Goal: Task Accomplishment & Management: Complete application form

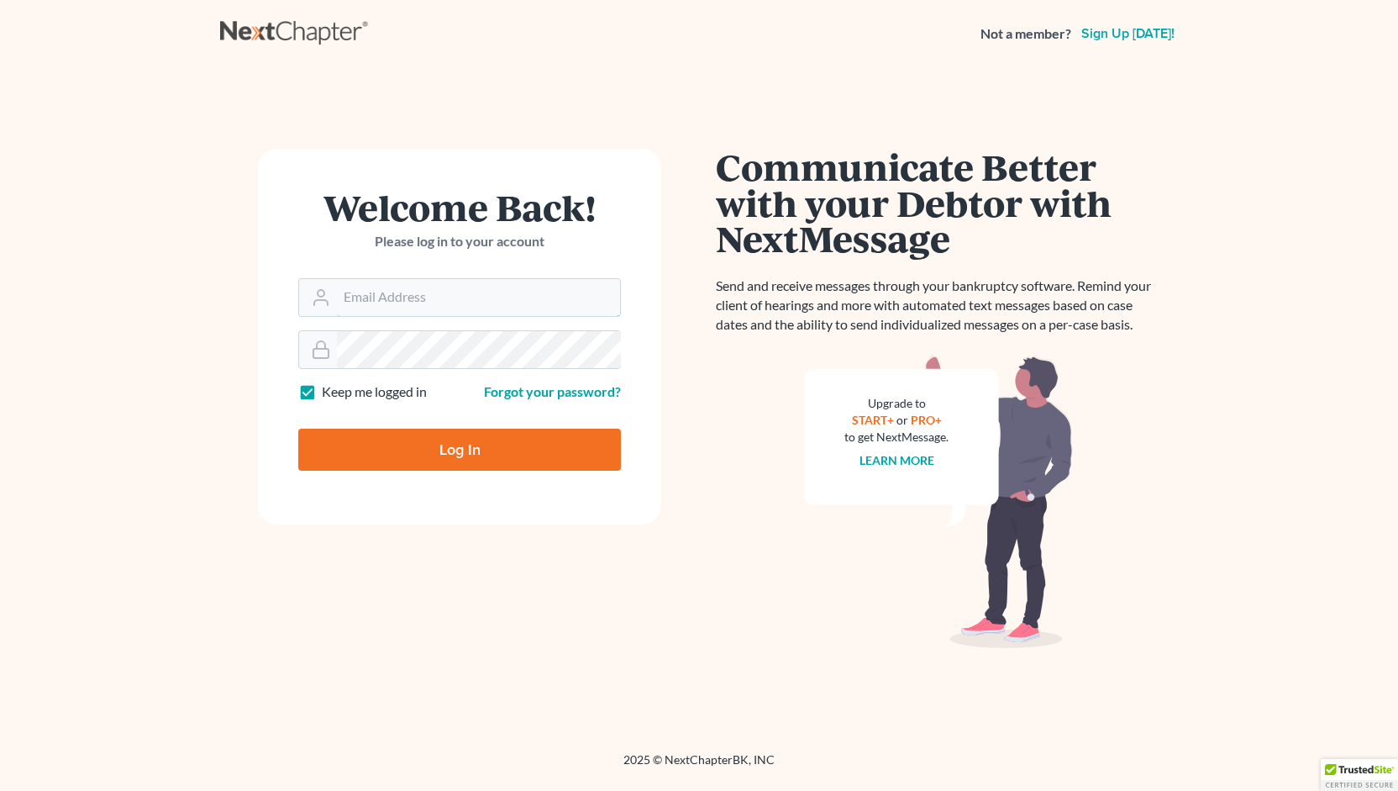
type input "[PERSON_NAME][EMAIL_ADDRESS][DOMAIN_NAME]"
click at [435, 443] on input "Log In" at bounding box center [459, 449] width 323 height 42
type input "Thinking..."
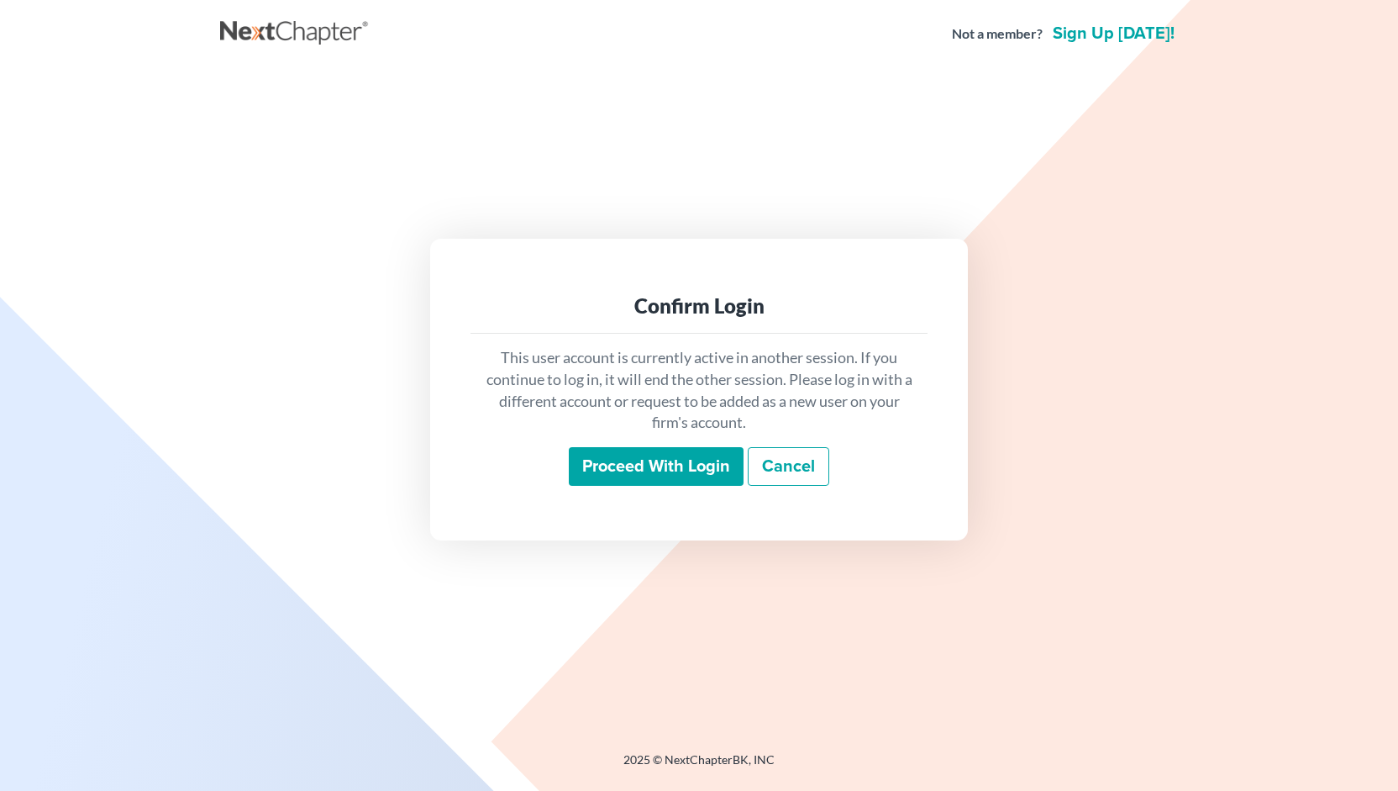
click at [647, 470] on input "Proceed with login" at bounding box center [656, 466] width 175 height 39
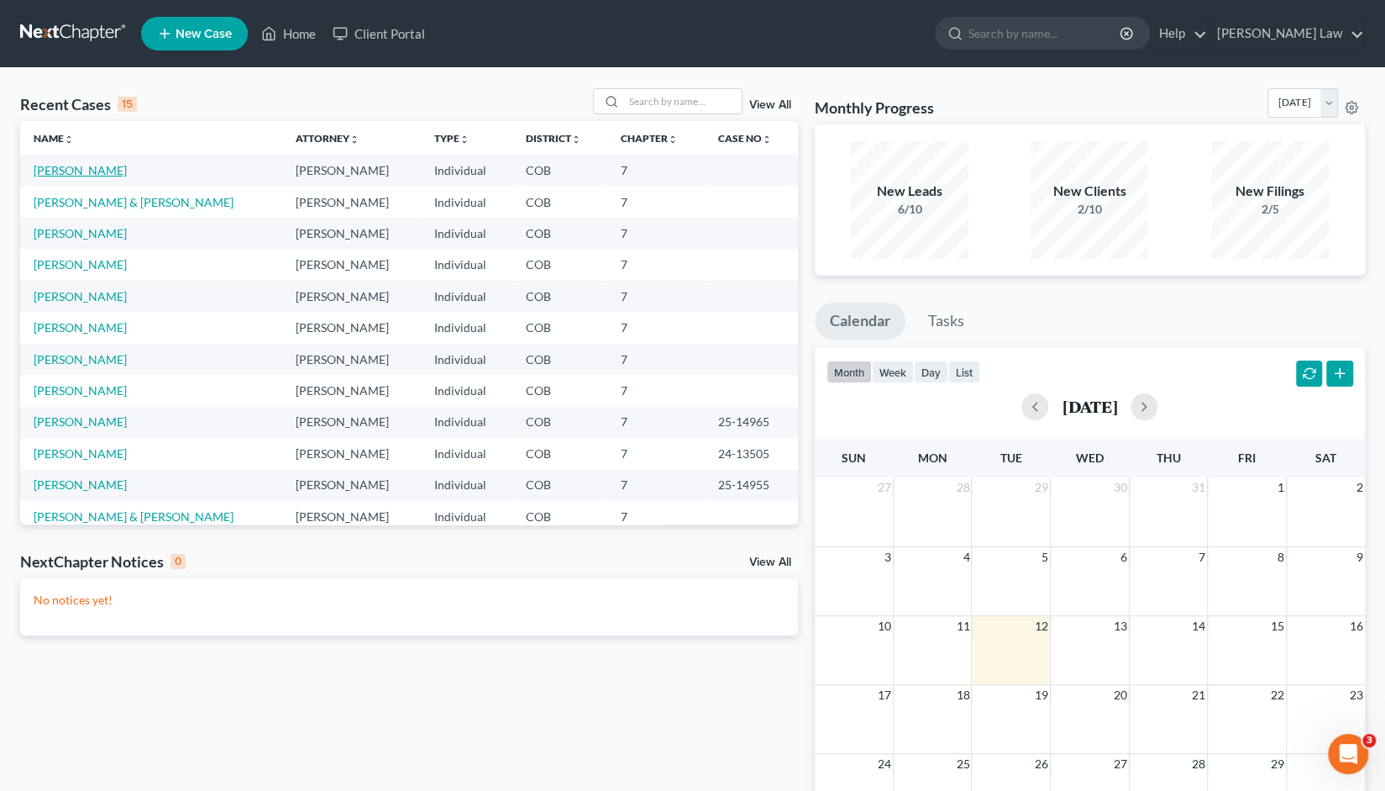
click at [60, 174] on link "[PERSON_NAME]" at bounding box center [80, 170] width 93 height 14
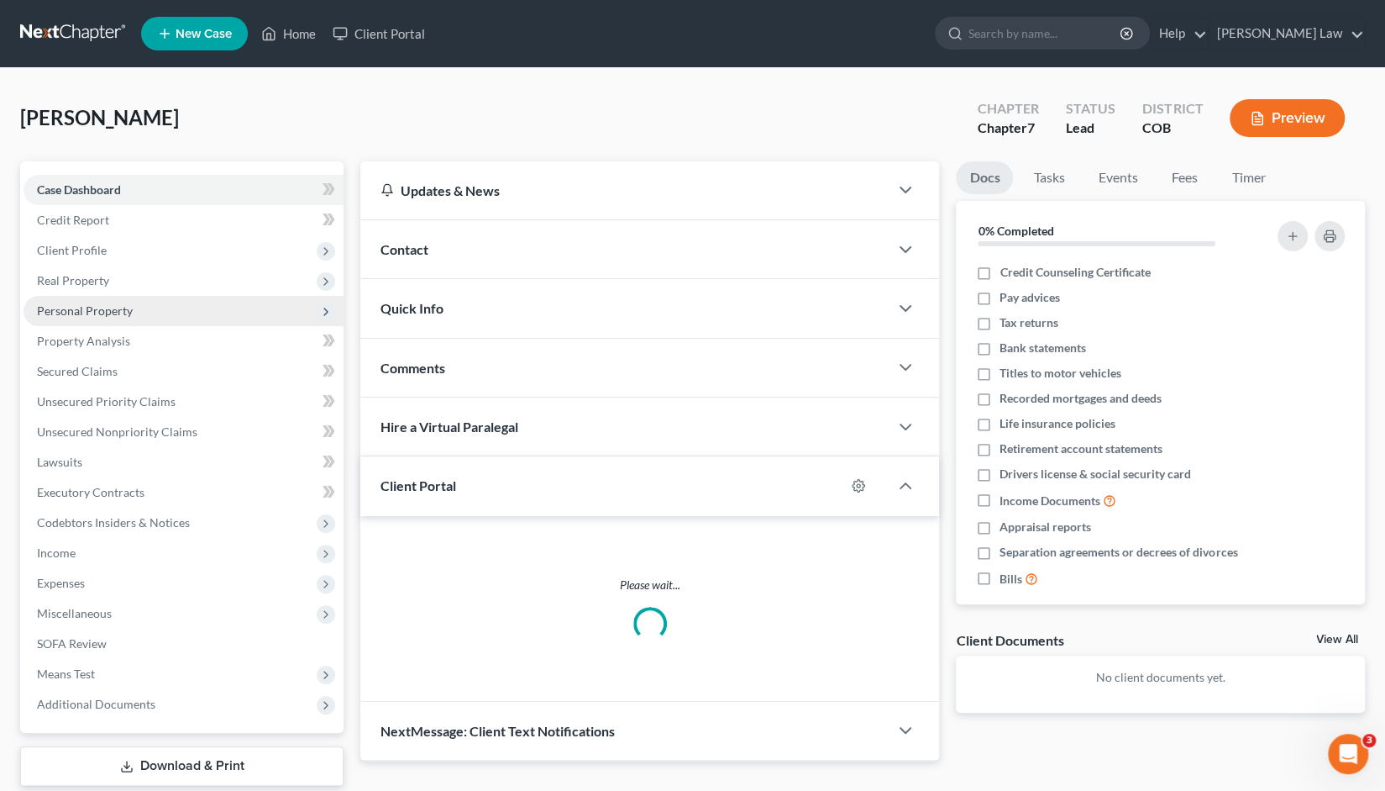
click at [74, 310] on span "Personal Property" at bounding box center [85, 310] width 96 height 14
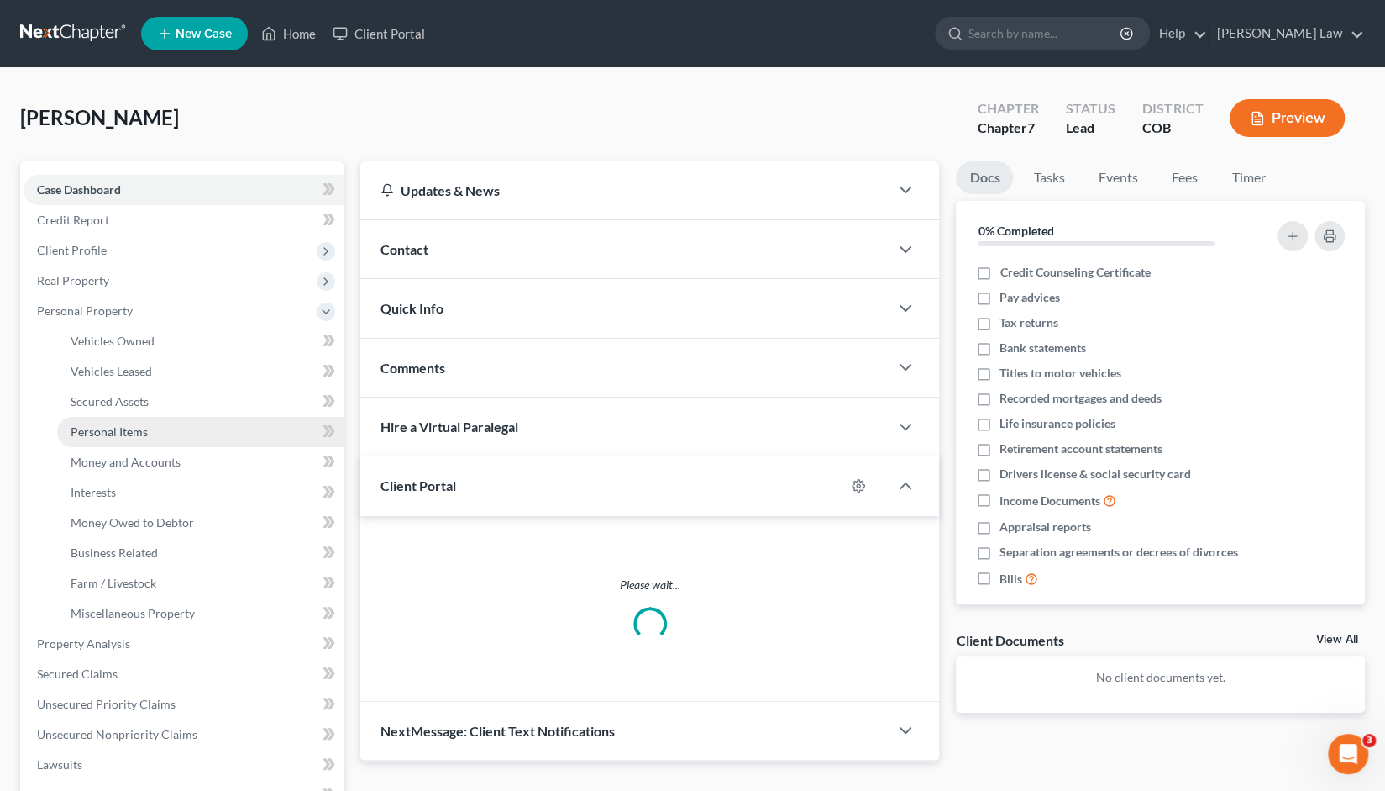
click at [116, 434] on span "Personal Items" at bounding box center [109, 431] width 77 height 14
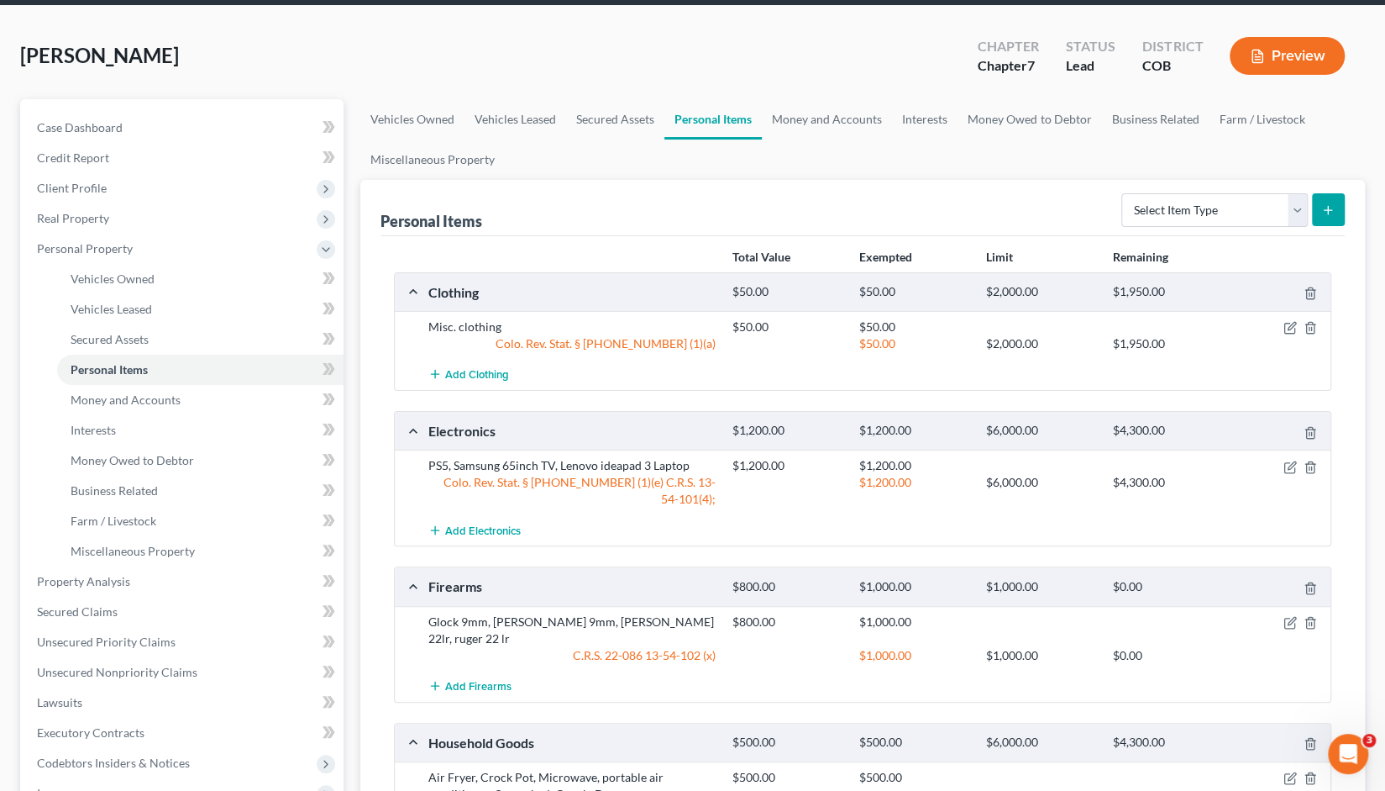
scroll to position [69, 0]
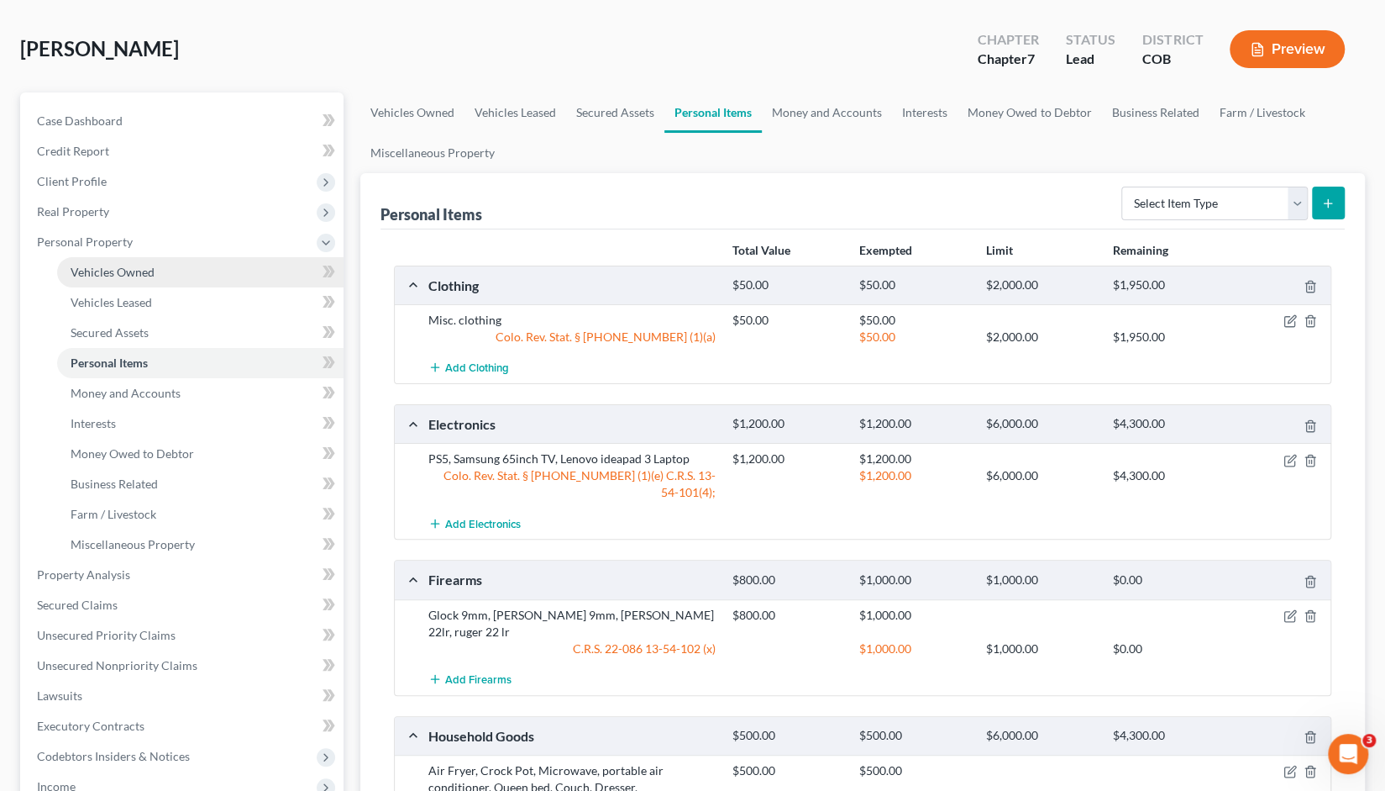
click at [114, 279] on link "Vehicles Owned" at bounding box center [200, 272] width 286 height 30
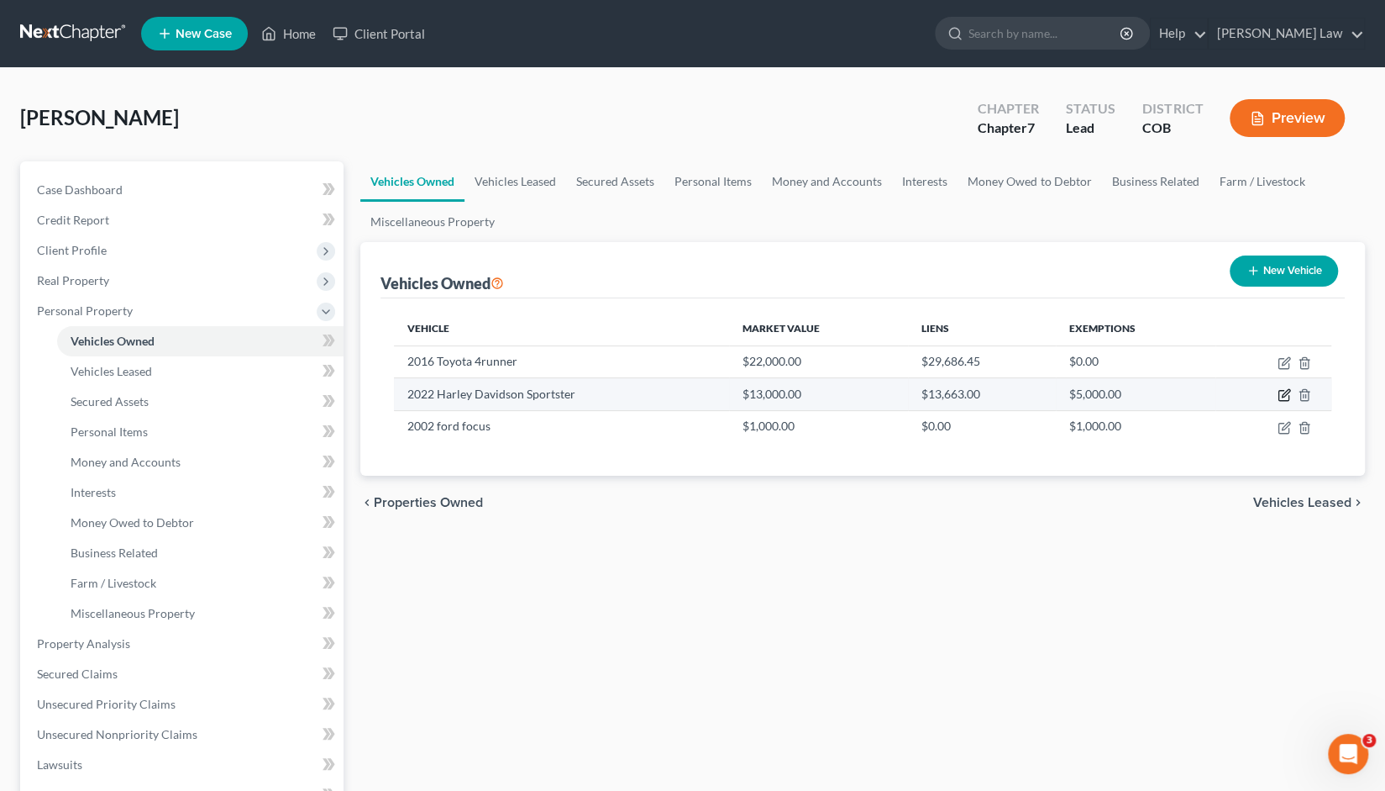
click at [1281, 396] on icon "button" at bounding box center [1284, 394] width 13 height 13
select select "7"
select select "4"
select select "0"
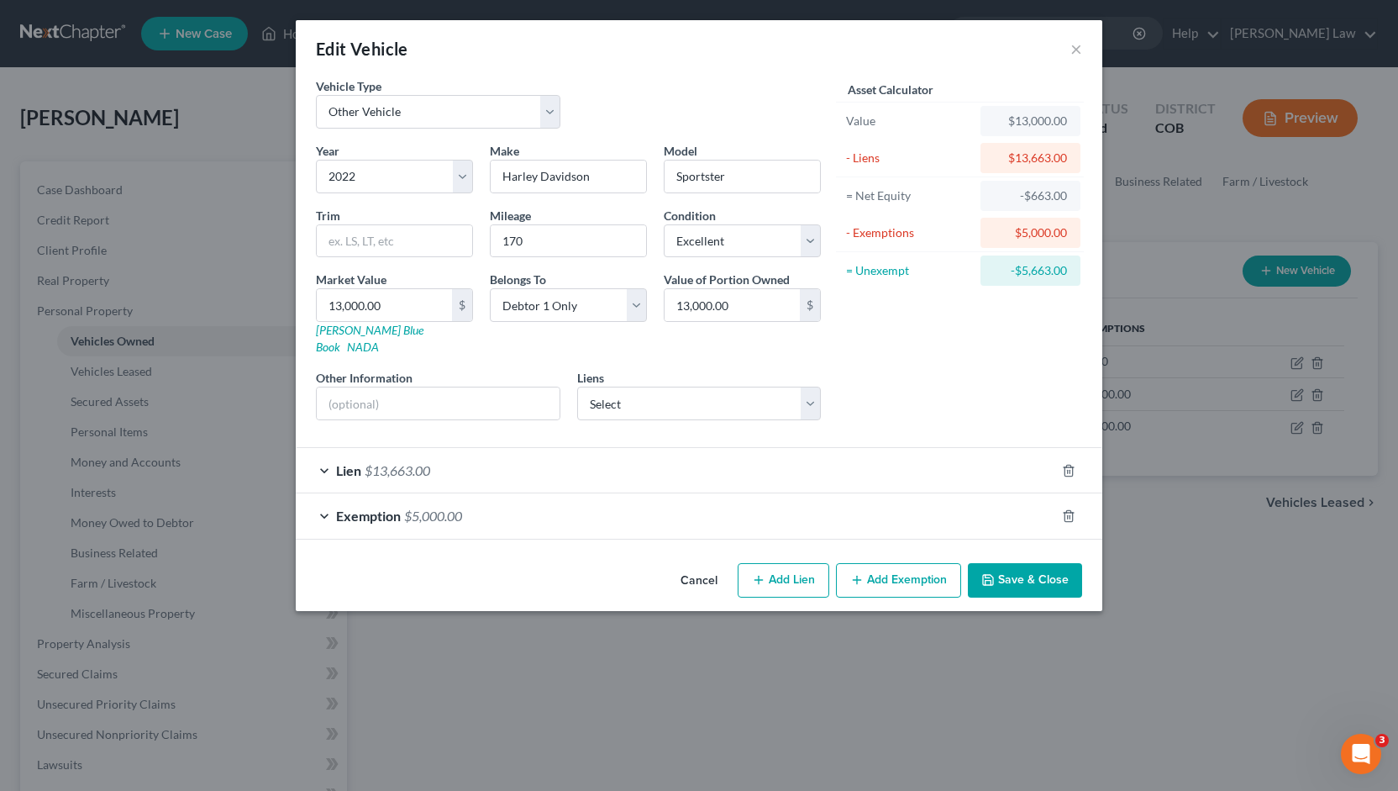
click at [328, 450] on div "Lien $13,663.00" at bounding box center [675, 470] width 759 height 45
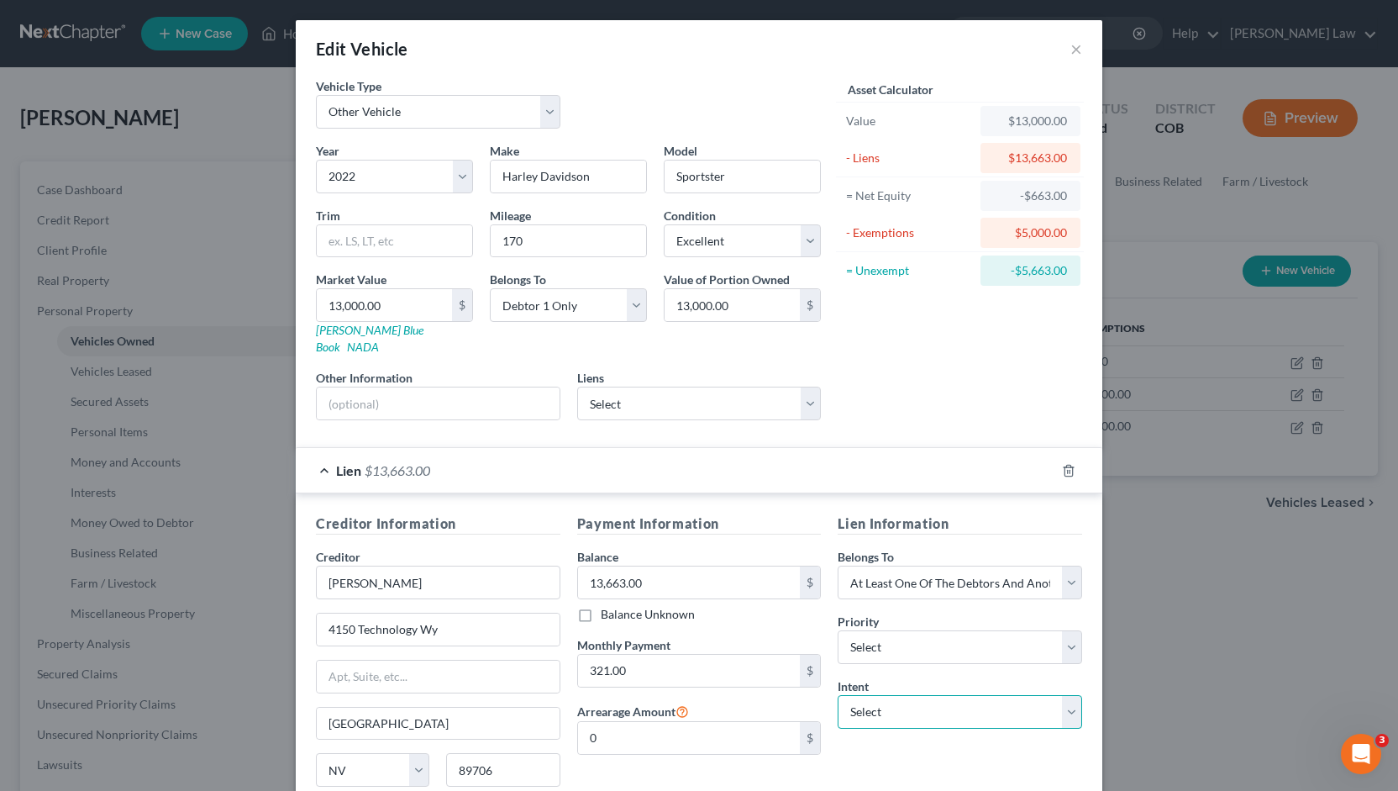
click at [1059, 695] on select "Select Surrender Redeem Reaffirm Avoid Other" at bounding box center [960, 712] width 244 height 34
select select "2"
click at [838, 695] on select "Select Surrender Redeem Reaffirm Avoid Other" at bounding box center [960, 712] width 244 height 34
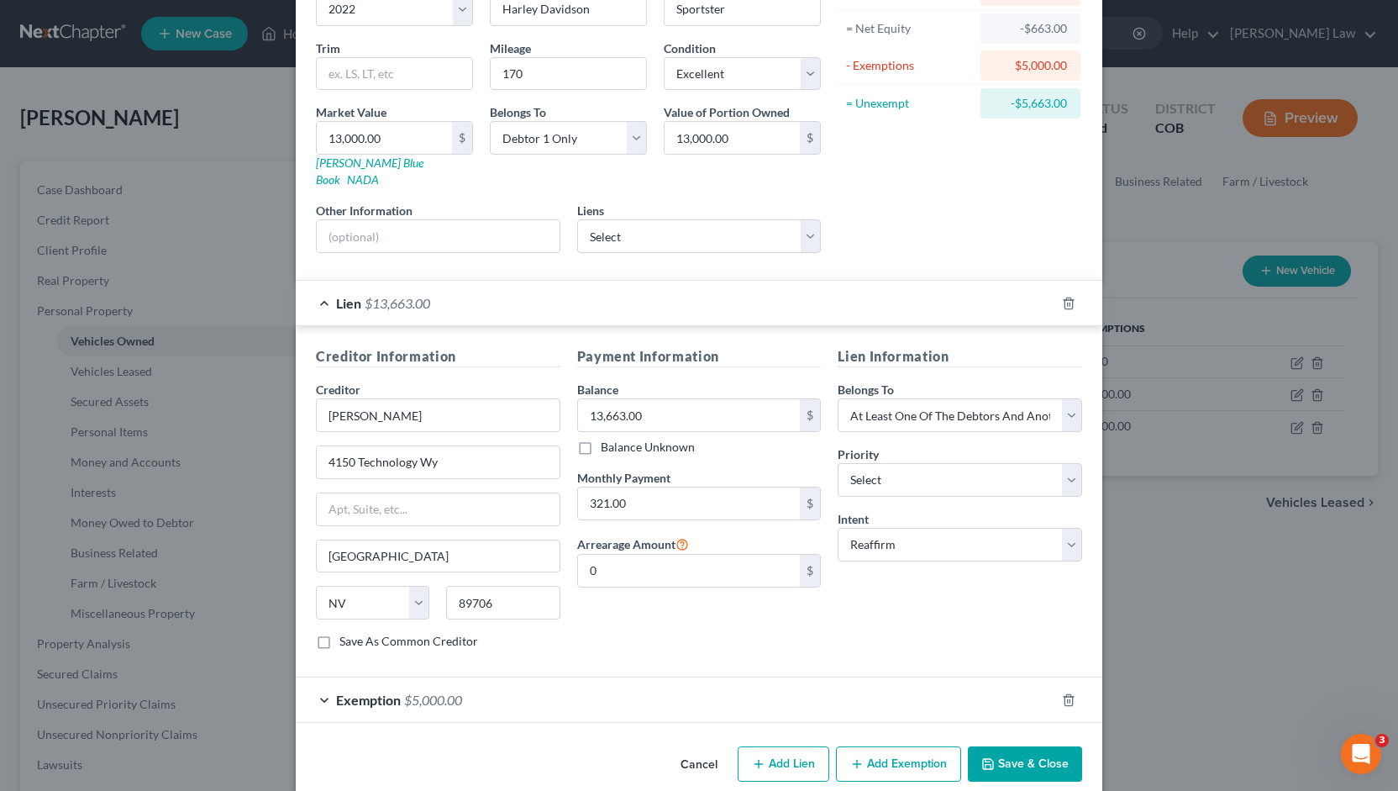
click at [1017, 746] on button "Save & Close" at bounding box center [1025, 763] width 114 height 35
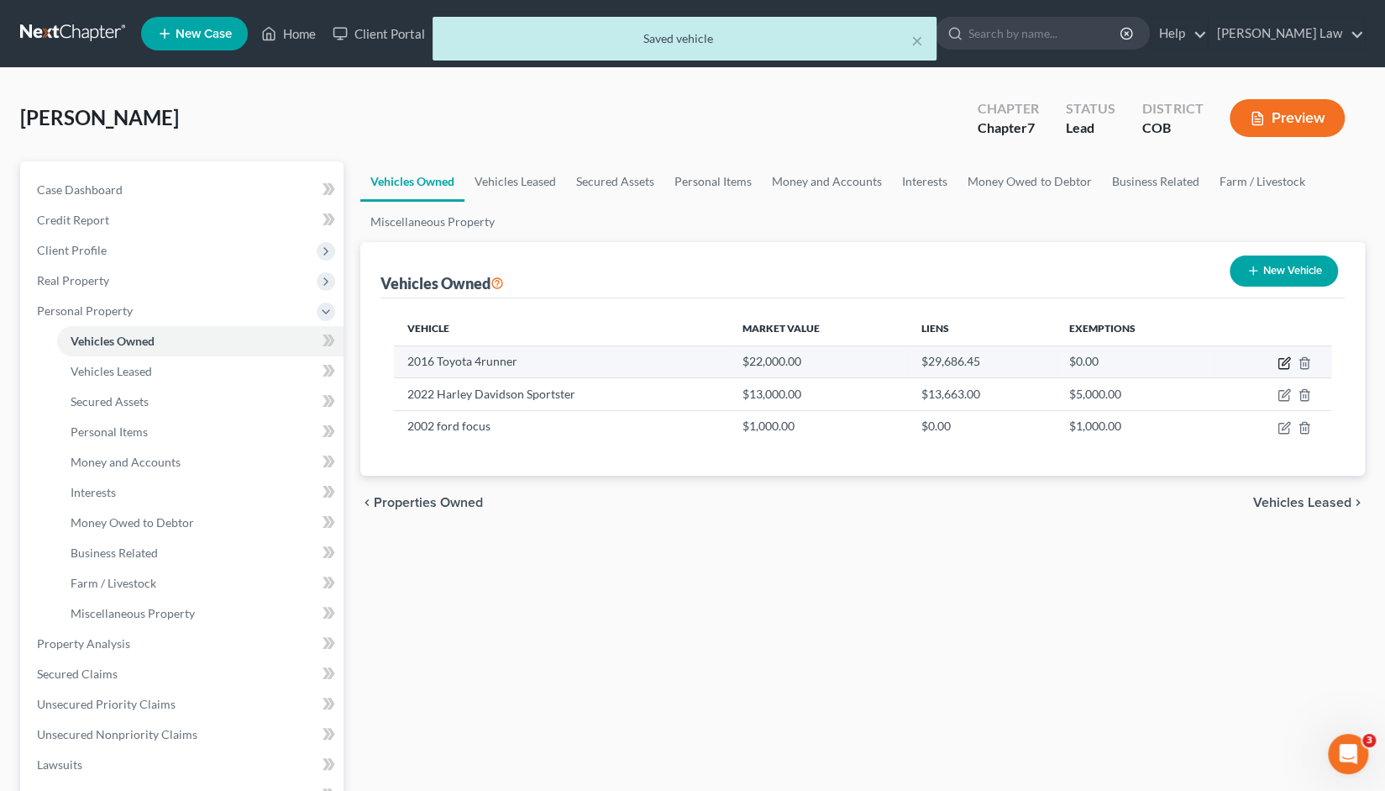
click at [1284, 362] on icon "button" at bounding box center [1286, 361] width 8 height 8
select select "0"
select select "10"
select select "0"
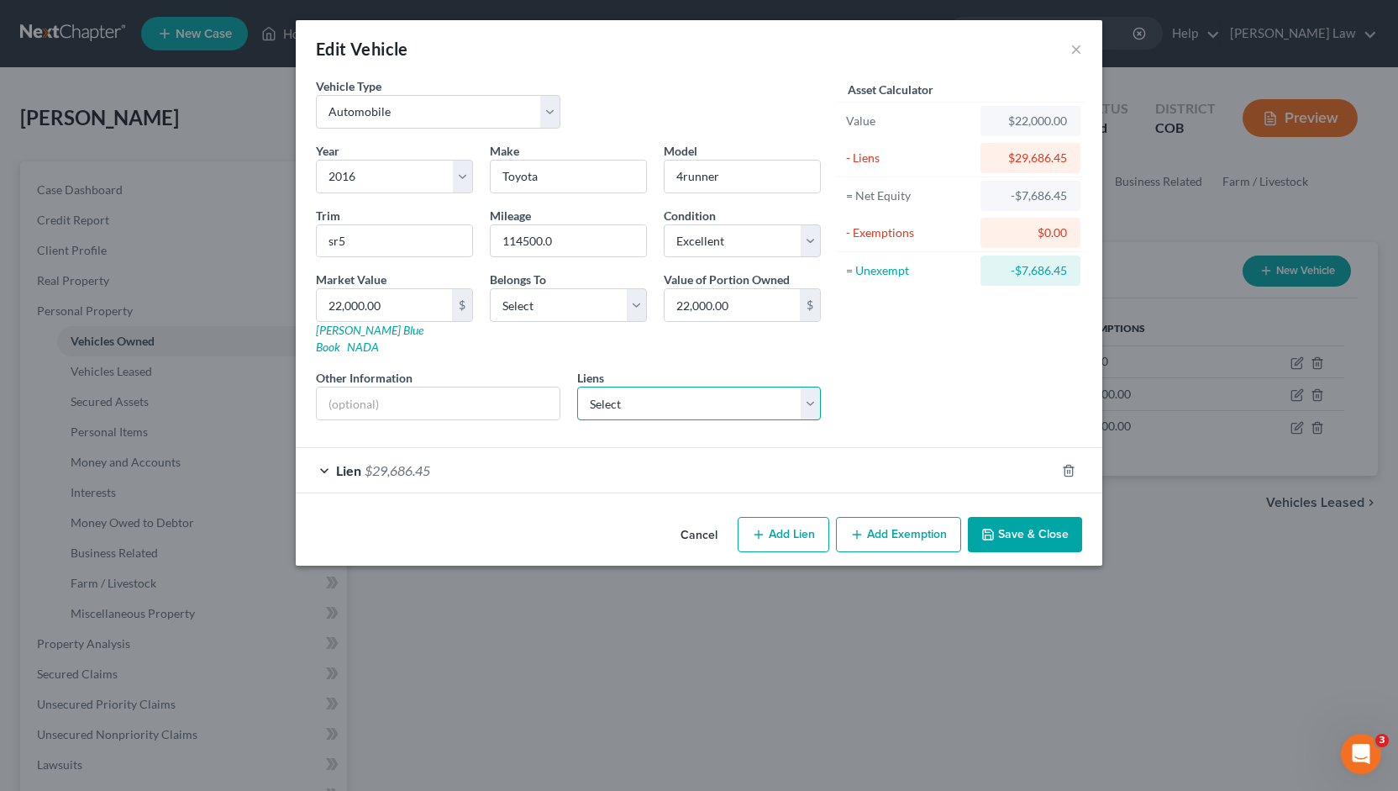
click at [810, 386] on select "Select Ent Cu - $29,686.00 Ally Fincl - $0.00" at bounding box center [699, 403] width 244 height 34
select select "0"
click at [577, 386] on select "Select Ent Cu - $29,686.00 Ally Fincl - $0.00" at bounding box center [699, 403] width 244 height 34
select select
select select "5"
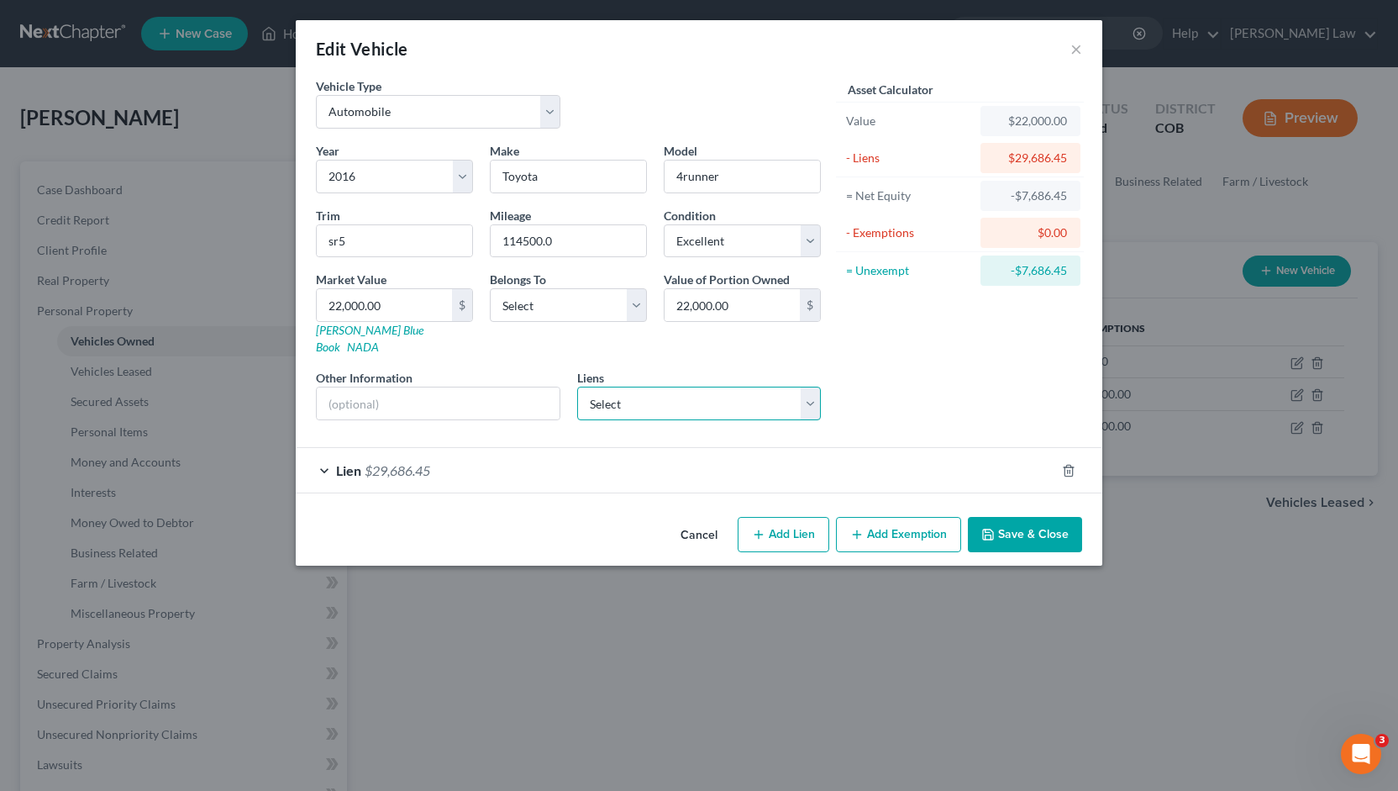
select select "0"
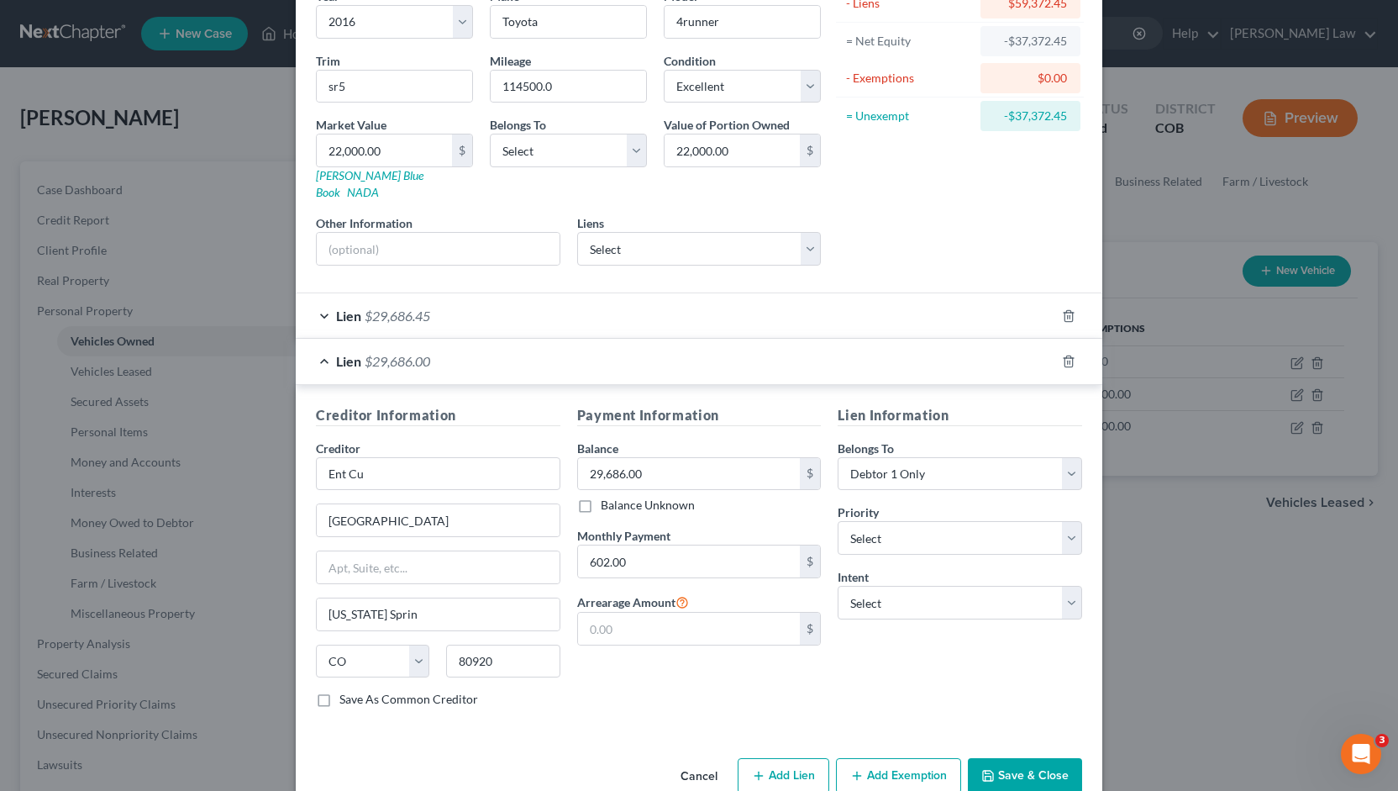
scroll to position [166, 0]
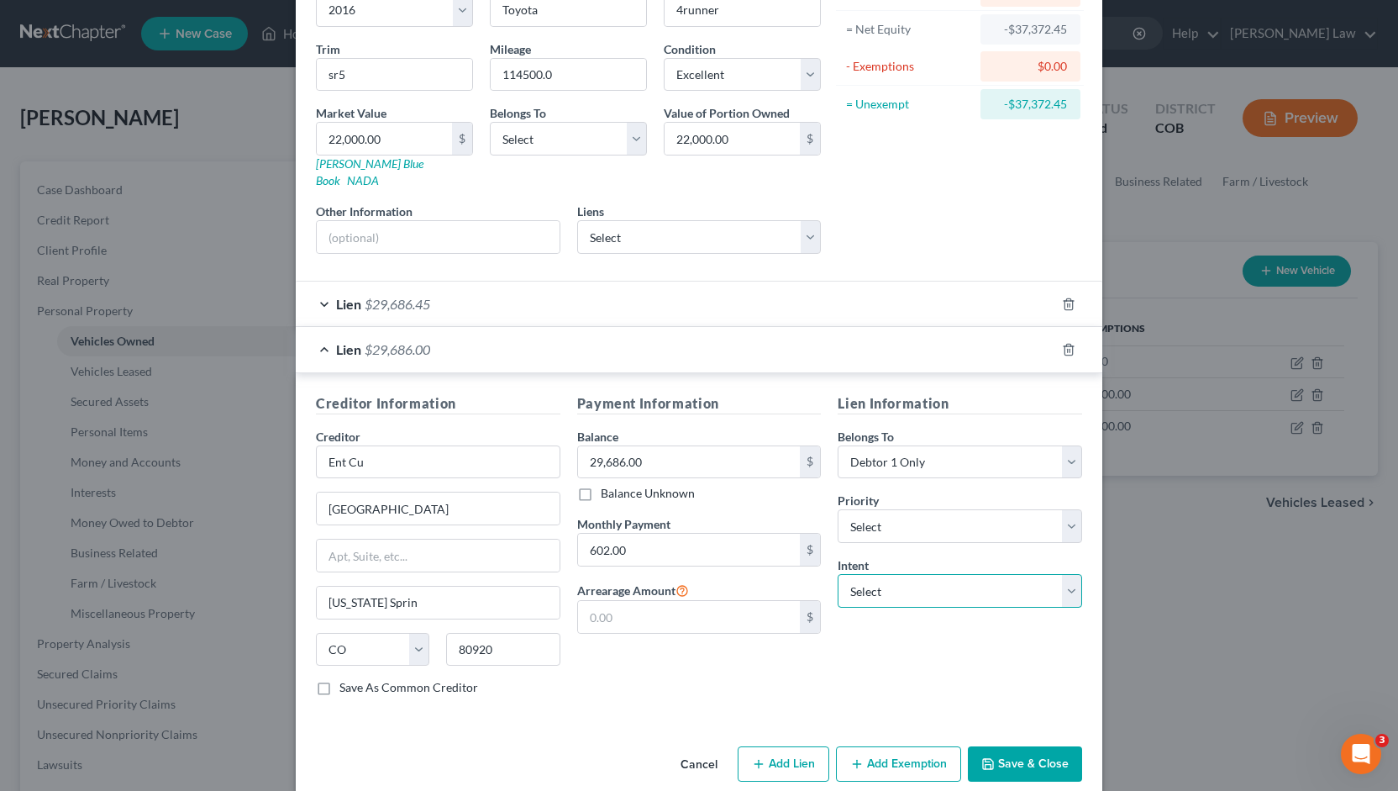
click at [1064, 574] on select "Select Surrender Redeem Reaffirm Avoid Other" at bounding box center [960, 591] width 244 height 34
select select "0"
click at [838, 574] on select "Select Surrender Redeem Reaffirm Avoid Other" at bounding box center [960, 591] width 244 height 34
click at [1023, 746] on button "Save & Close" at bounding box center [1025, 763] width 114 height 35
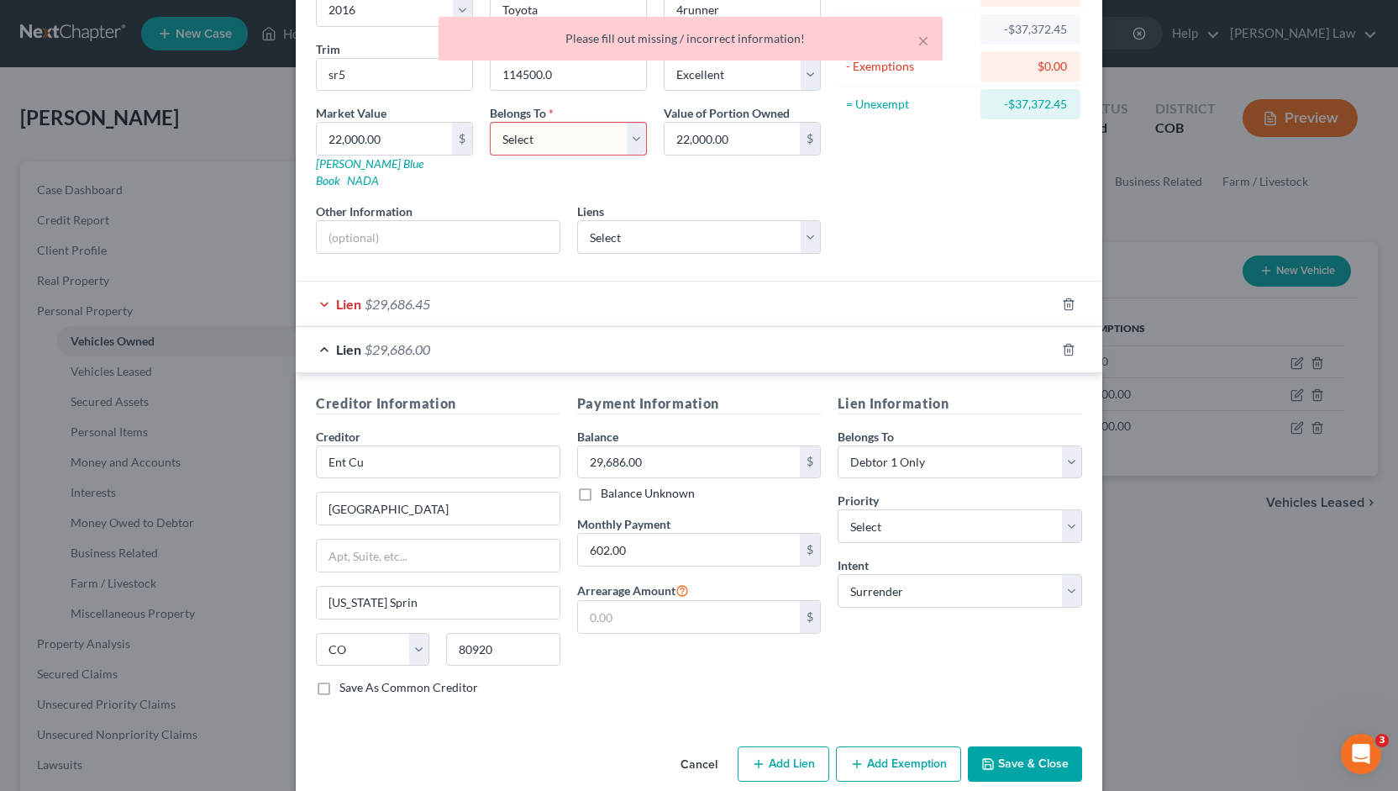
click at [631, 137] on select "Select Debtor 1 Only Debtor 2 Only Debtor 1 And Debtor 2 Only At Least One Of T…" at bounding box center [568, 139] width 157 height 34
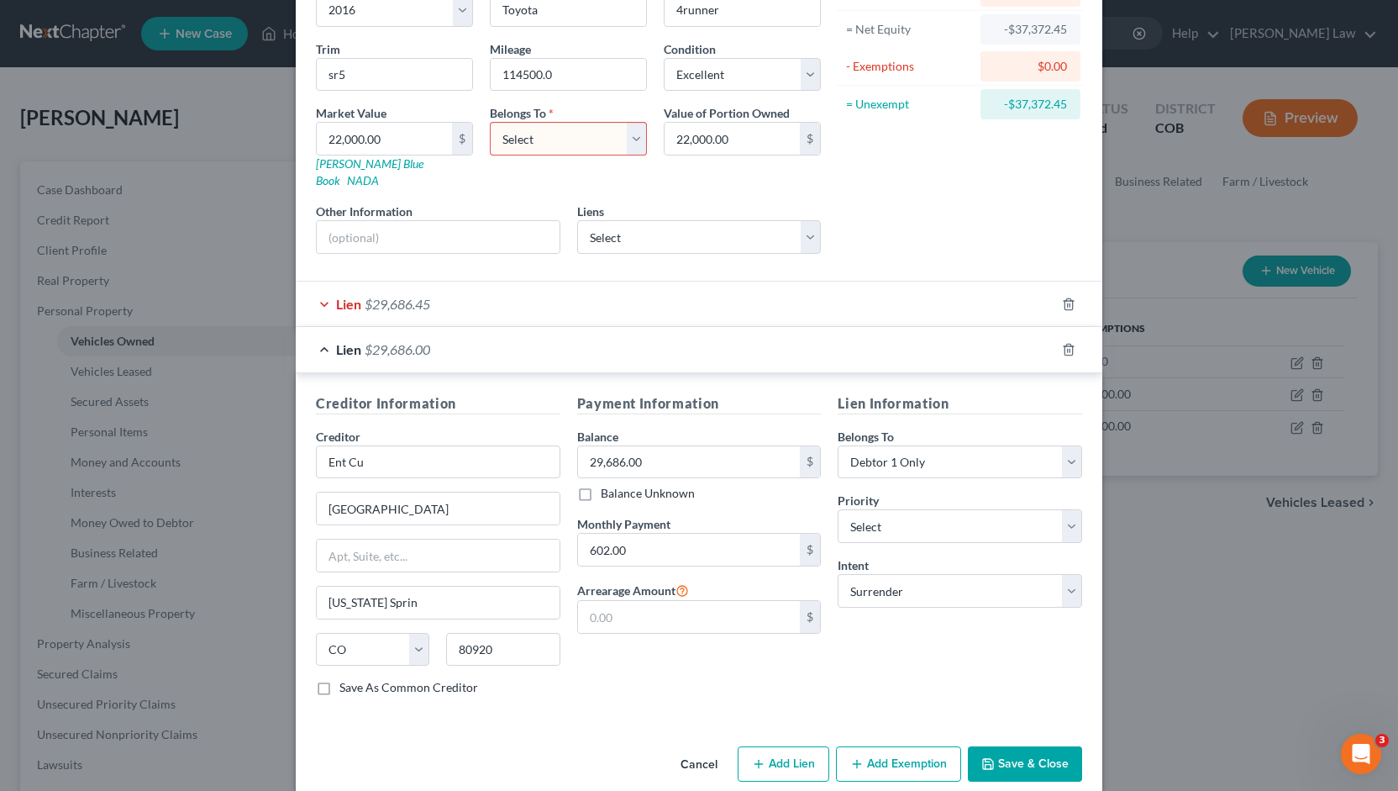
select select "0"
click at [490, 122] on select "Select Debtor 1 Only Debtor 2 Only Debtor 1 And Debtor 2 Only At Least One Of T…" at bounding box center [568, 139] width 157 height 34
click at [1012, 746] on button "Save & Close" at bounding box center [1025, 763] width 114 height 35
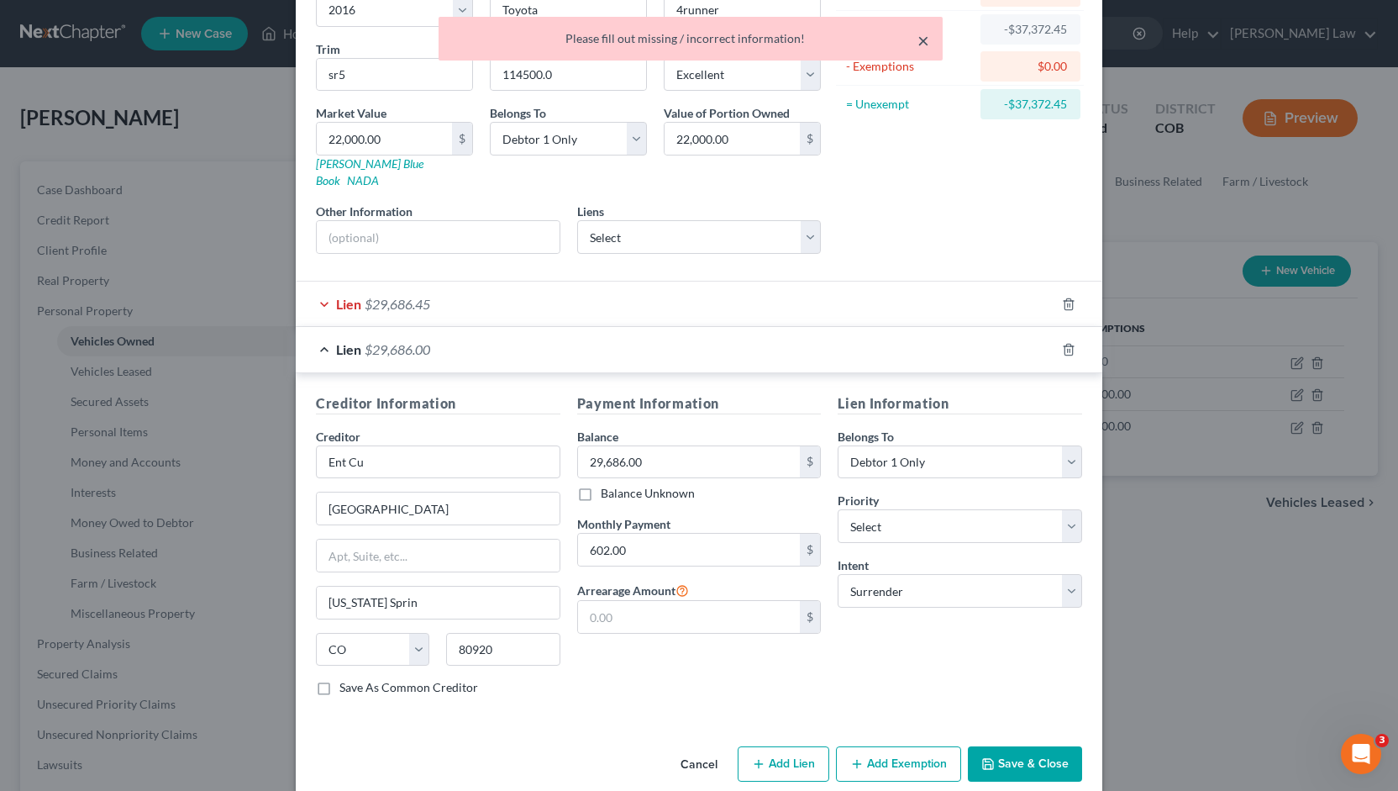
click at [917, 42] on button "×" at bounding box center [923, 40] width 12 height 20
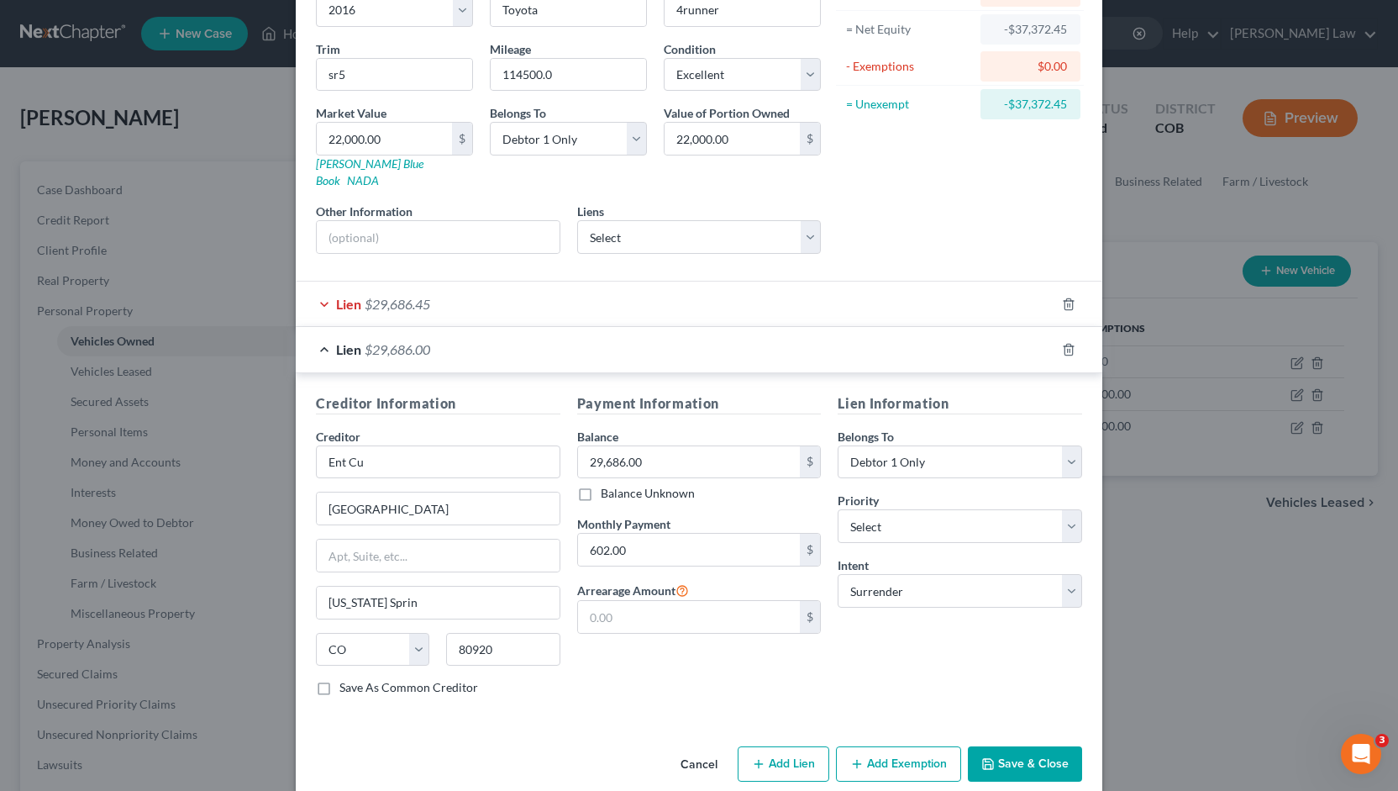
click at [317, 281] on div "Lien $29,686.45" at bounding box center [675, 303] width 759 height 45
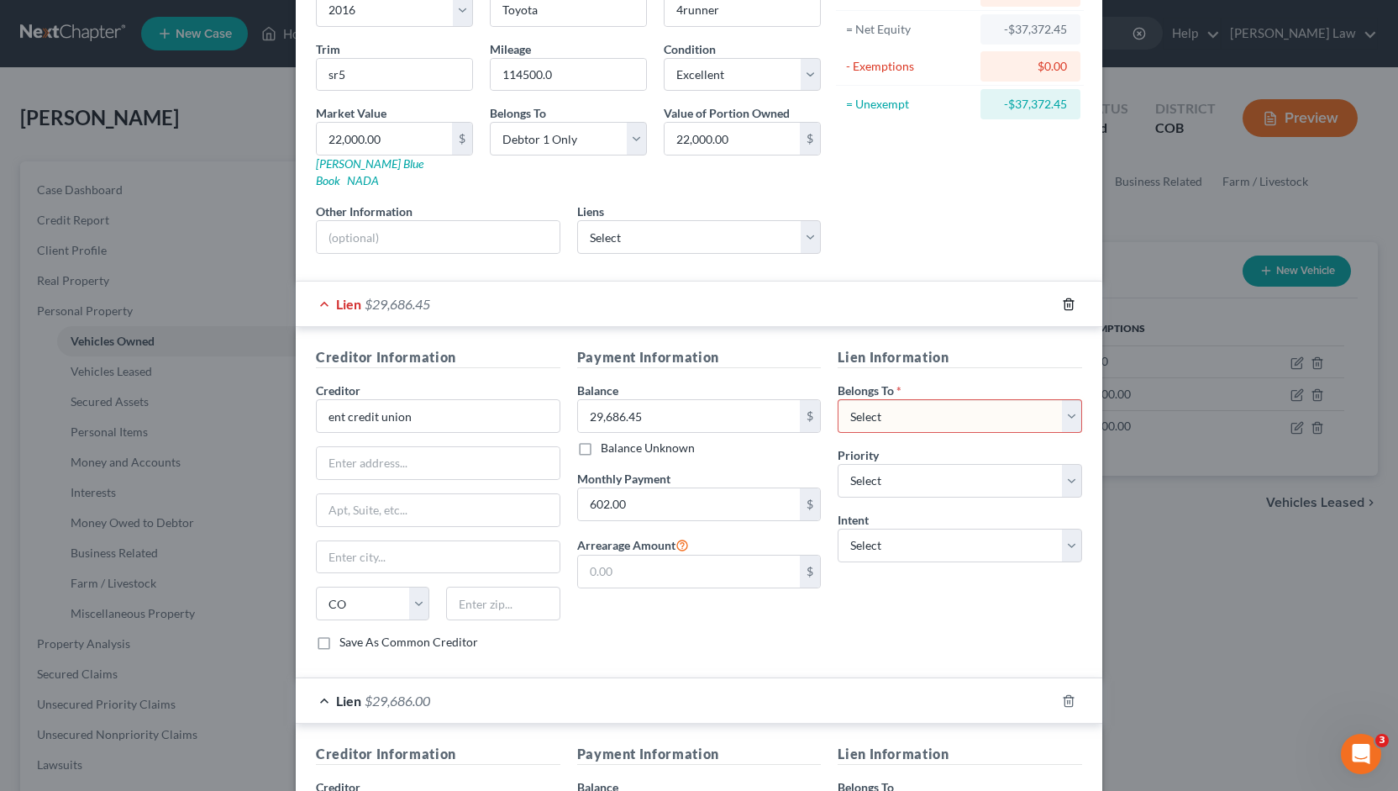
click at [1062, 297] on icon "button" at bounding box center [1068, 303] width 13 height 13
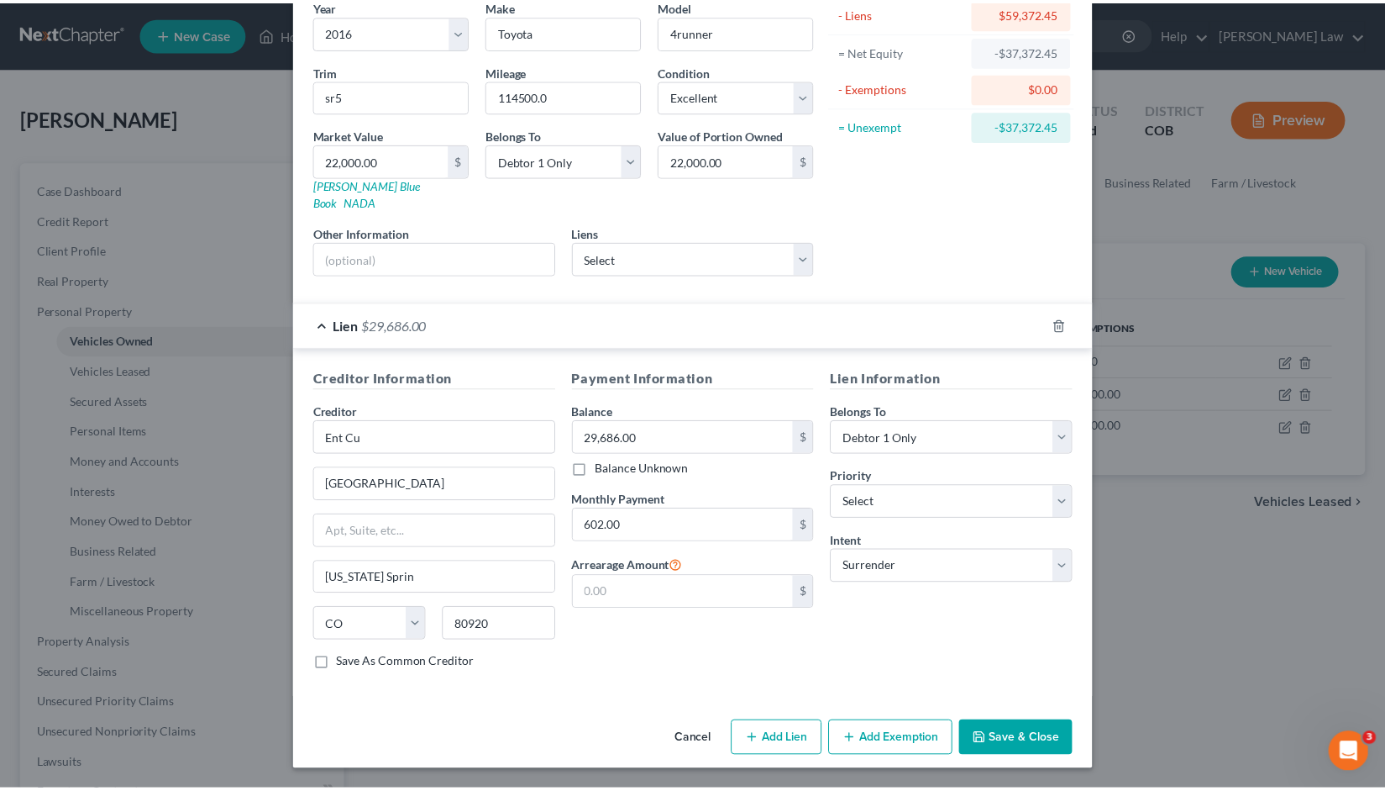
scroll to position [121, 0]
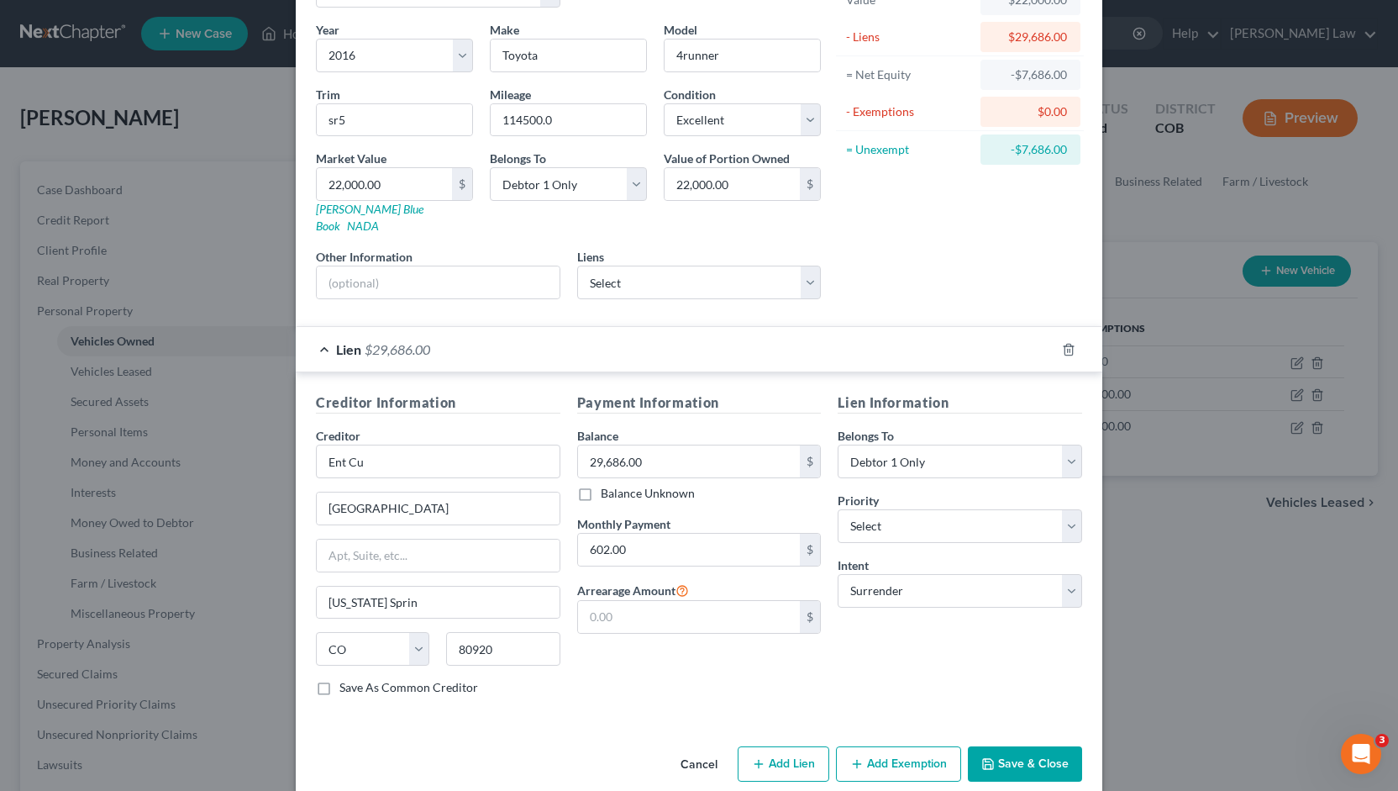
click at [1007, 746] on button "Save & Close" at bounding box center [1025, 763] width 114 height 35
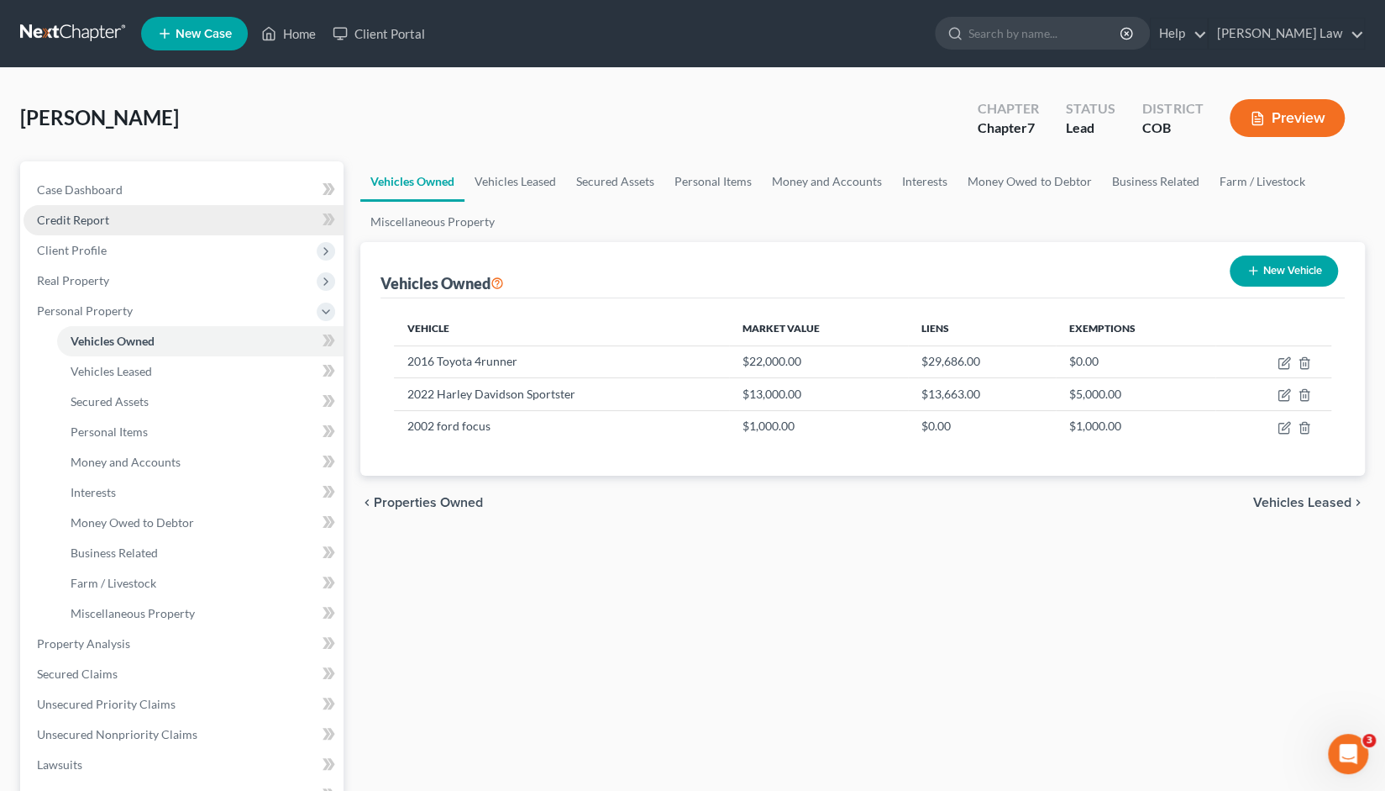
click at [101, 218] on span "Credit Report" at bounding box center [73, 220] width 72 height 14
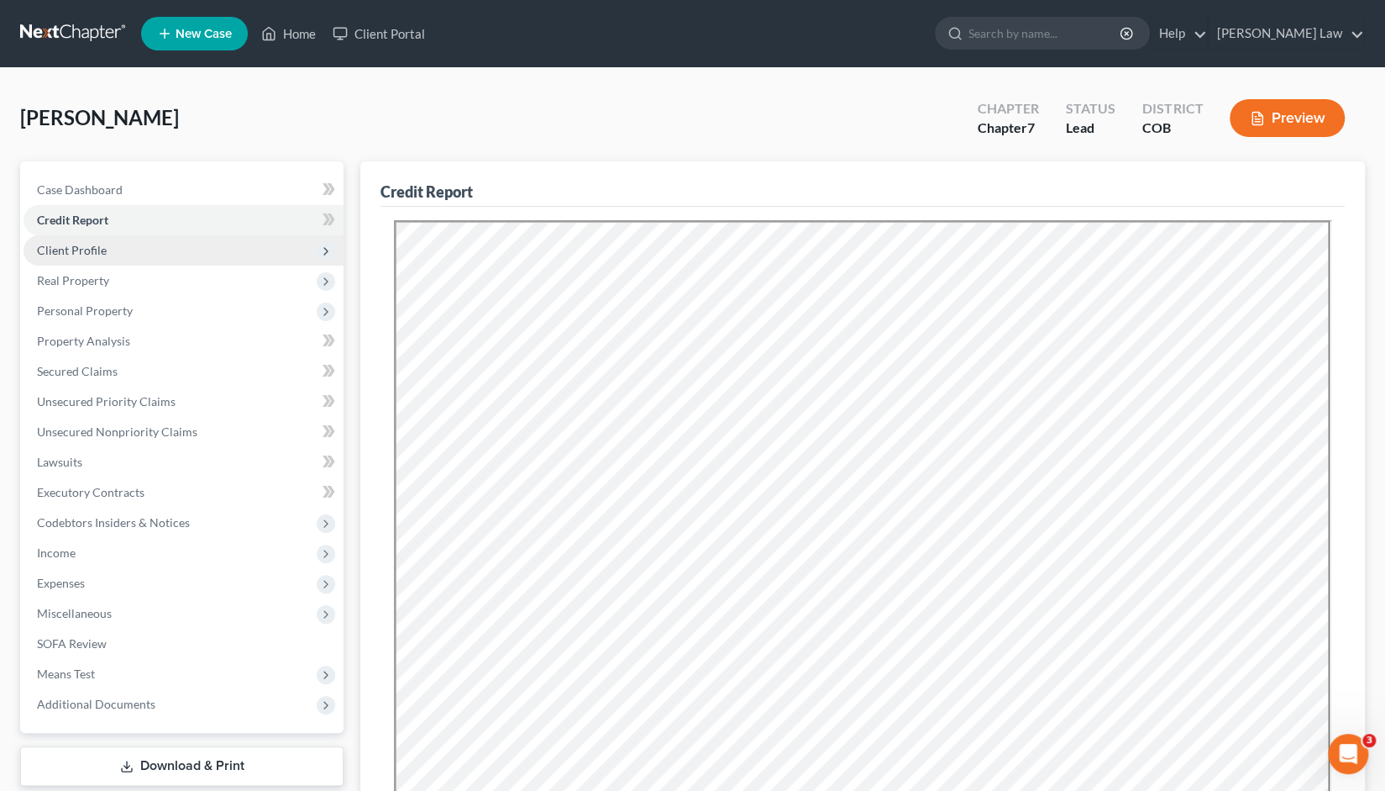
click at [95, 249] on span "Client Profile" at bounding box center [72, 250] width 70 height 14
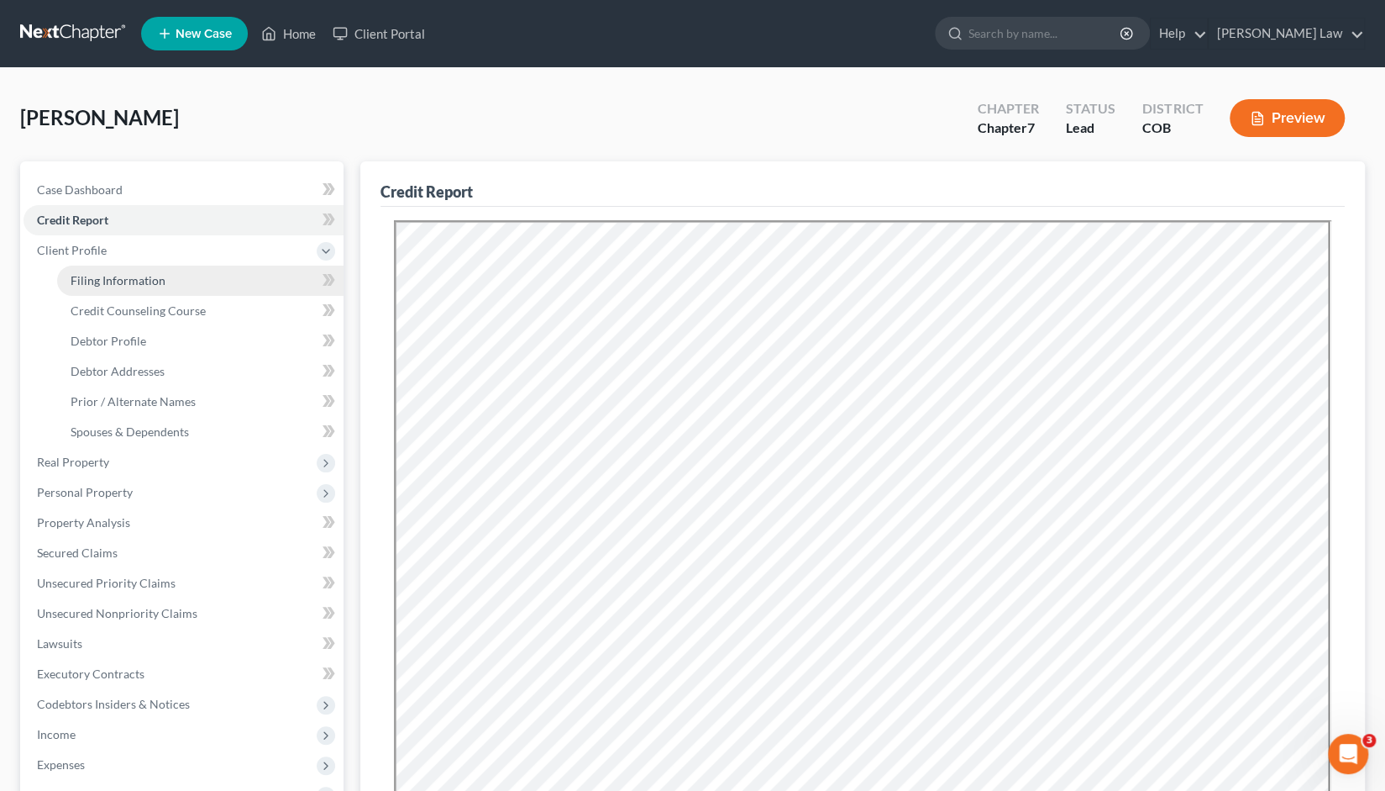
click at [114, 285] on span "Filing Information" at bounding box center [118, 280] width 95 height 14
select select "1"
select select "0"
select select "5"
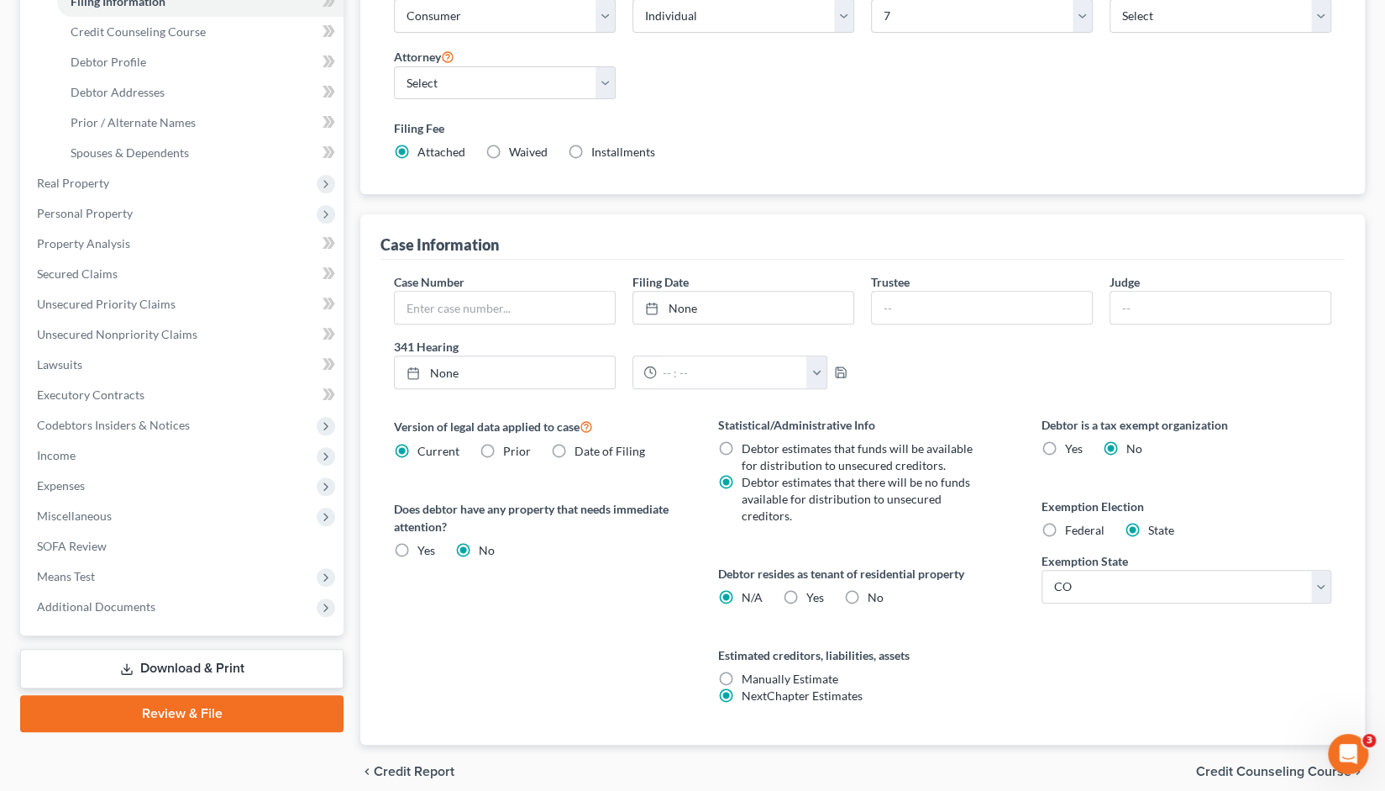
scroll to position [346, 0]
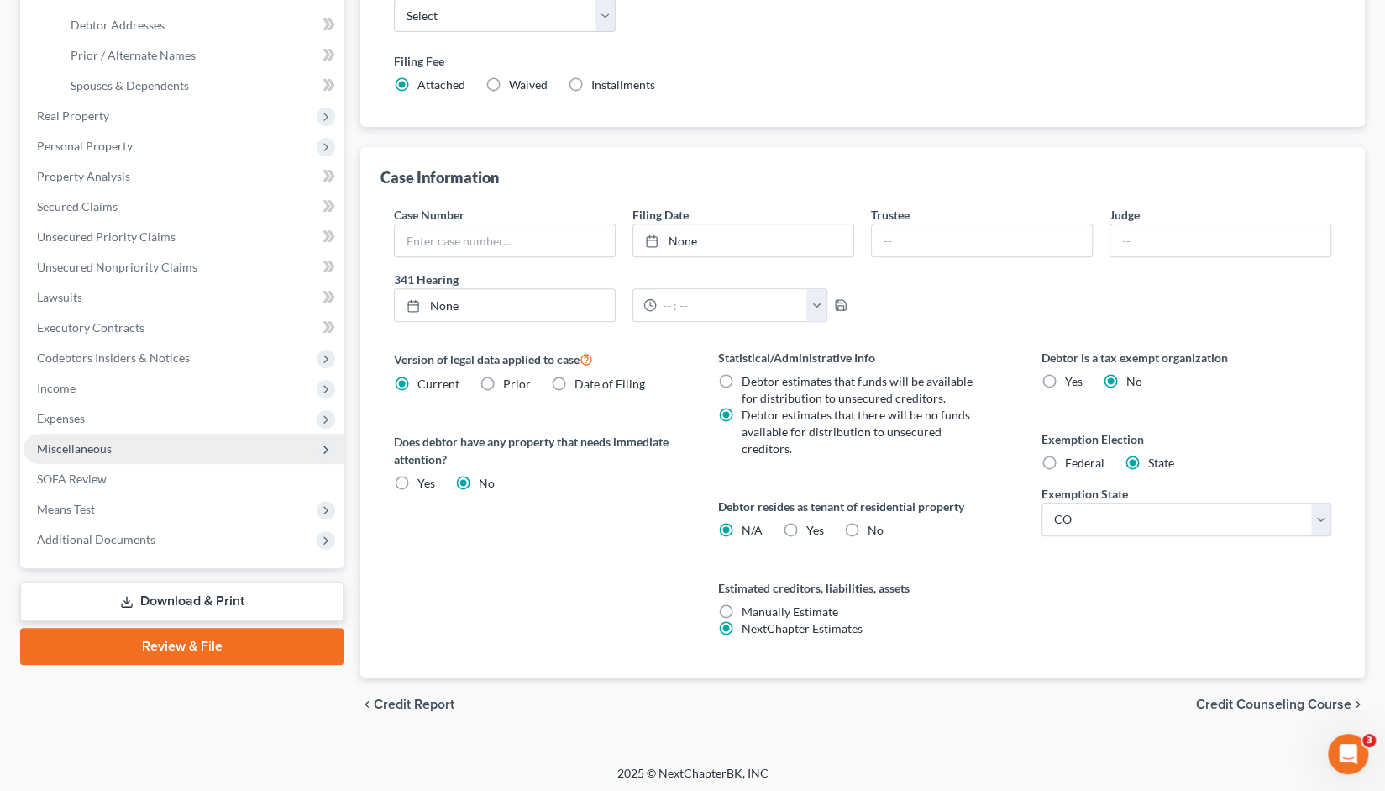
click at [67, 444] on span "Miscellaneous" at bounding box center [74, 448] width 75 height 14
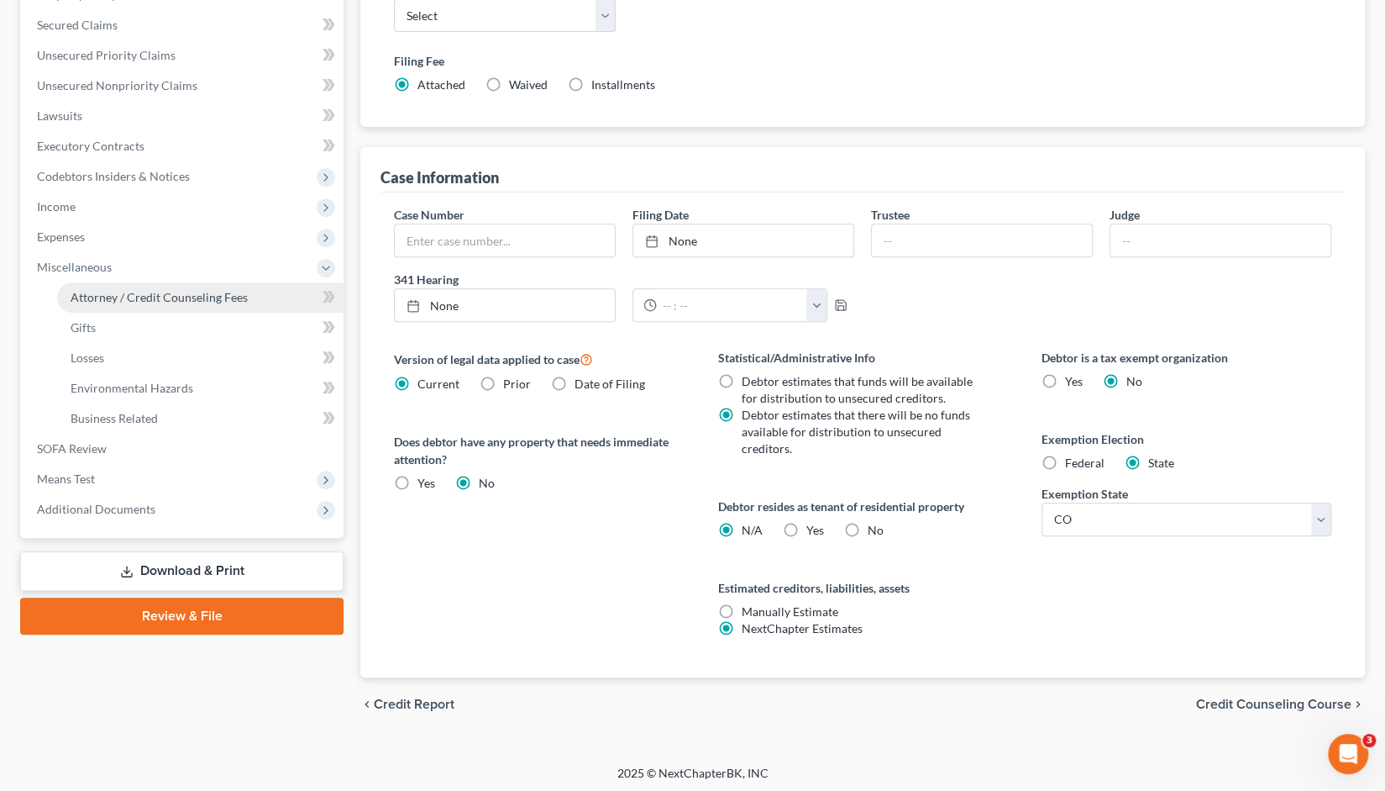
click at [162, 295] on span "Attorney / Credit Counseling Fees" at bounding box center [159, 297] width 177 height 14
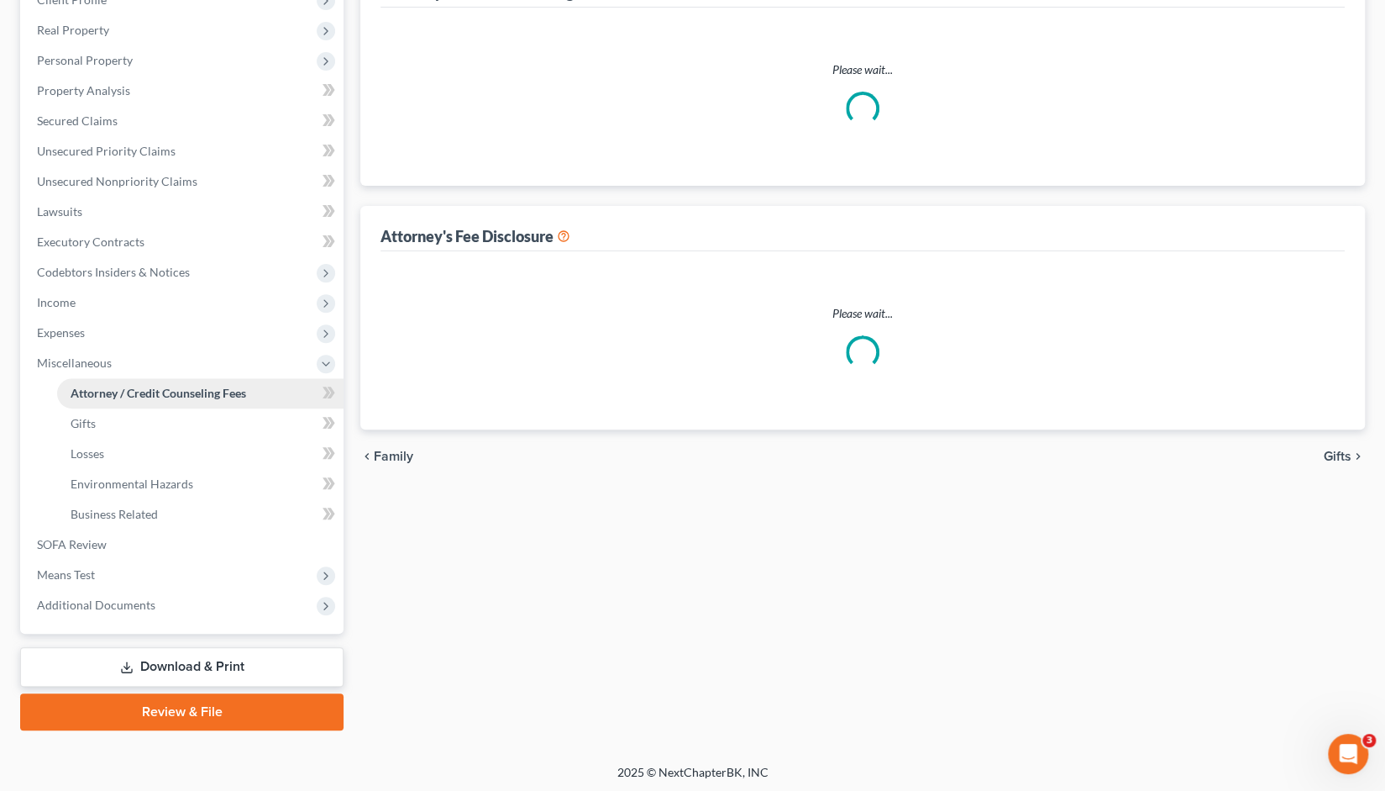
select select "0"
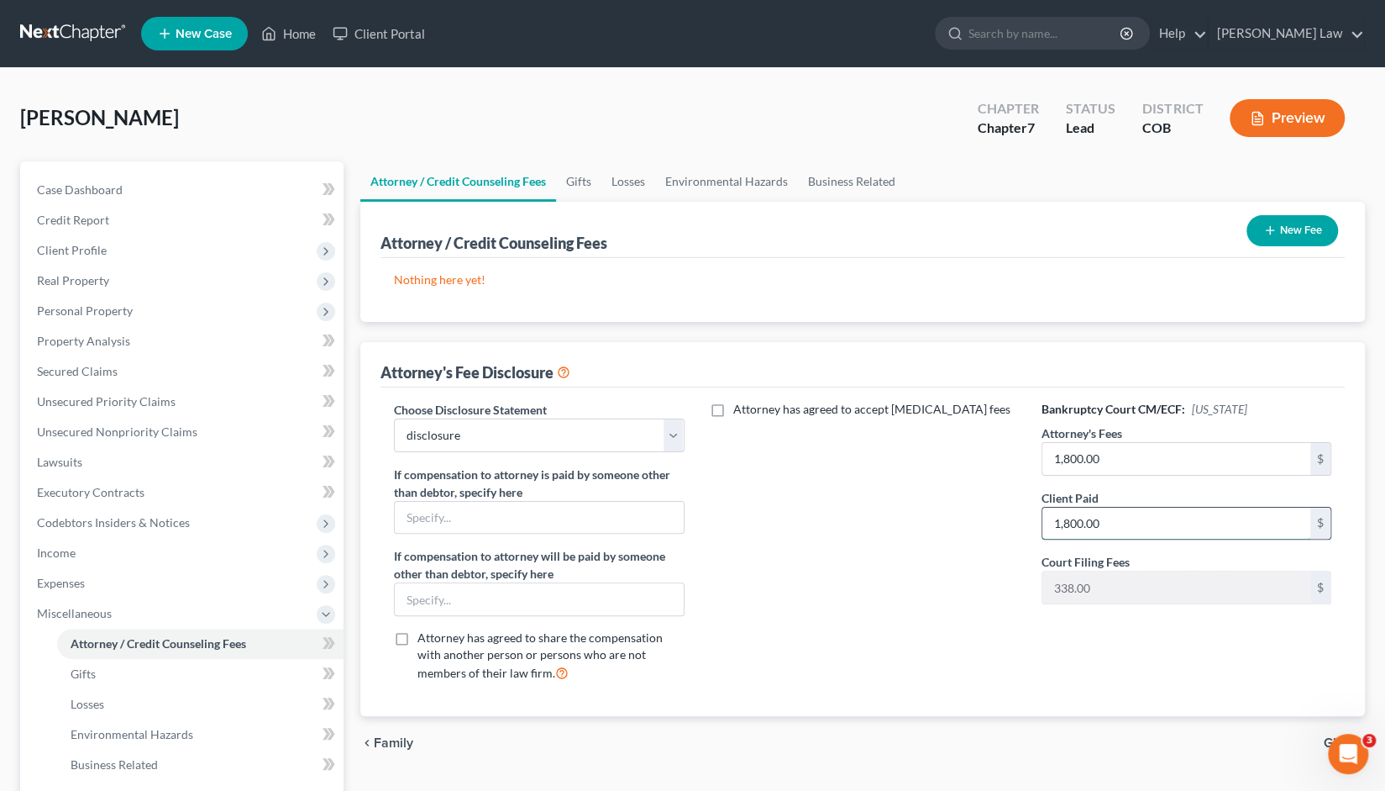
click at [1106, 519] on input "1,800.00" at bounding box center [1177, 523] width 268 height 32
click at [426, 513] on input "text" at bounding box center [539, 518] width 288 height 32
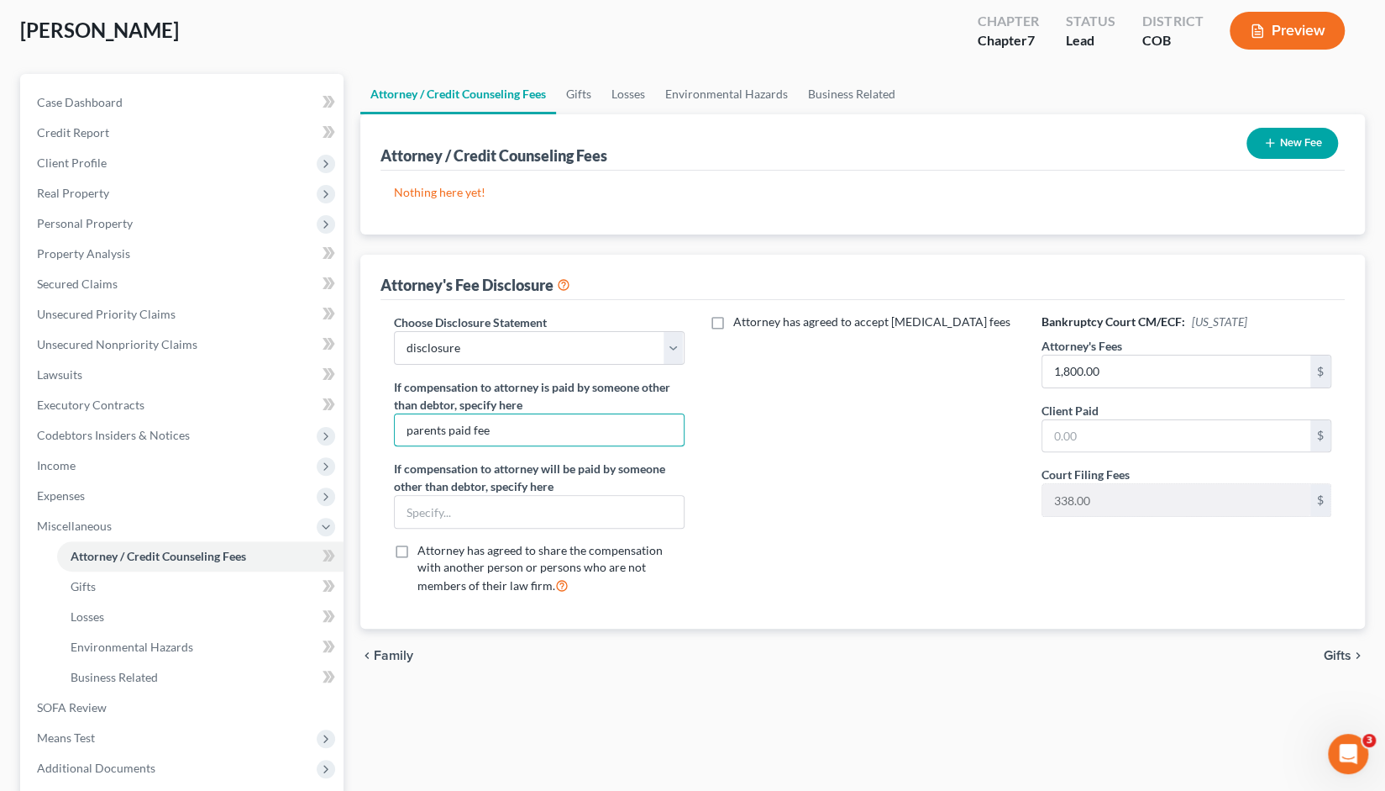
scroll to position [94, 0]
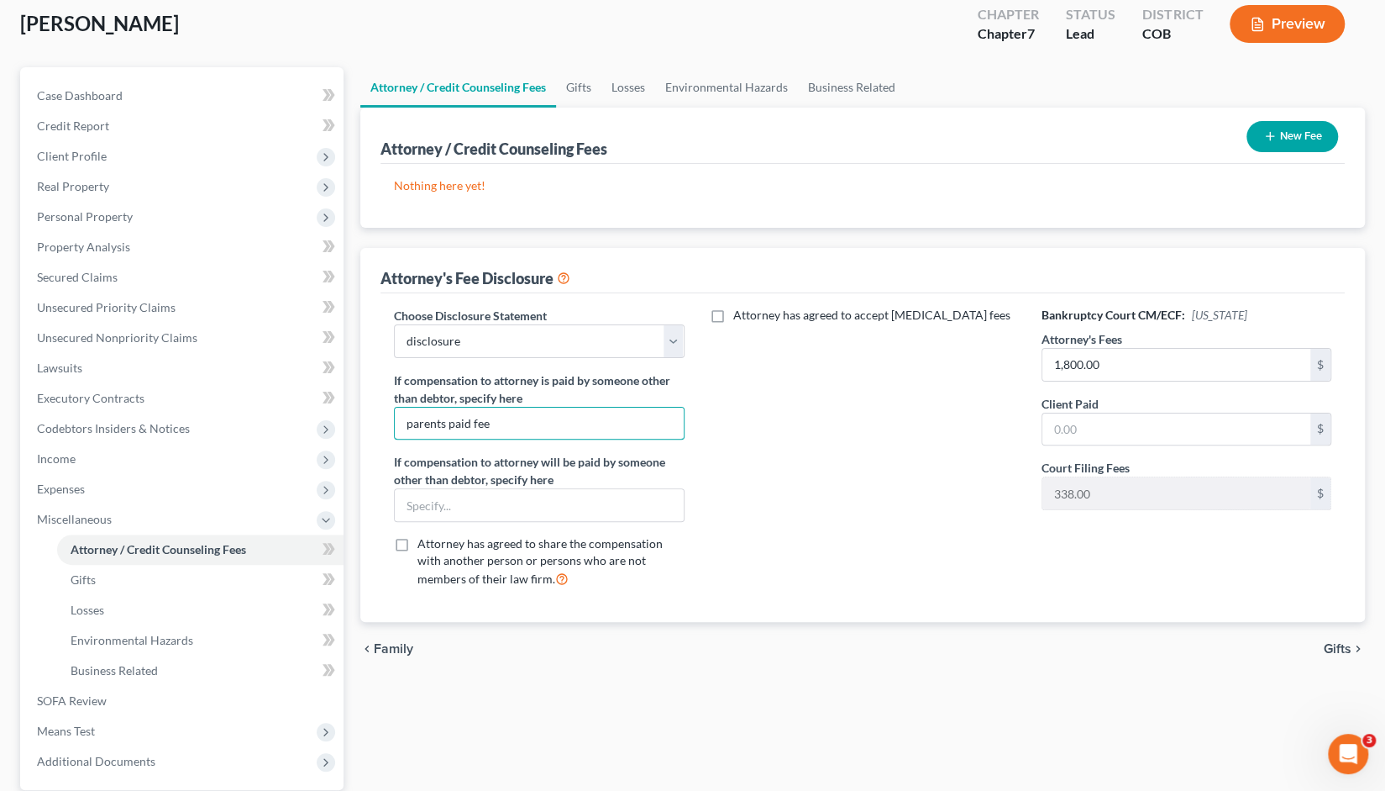
type input "parents paid fee"
click at [1335, 644] on span "Gifts" at bounding box center [1338, 648] width 28 height 13
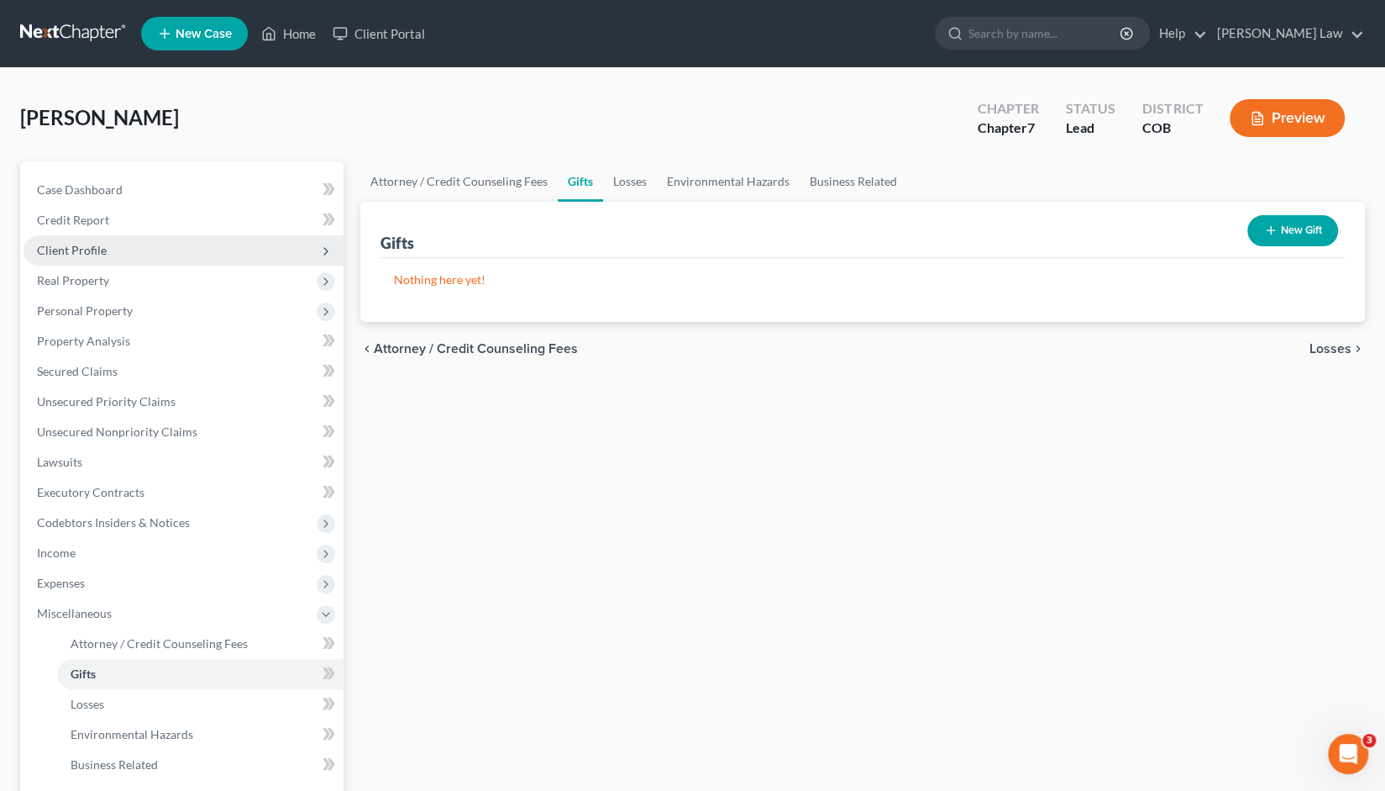
click at [76, 249] on span "Client Profile" at bounding box center [72, 250] width 70 height 14
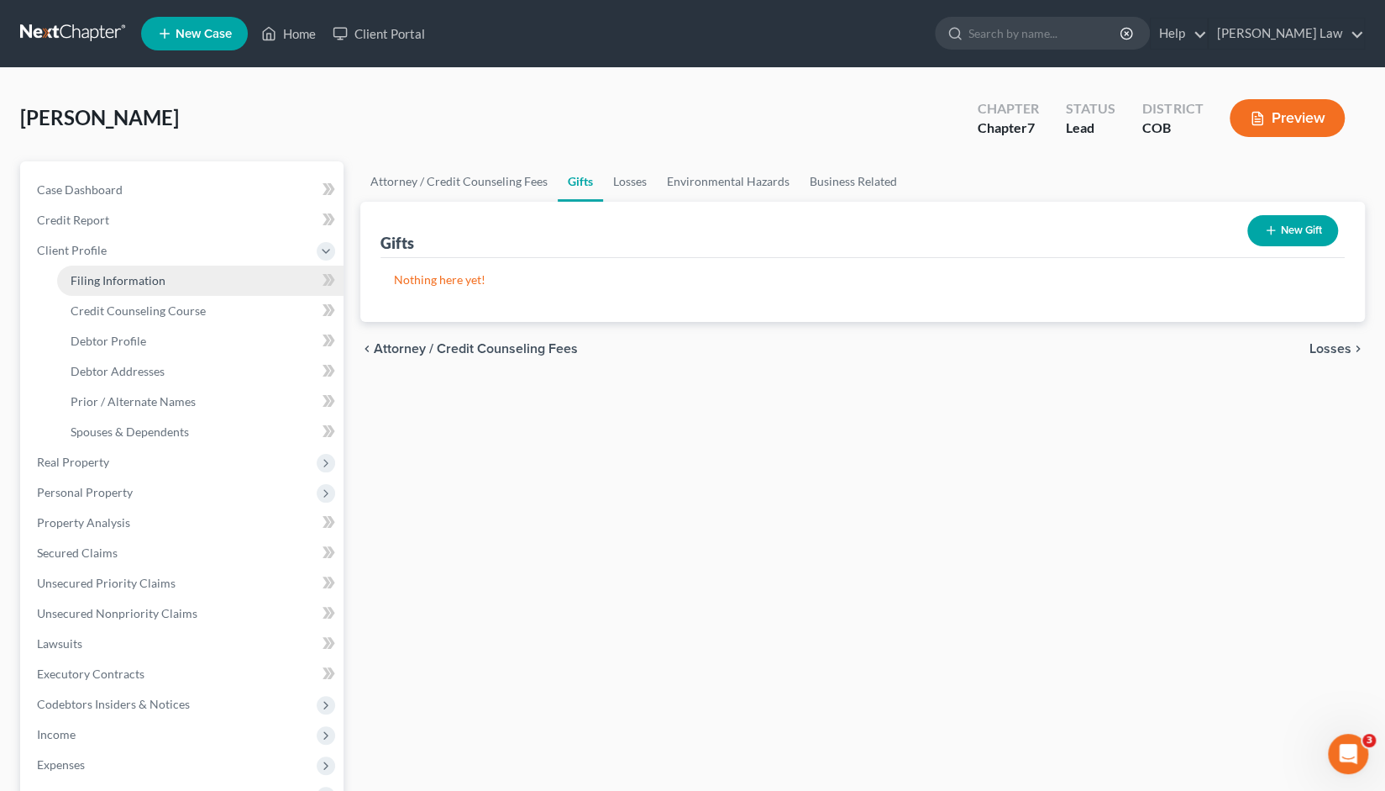
click at [107, 284] on span "Filing Information" at bounding box center [118, 280] width 95 height 14
select select "1"
select select "0"
select select "11"
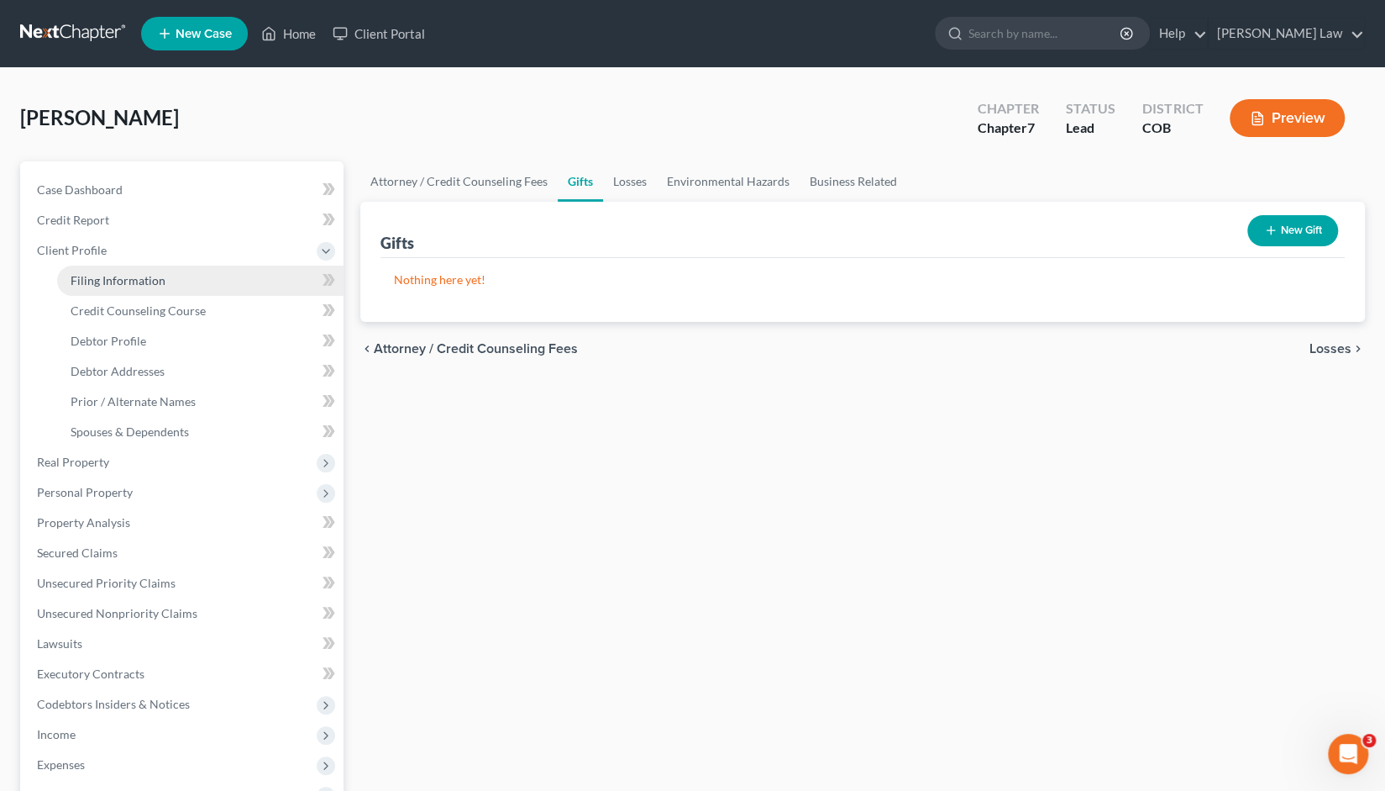
select select "0"
select select "5"
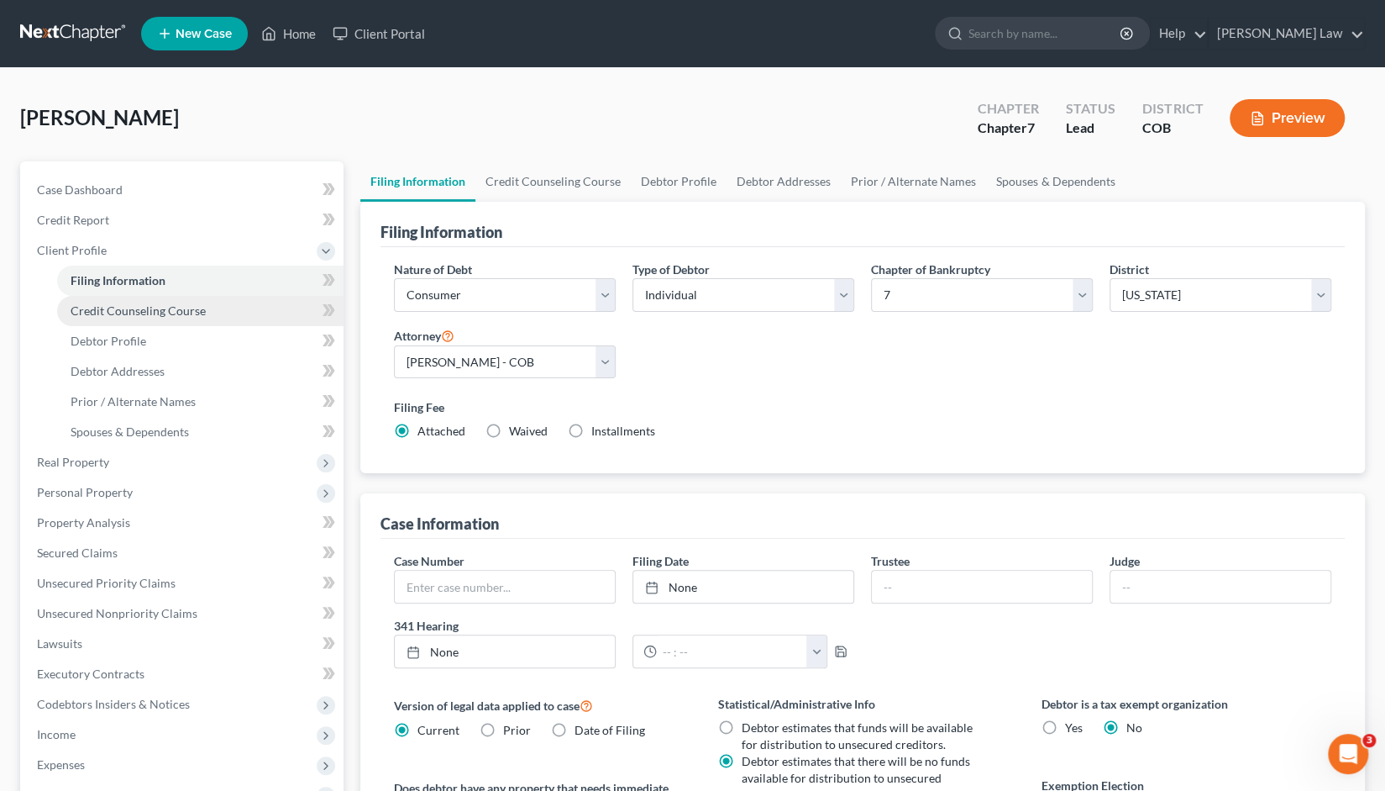
click at [144, 314] on span "Credit Counseling Course" at bounding box center [138, 310] width 135 height 14
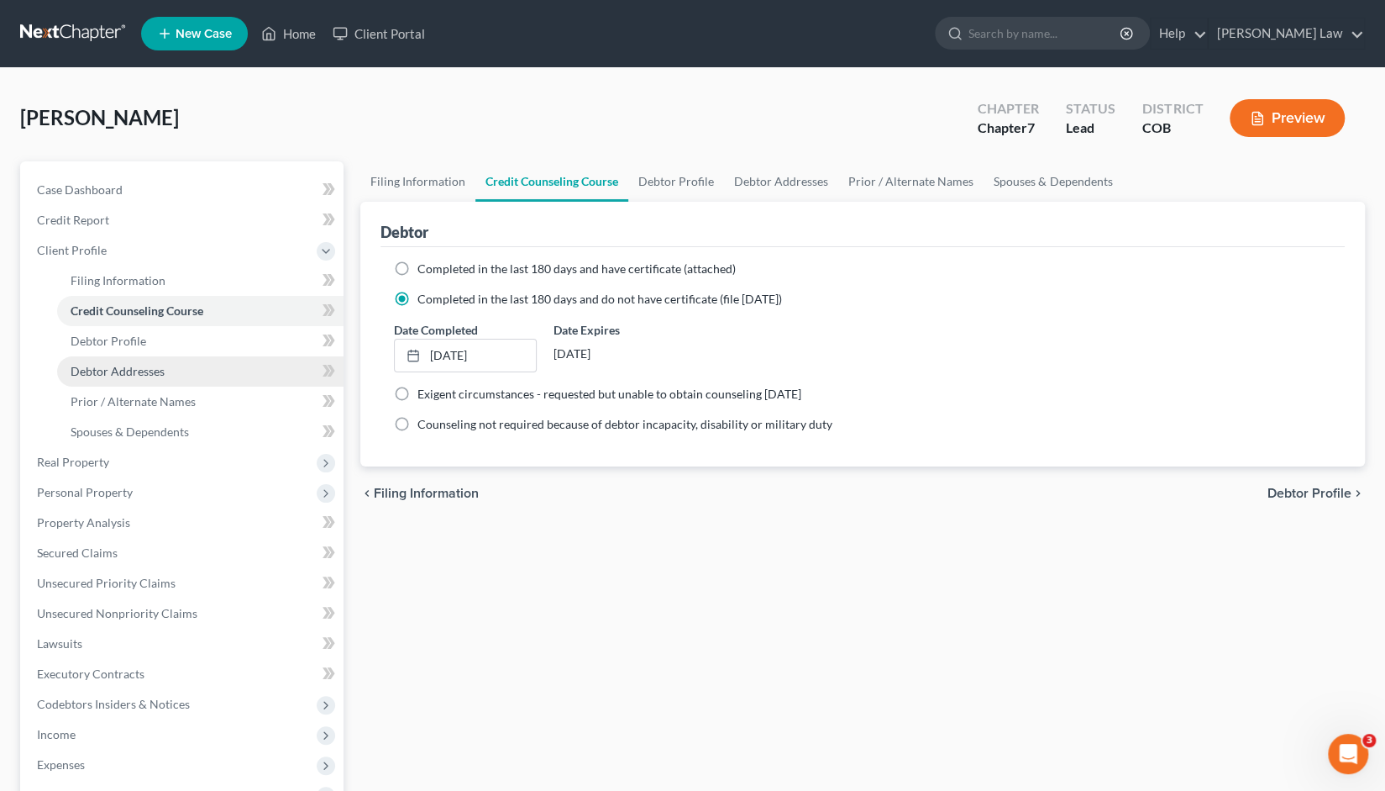
click at [139, 372] on span "Debtor Addresses" at bounding box center [118, 371] width 94 height 14
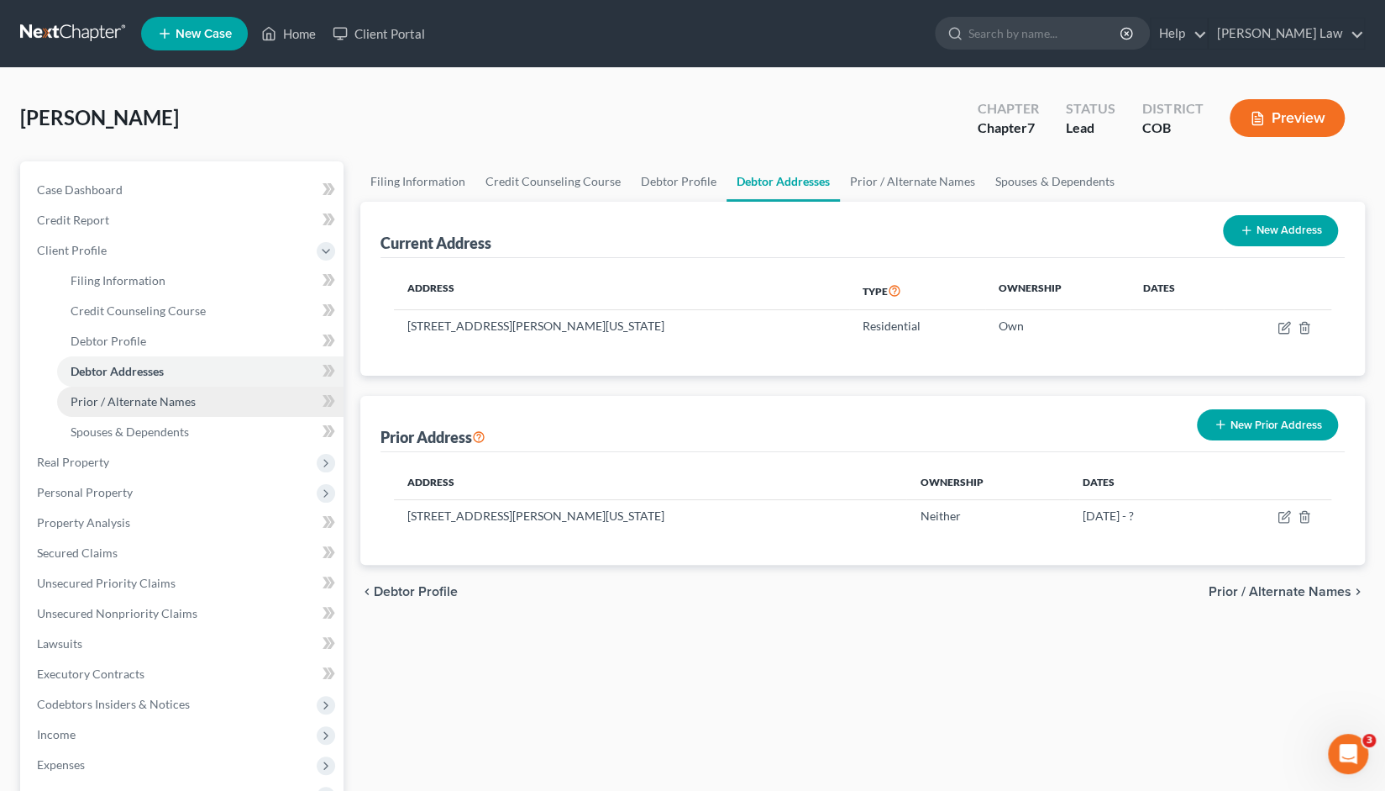
click at [123, 407] on span "Prior / Alternate Names" at bounding box center [133, 401] width 125 height 14
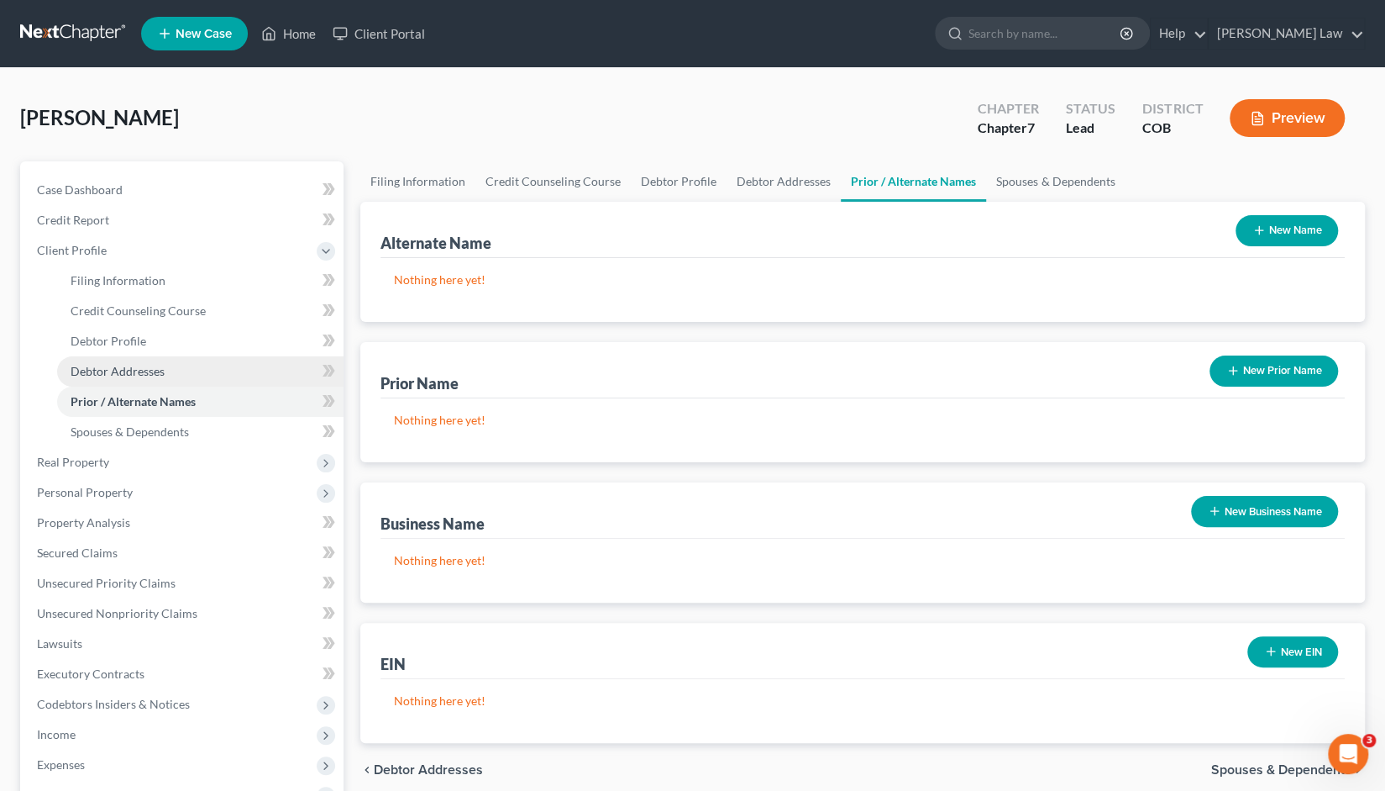
click at [126, 367] on span "Debtor Addresses" at bounding box center [118, 371] width 94 height 14
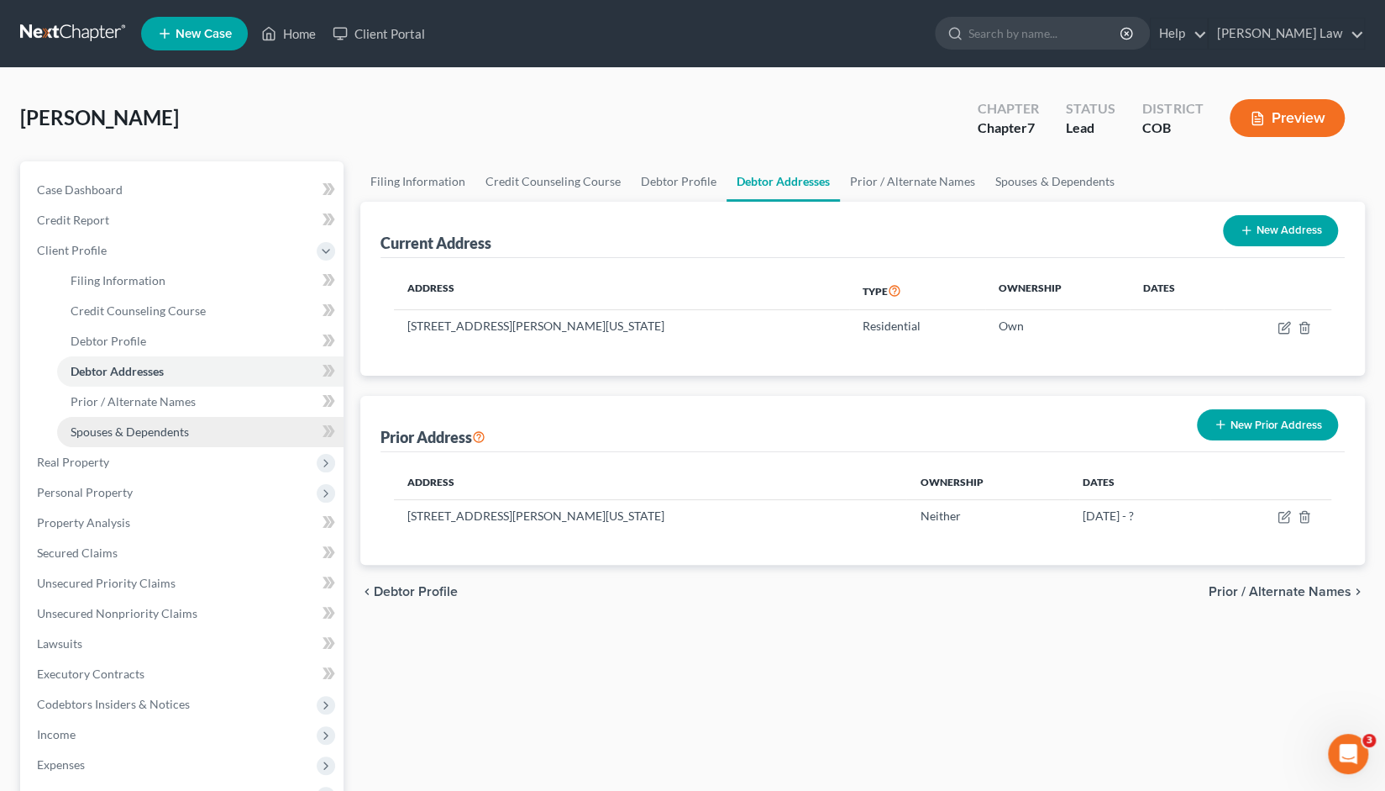
click at [133, 433] on span "Spouses & Dependents" at bounding box center [130, 431] width 118 height 14
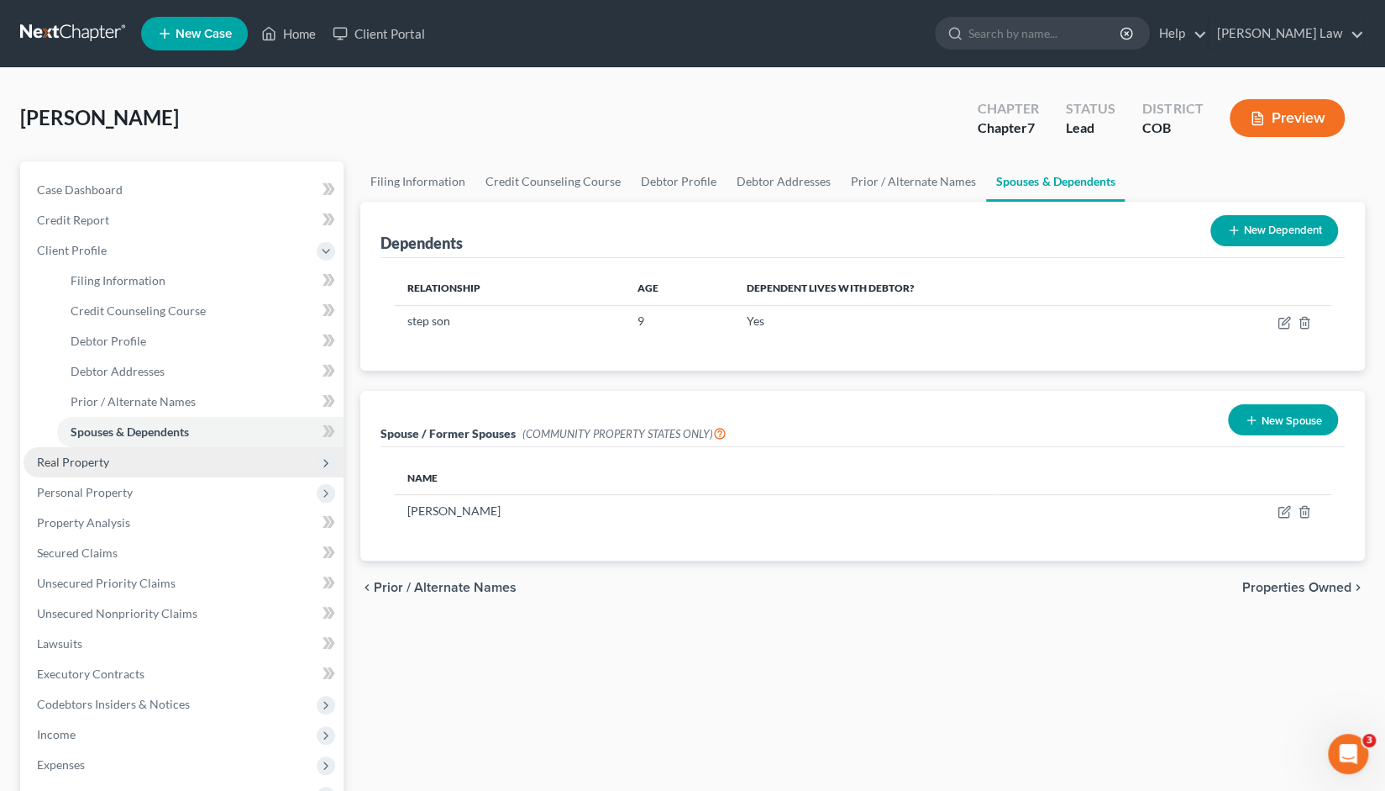
click at [86, 457] on span "Real Property" at bounding box center [73, 461] width 72 height 14
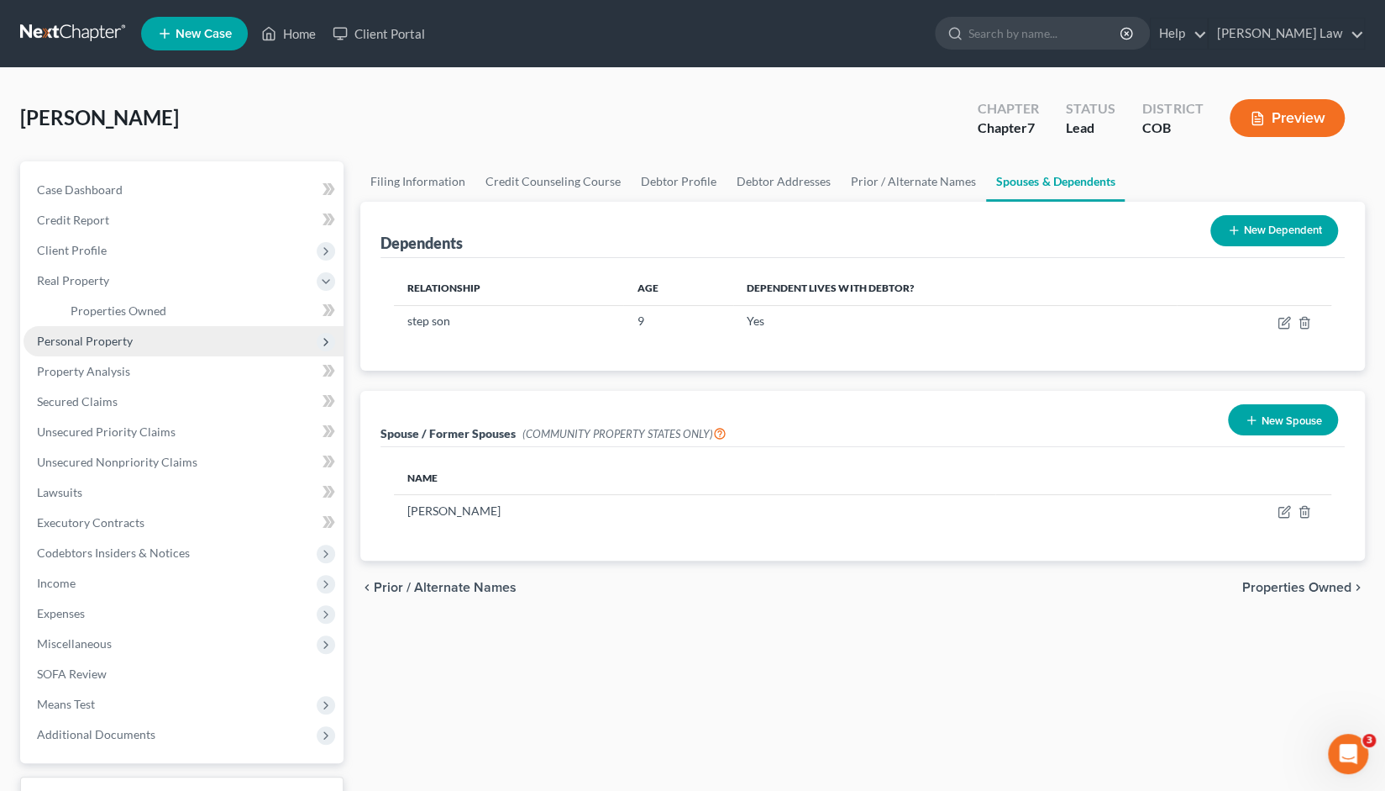
click at [108, 334] on span "Personal Property" at bounding box center [85, 341] width 96 height 14
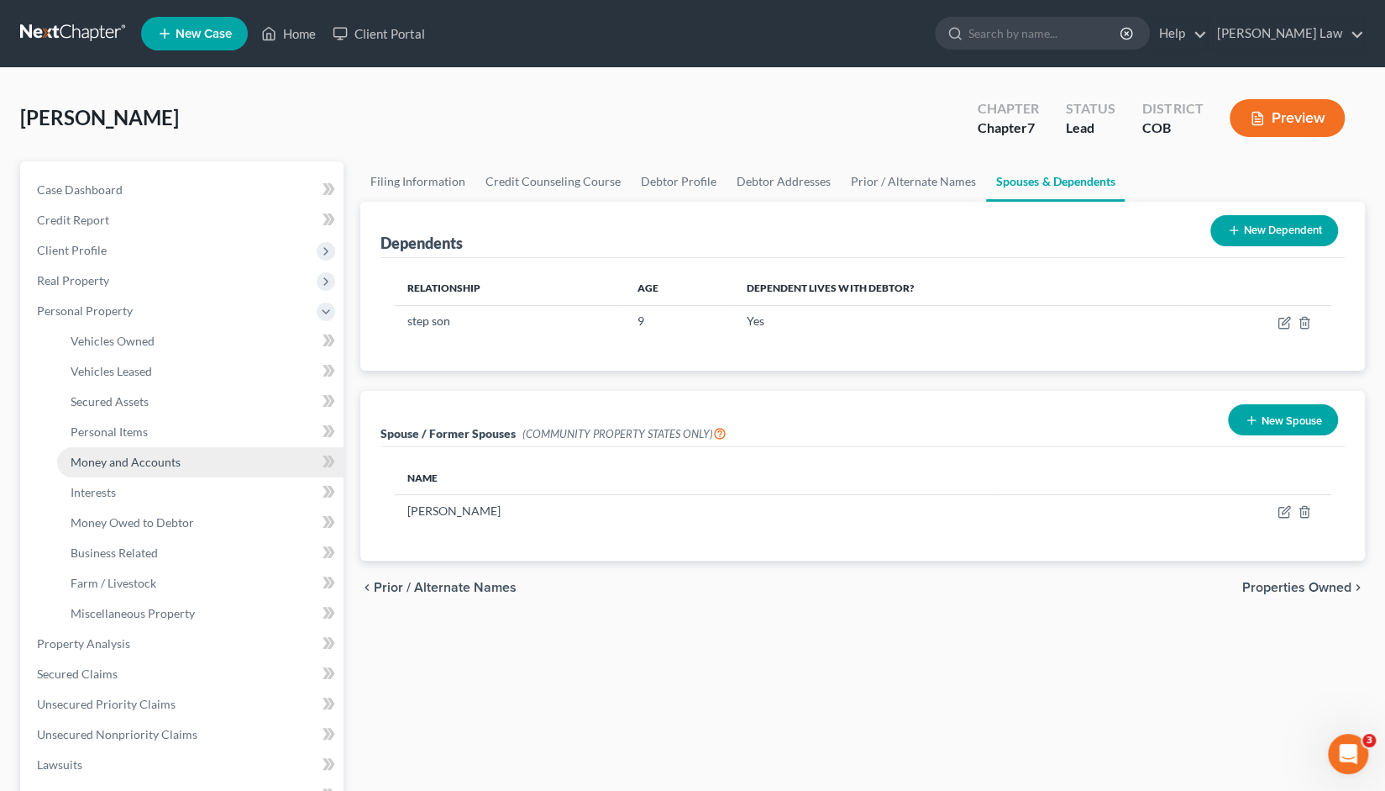
click at [139, 469] on link "Money and Accounts" at bounding box center [200, 462] width 286 height 30
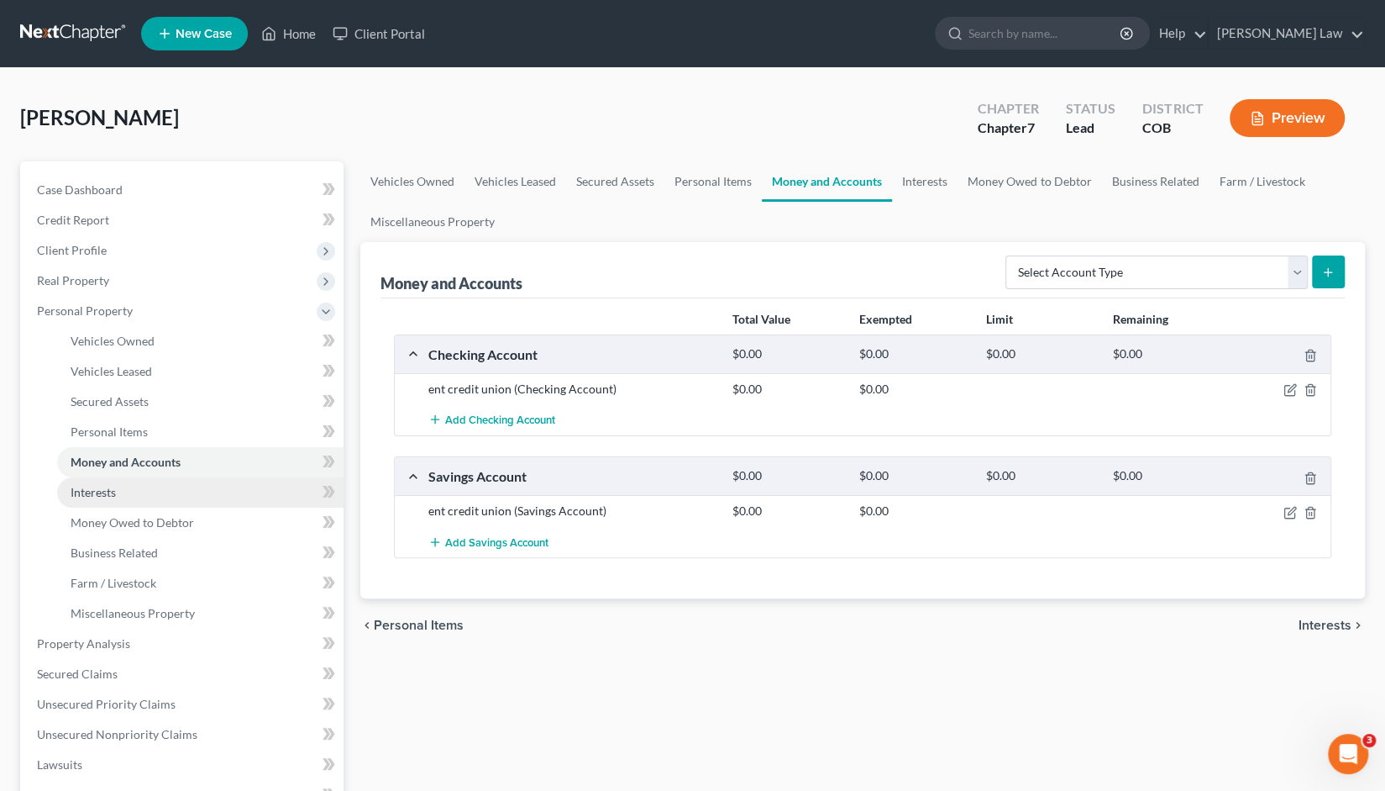
click at [92, 494] on span "Interests" at bounding box center [93, 492] width 45 height 14
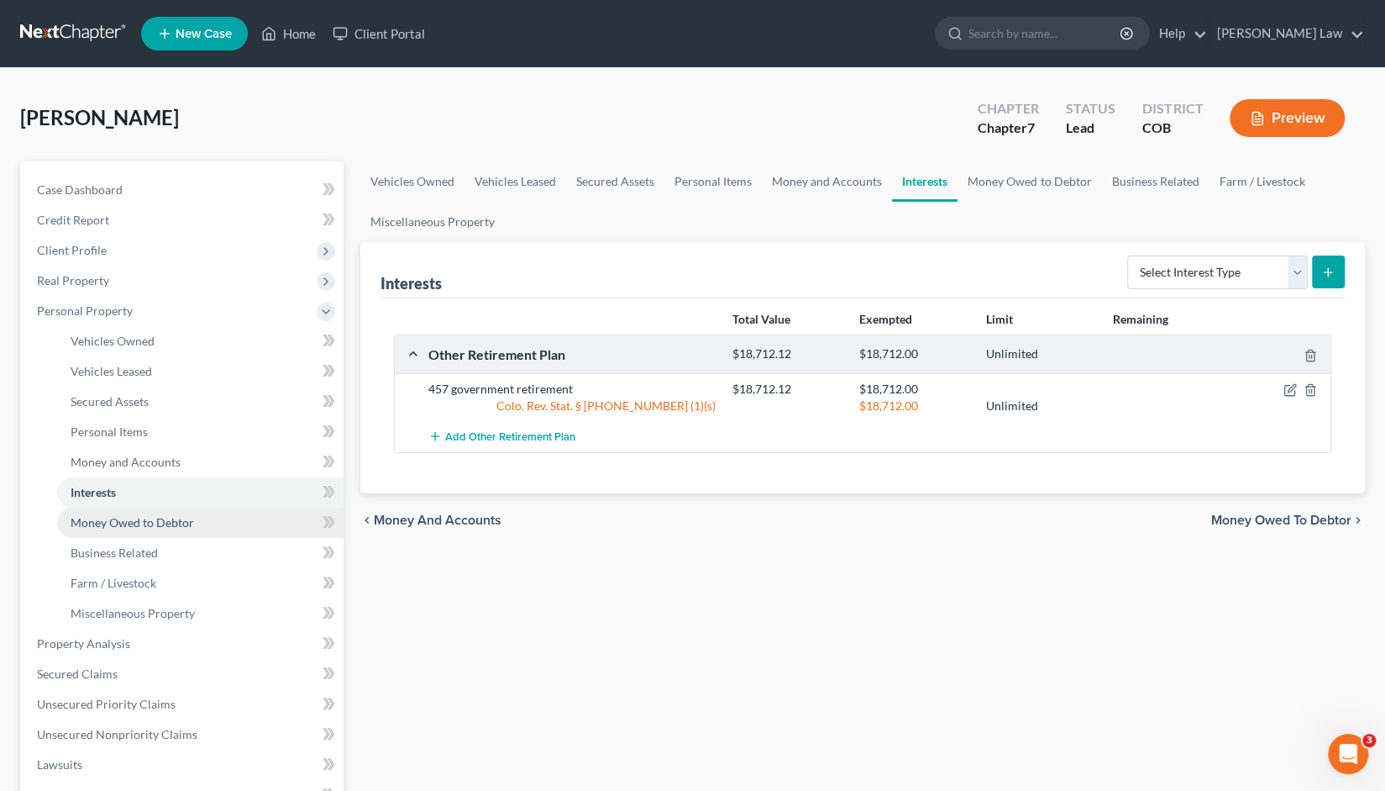
click at [126, 527] on span "Money Owed to Debtor" at bounding box center [132, 522] width 123 height 14
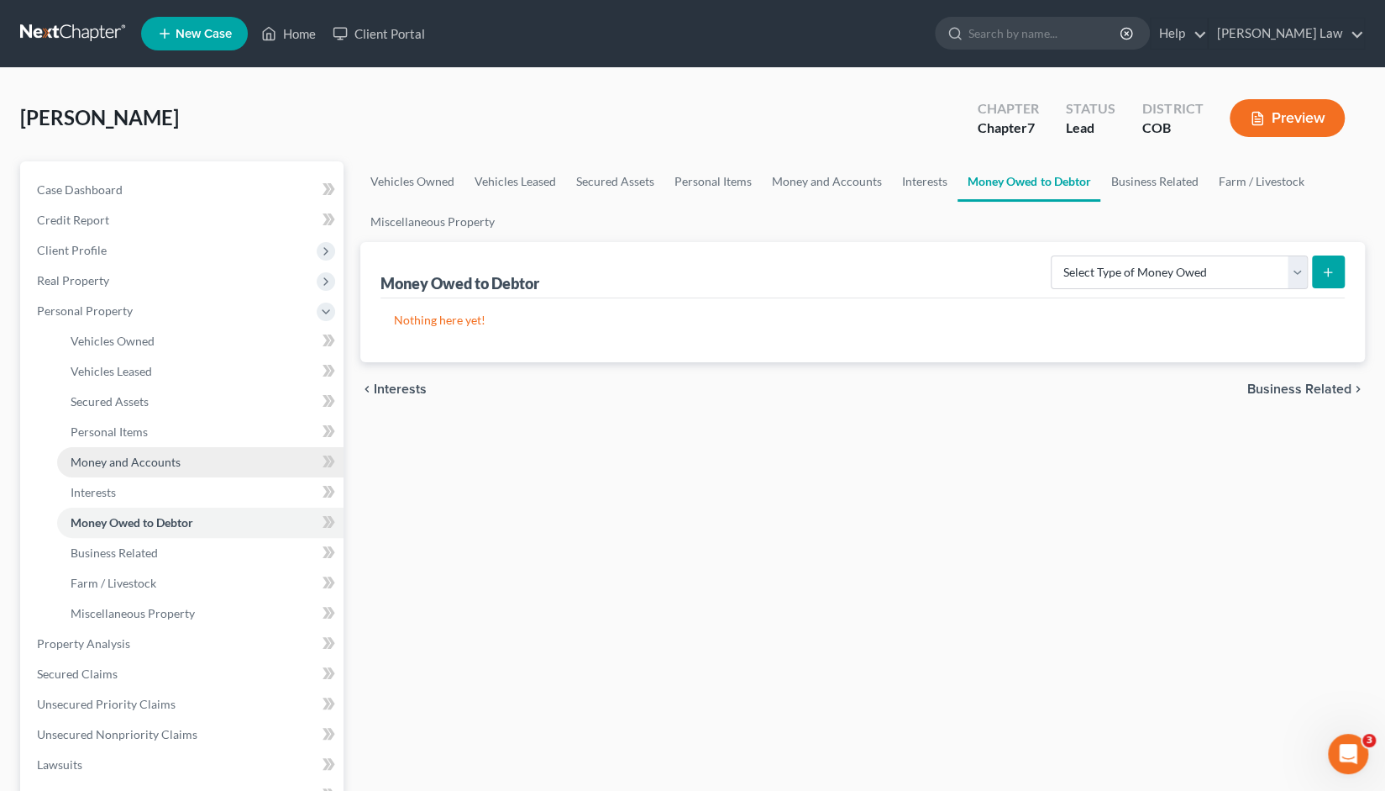
click at [124, 458] on span "Money and Accounts" at bounding box center [126, 461] width 110 height 14
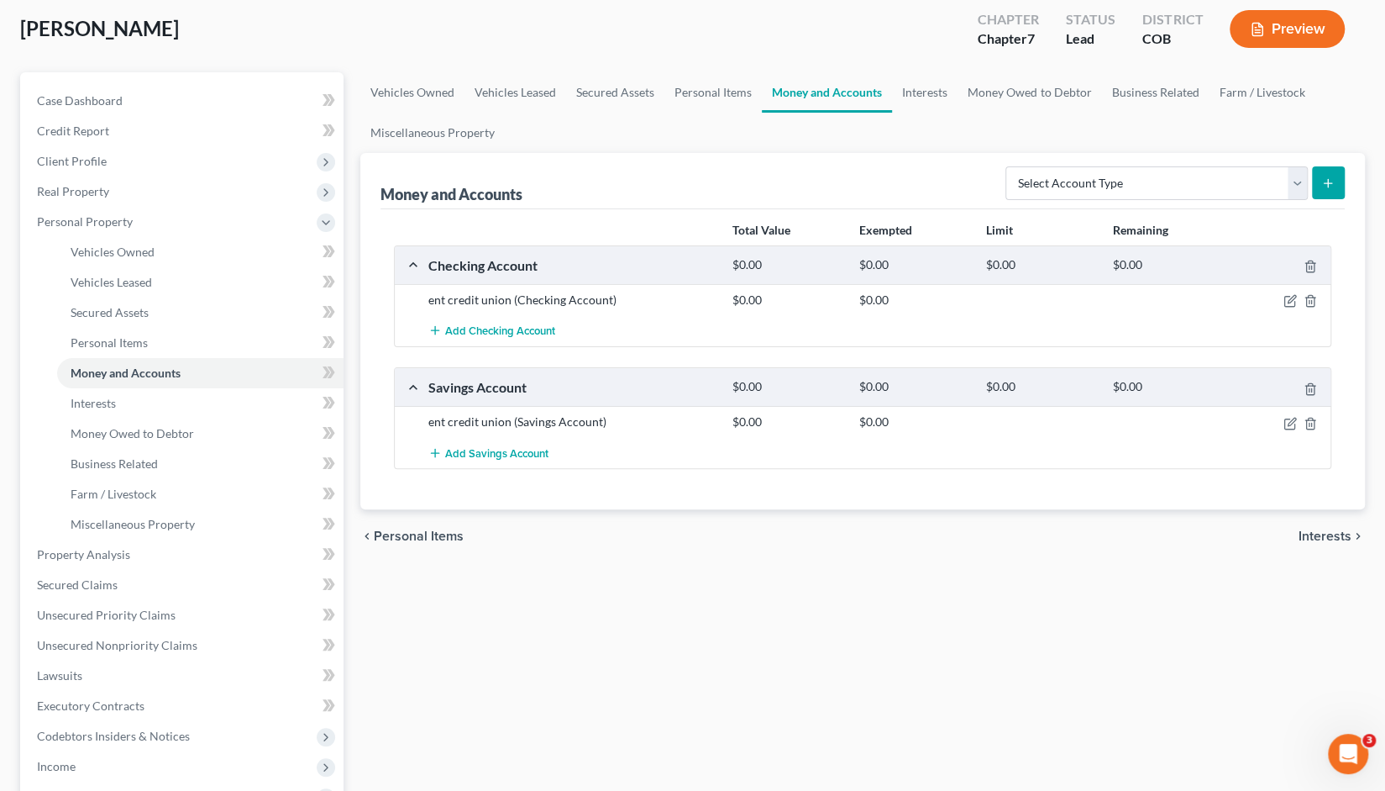
scroll to position [205, 0]
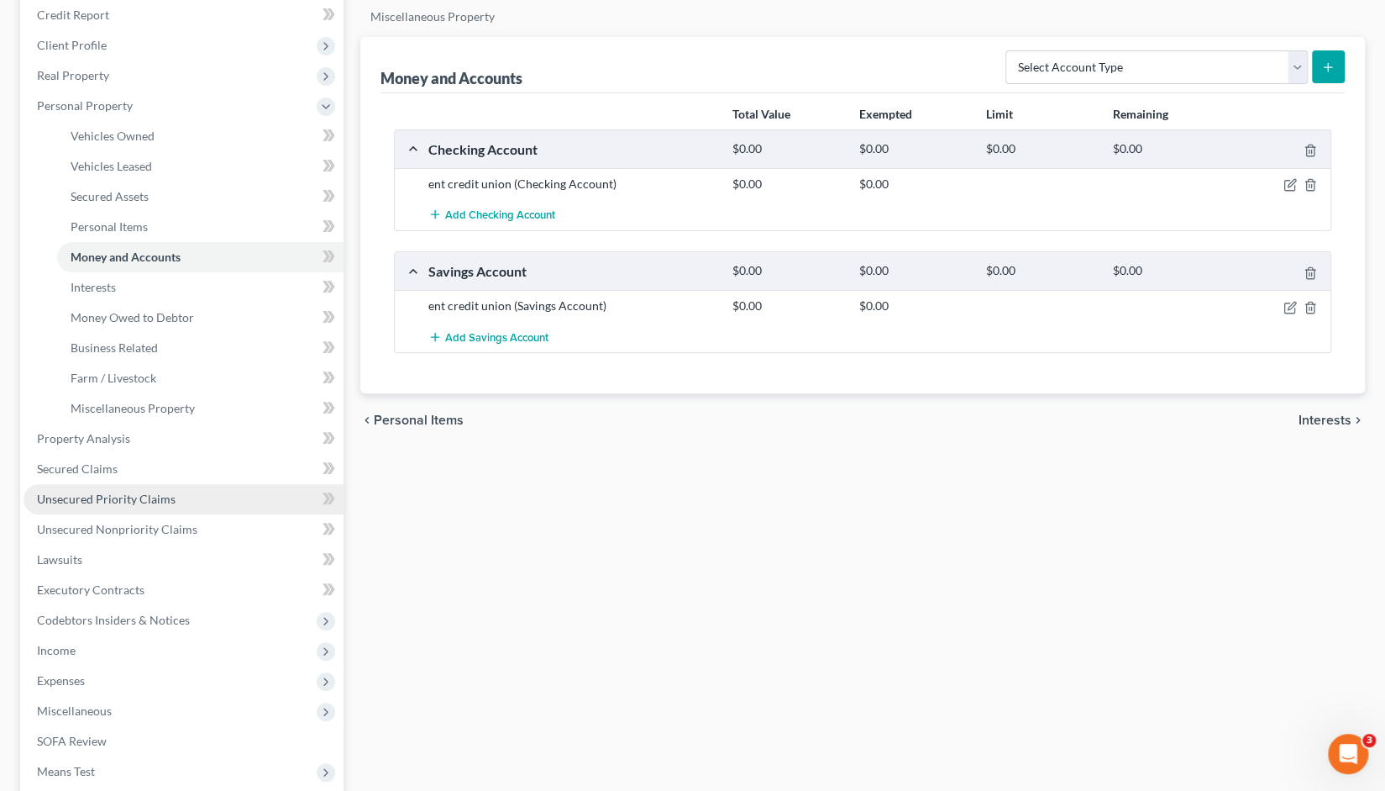
click at [91, 502] on span "Unsecured Priority Claims" at bounding box center [106, 498] width 139 height 14
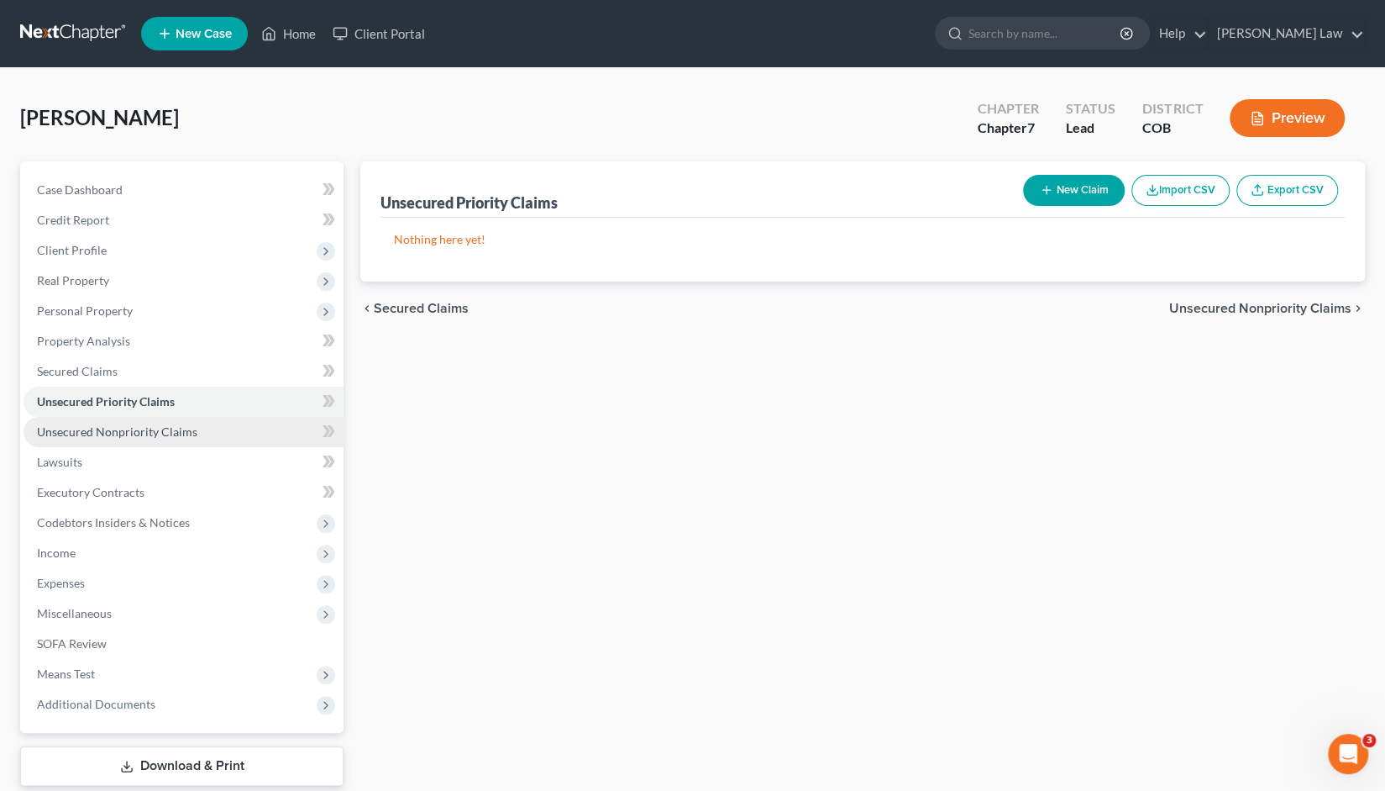
click at [90, 438] on link "Unsecured Nonpriority Claims" at bounding box center [184, 432] width 320 height 30
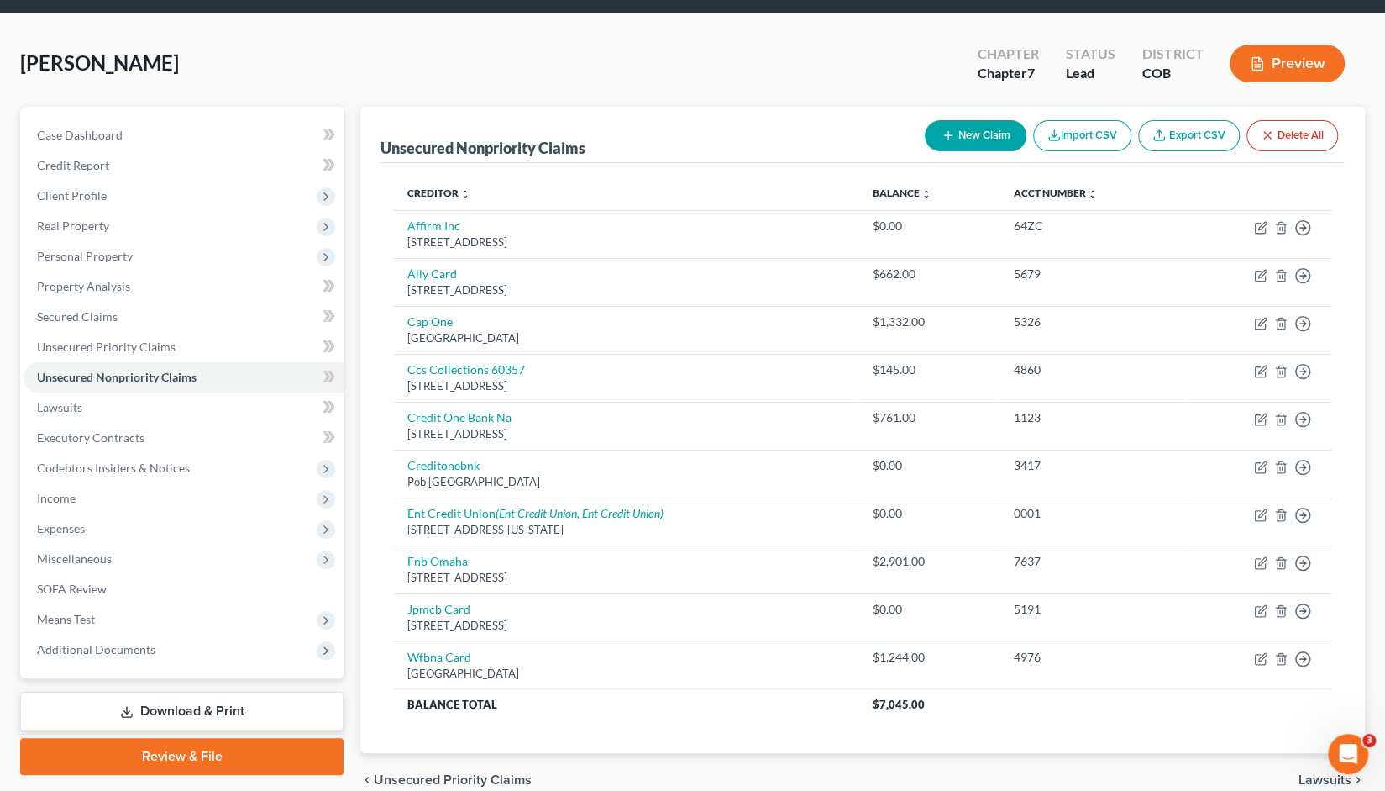
scroll to position [57, 0]
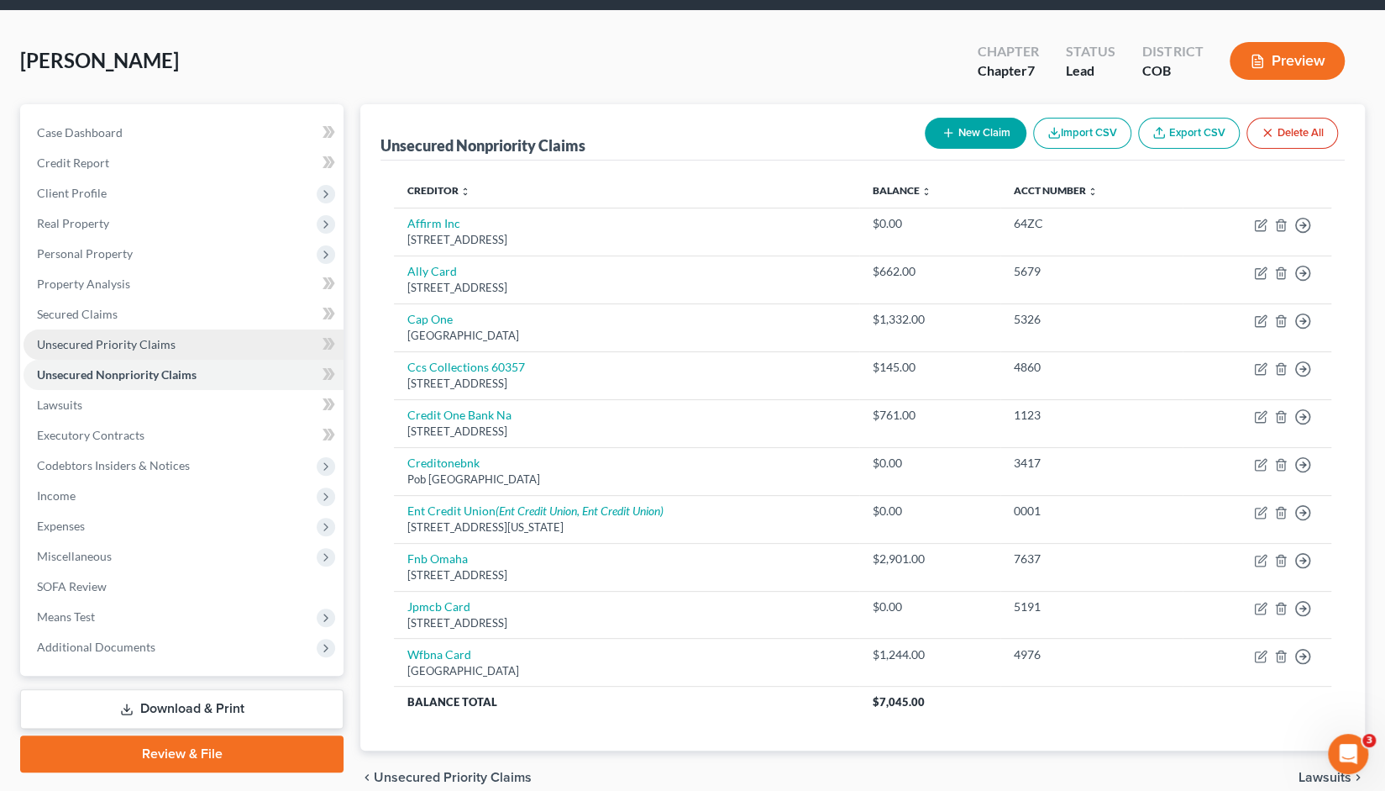
click at [121, 340] on span "Unsecured Priority Claims" at bounding box center [106, 344] width 139 height 14
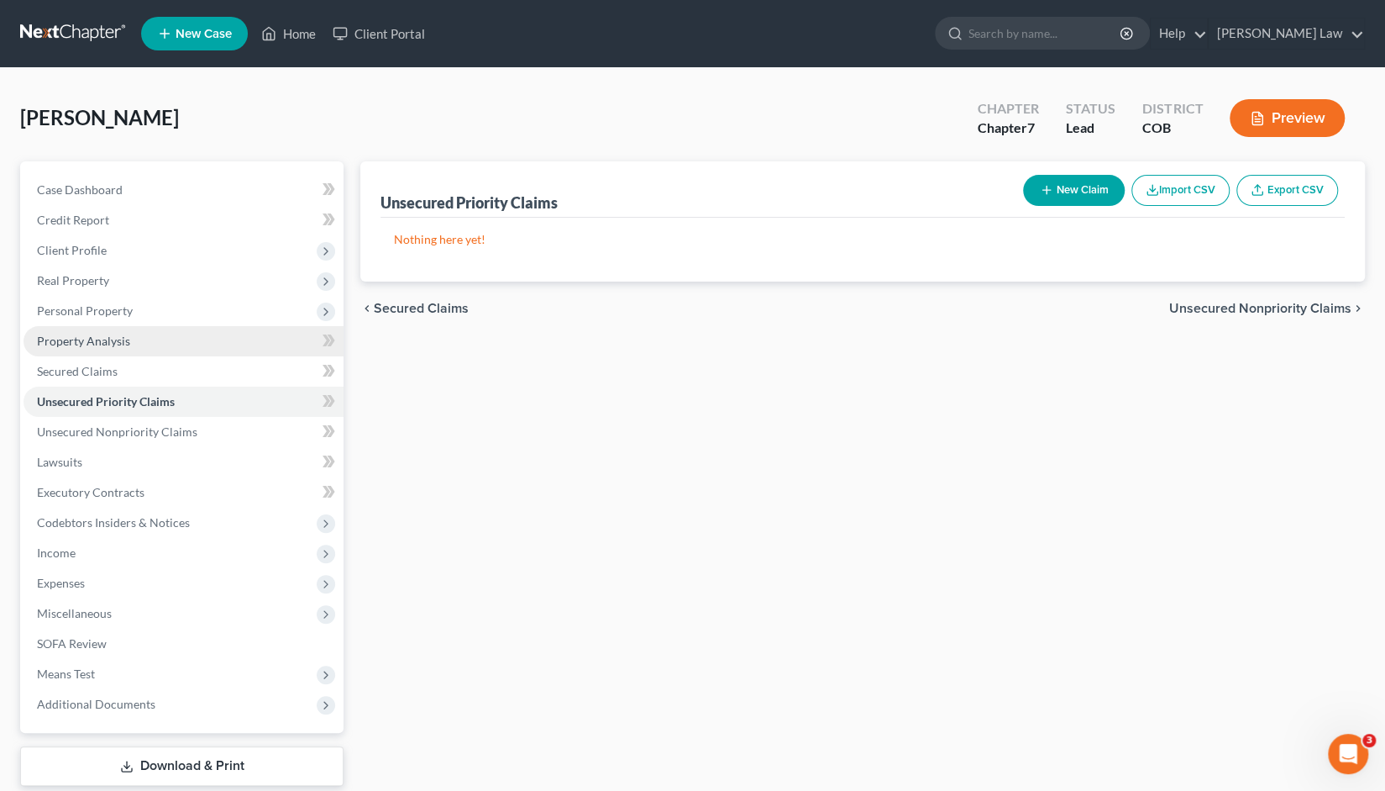
click at [74, 339] on span "Property Analysis" at bounding box center [83, 341] width 93 height 14
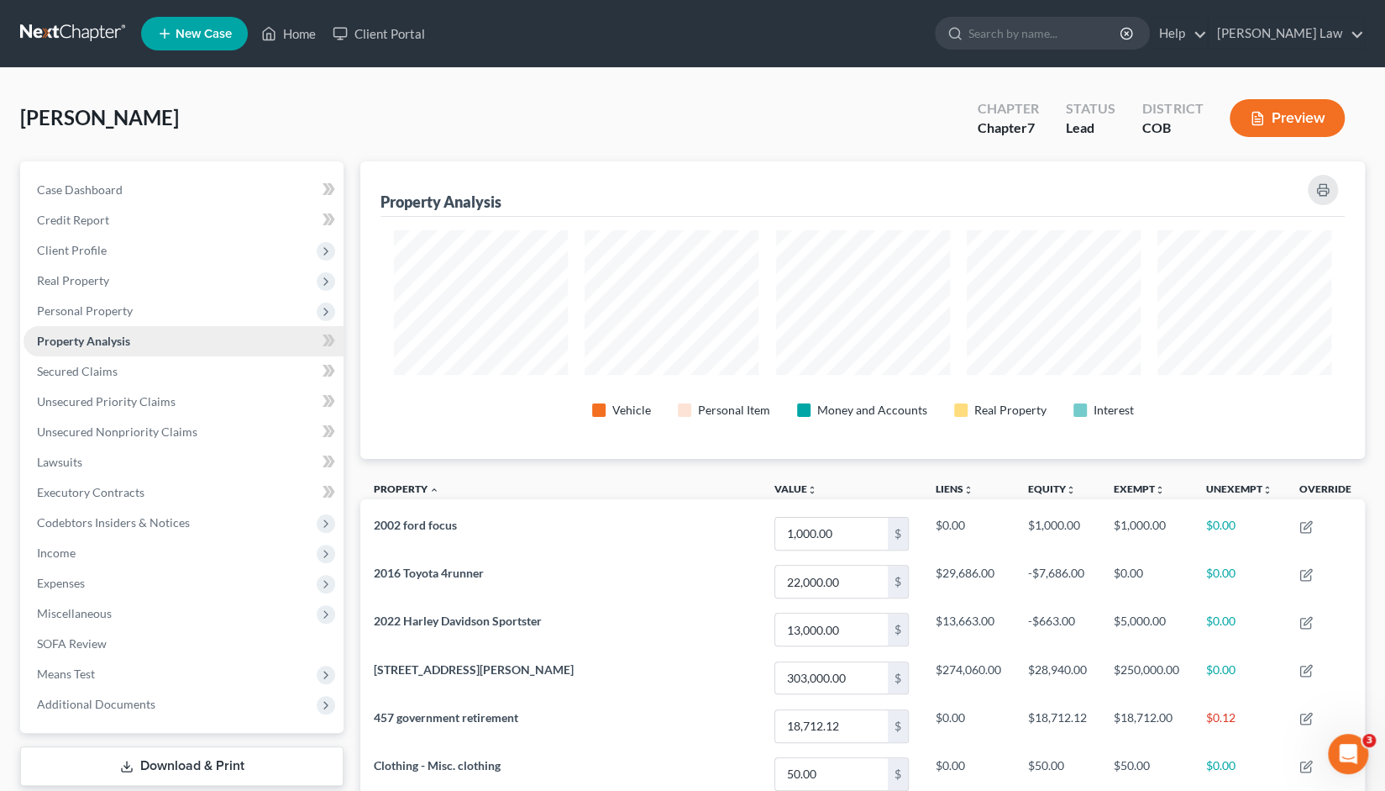
scroll to position [297, 1005]
click at [82, 376] on span "Secured Claims" at bounding box center [77, 371] width 81 height 14
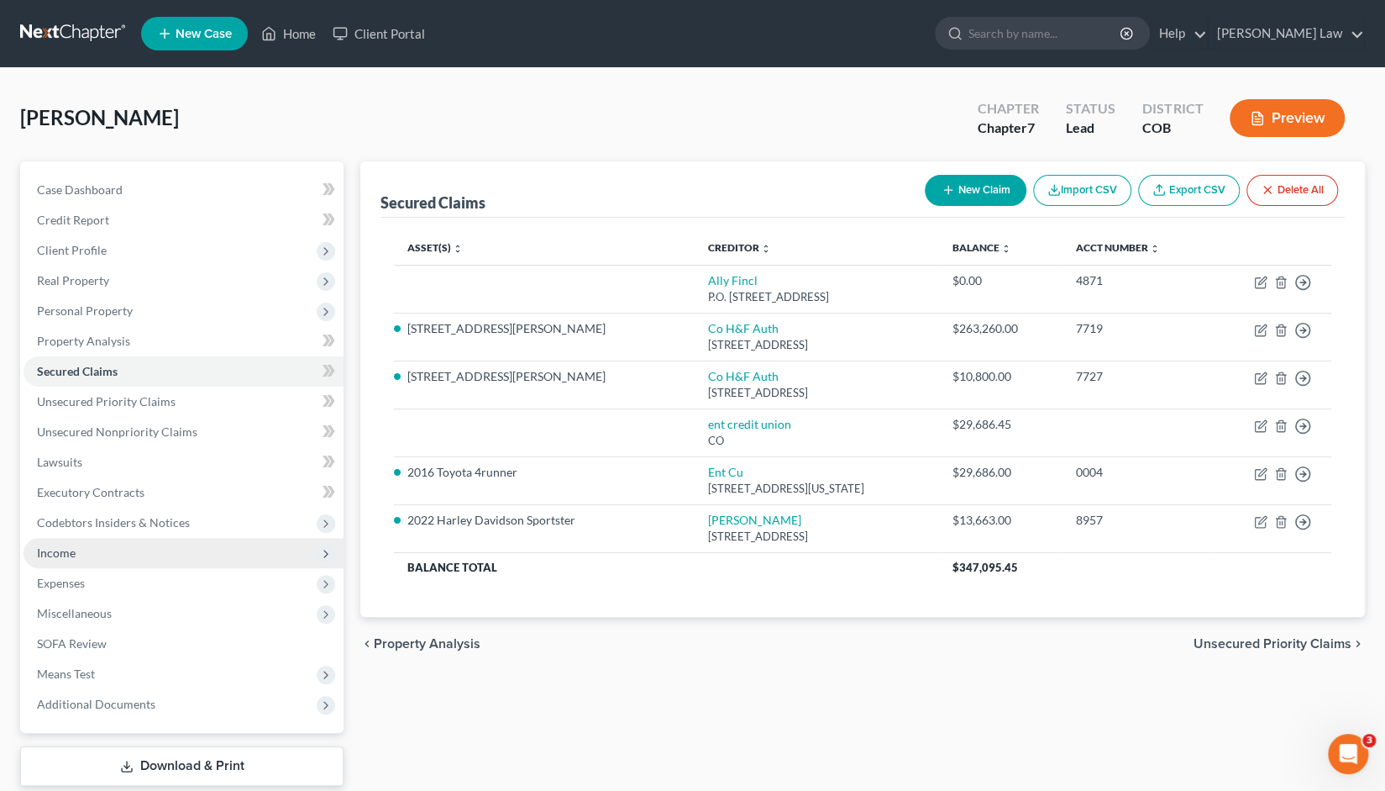
click at [66, 553] on span "Income" at bounding box center [56, 552] width 39 height 14
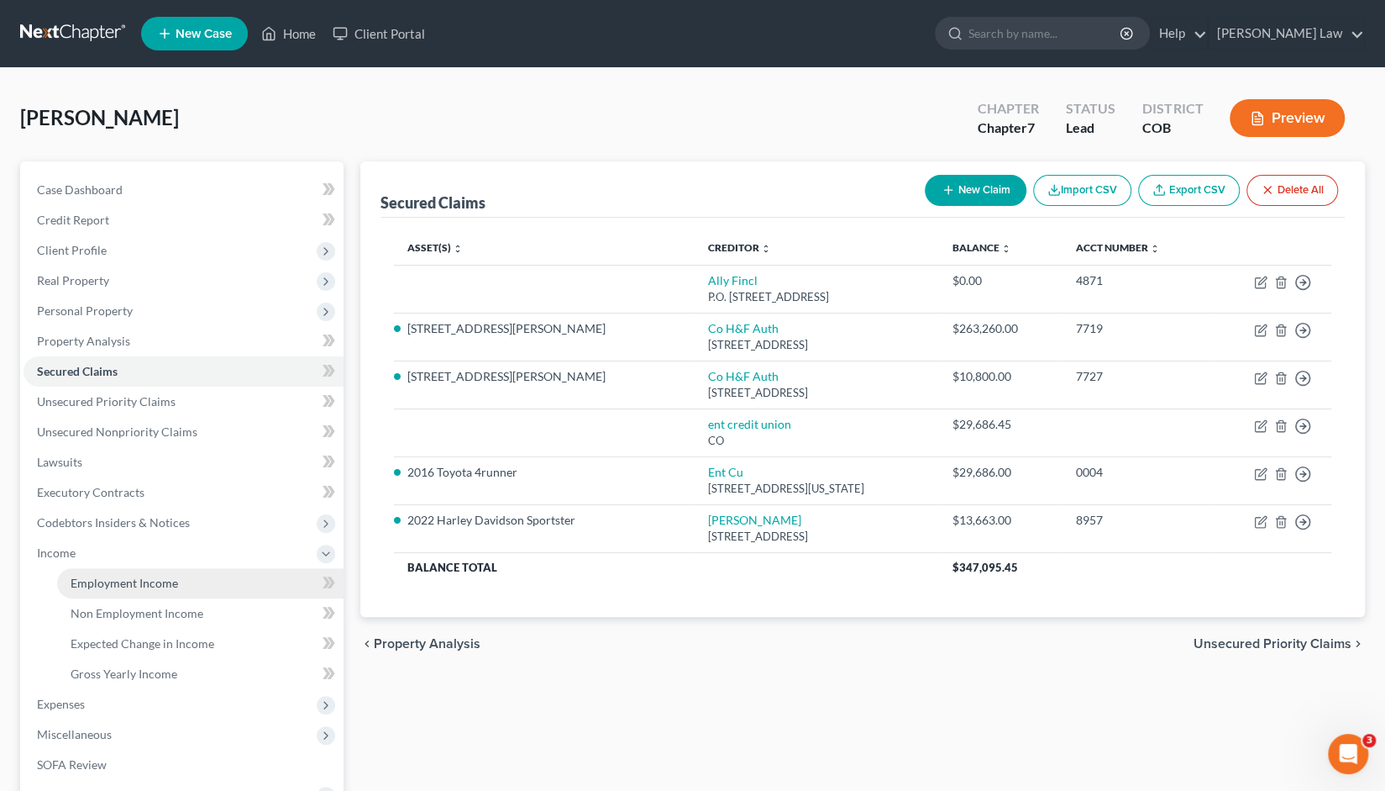
click at [111, 586] on span "Employment Income" at bounding box center [125, 582] width 108 height 14
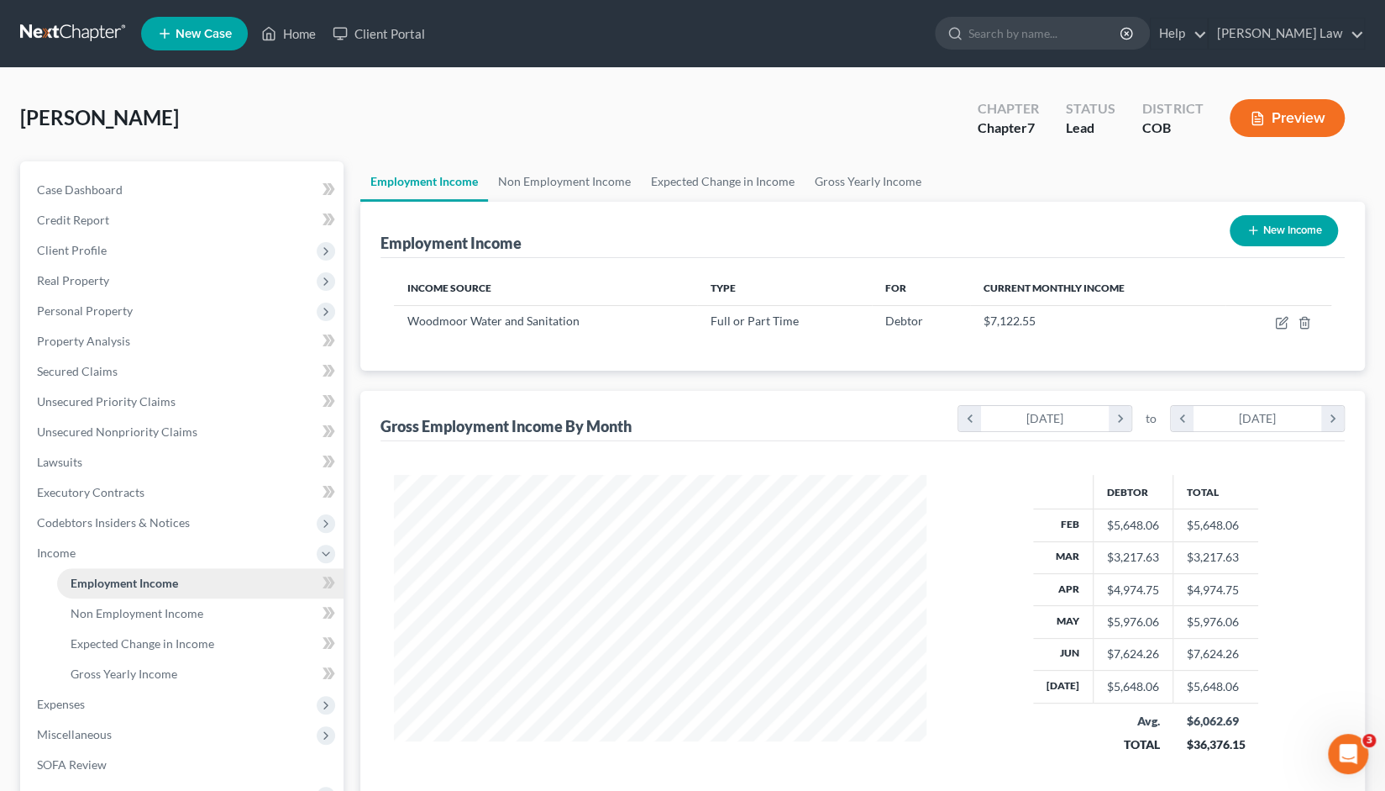
scroll to position [299, 566]
click at [83, 434] on span "Unsecured Nonpriority Claims" at bounding box center [117, 431] width 160 height 14
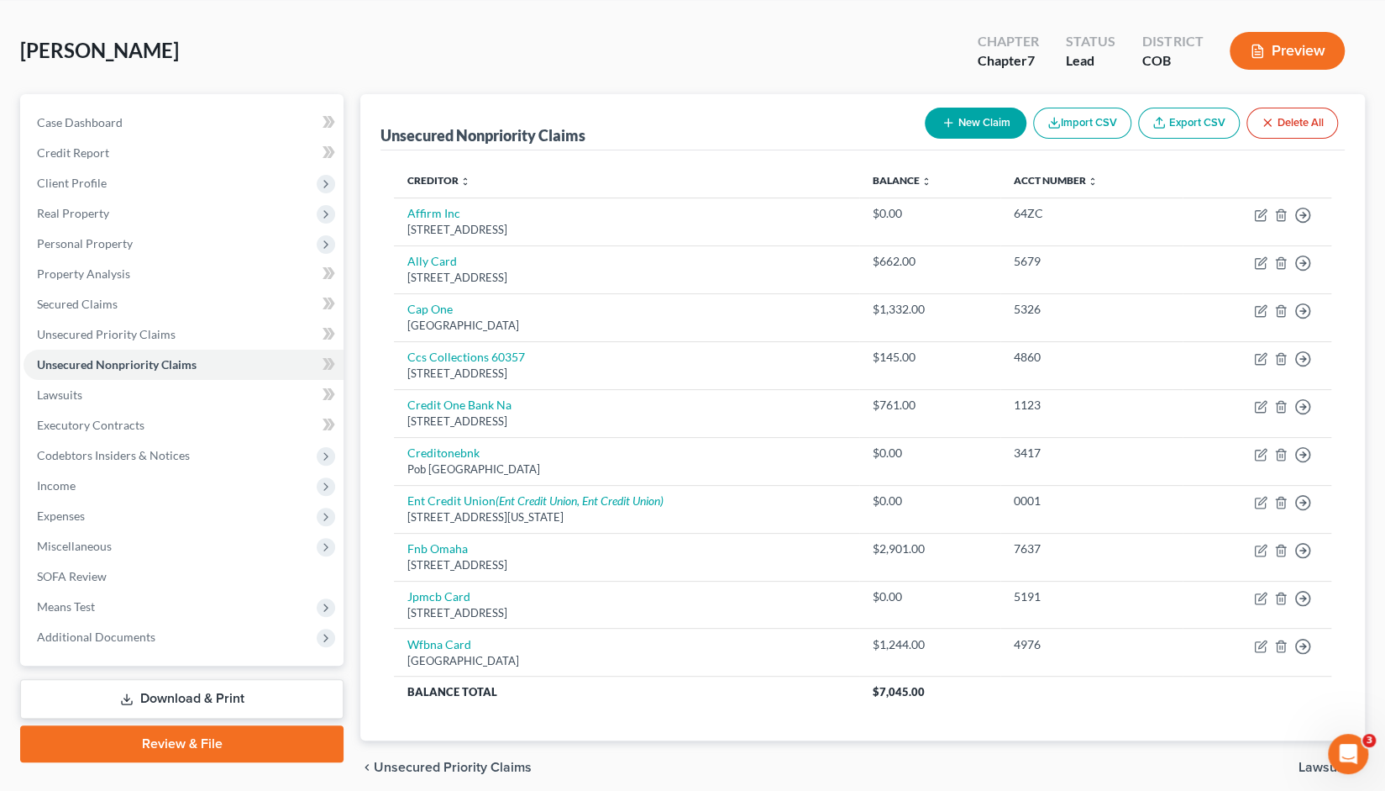
scroll to position [71, 0]
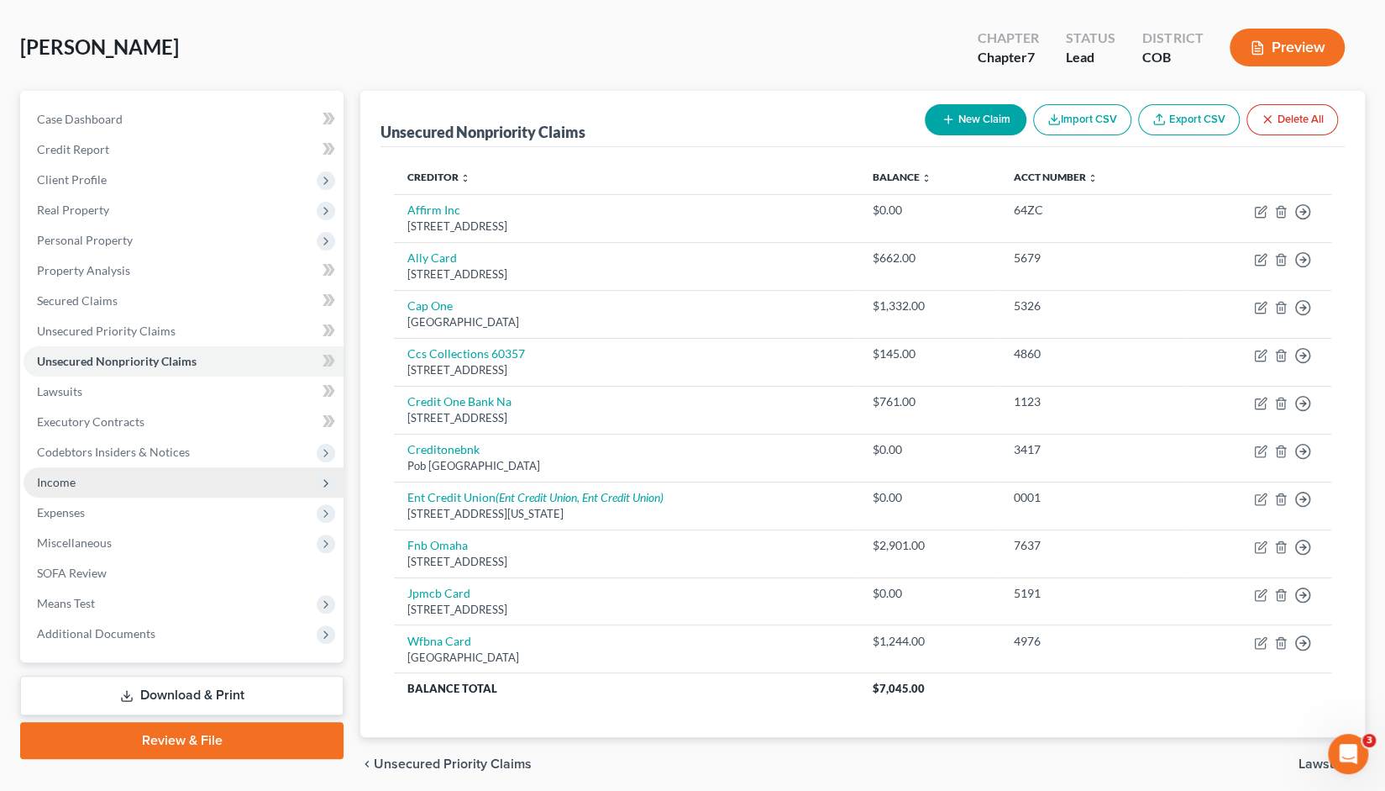
click at [66, 481] on span "Income" at bounding box center [56, 482] width 39 height 14
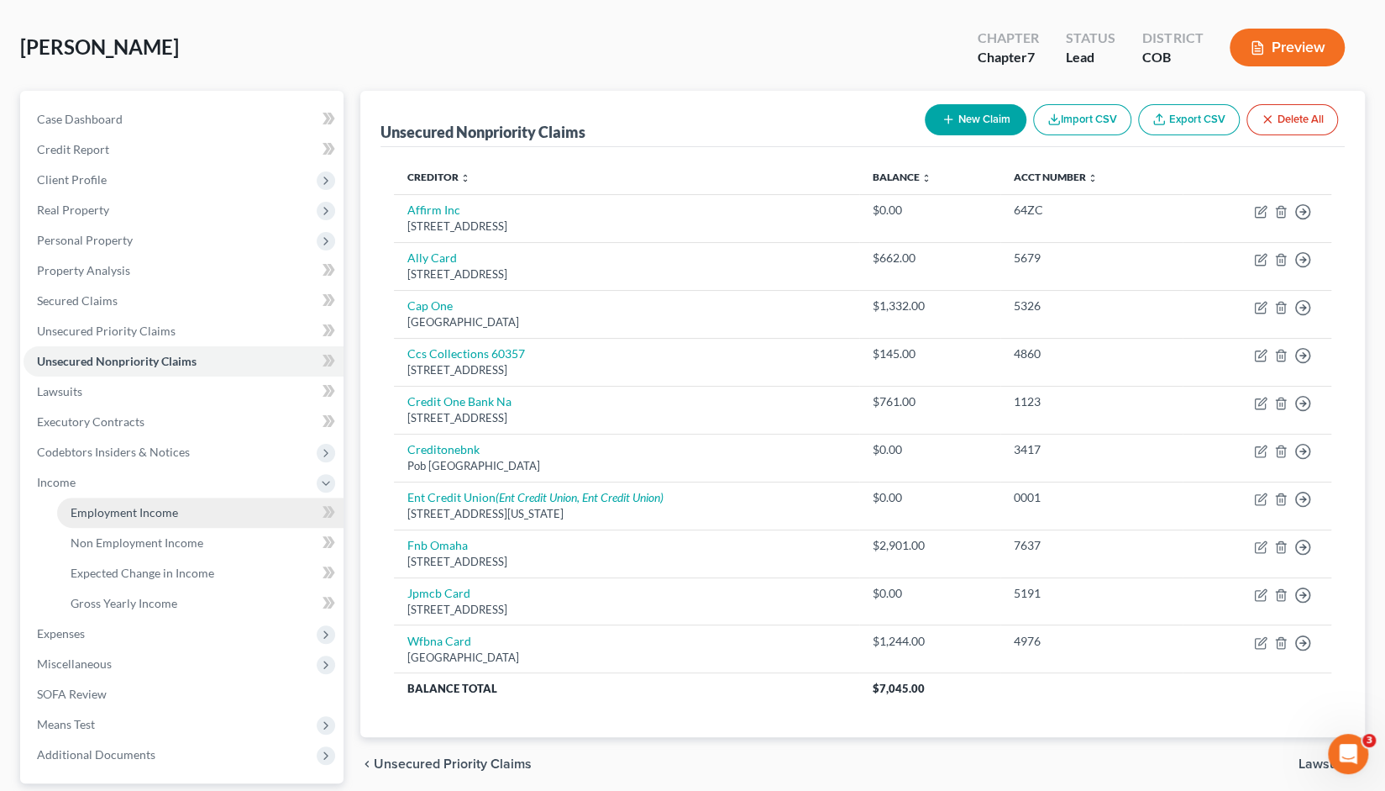
click at [118, 503] on link "Employment Income" at bounding box center [200, 512] width 286 height 30
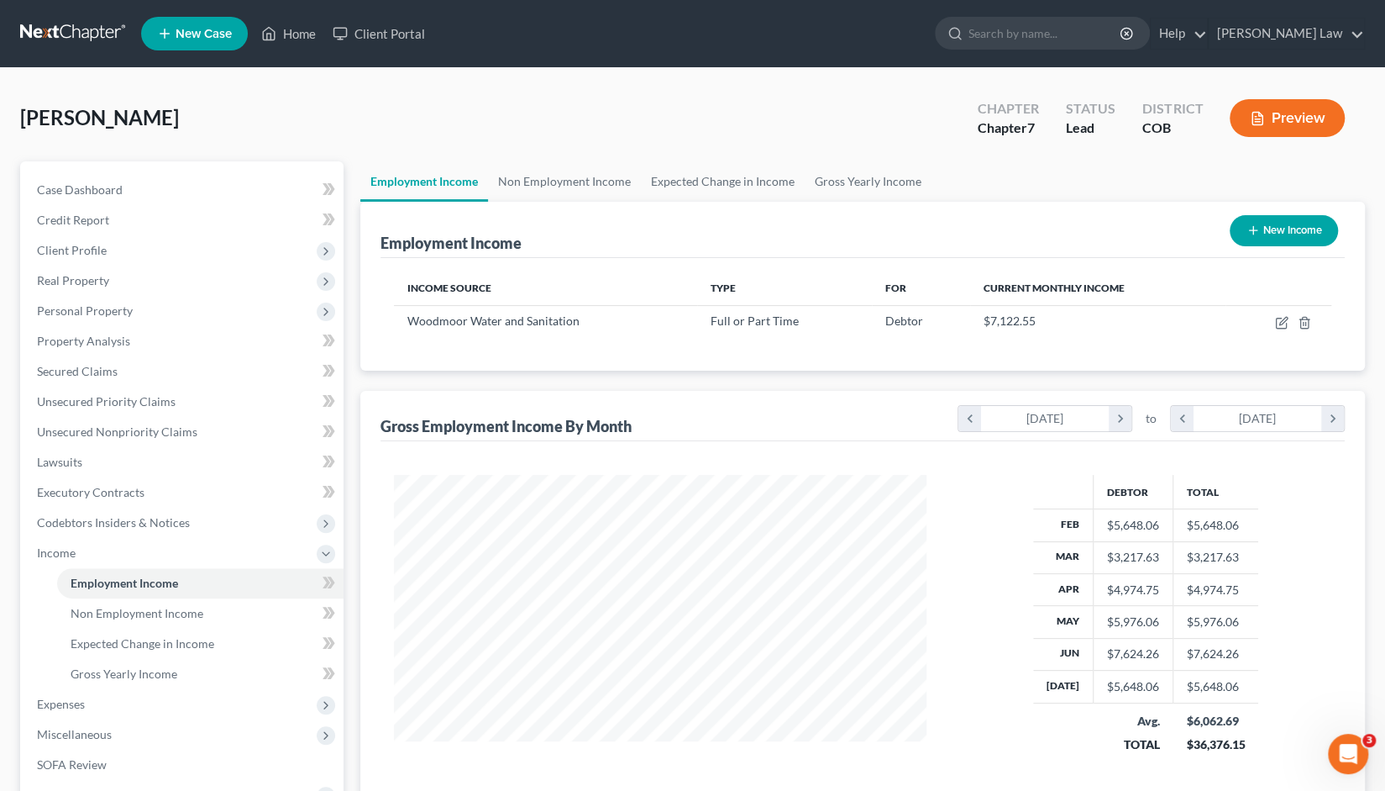
scroll to position [299, 566]
click at [1332, 414] on icon "chevron_right" at bounding box center [1332, 418] width 23 height 25
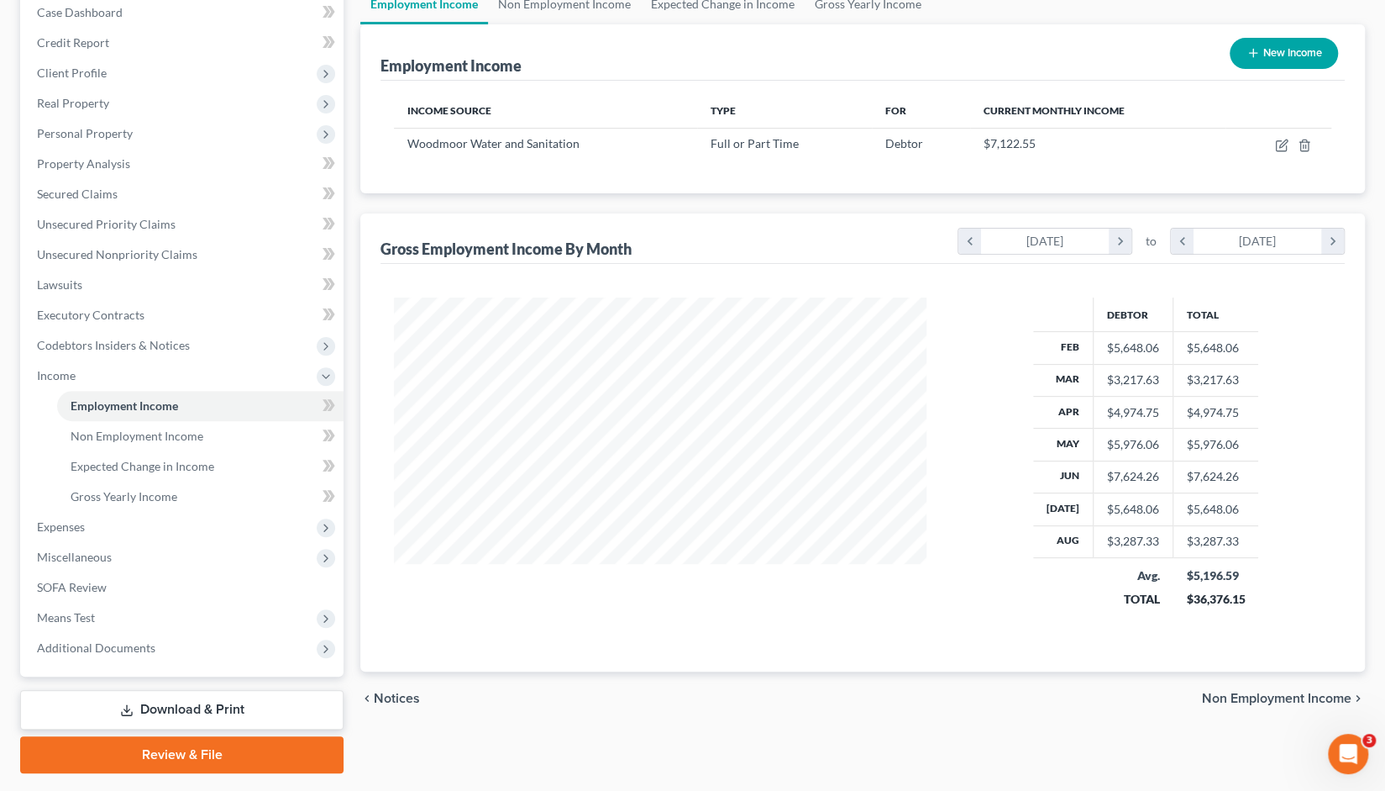
scroll to position [178, 0]
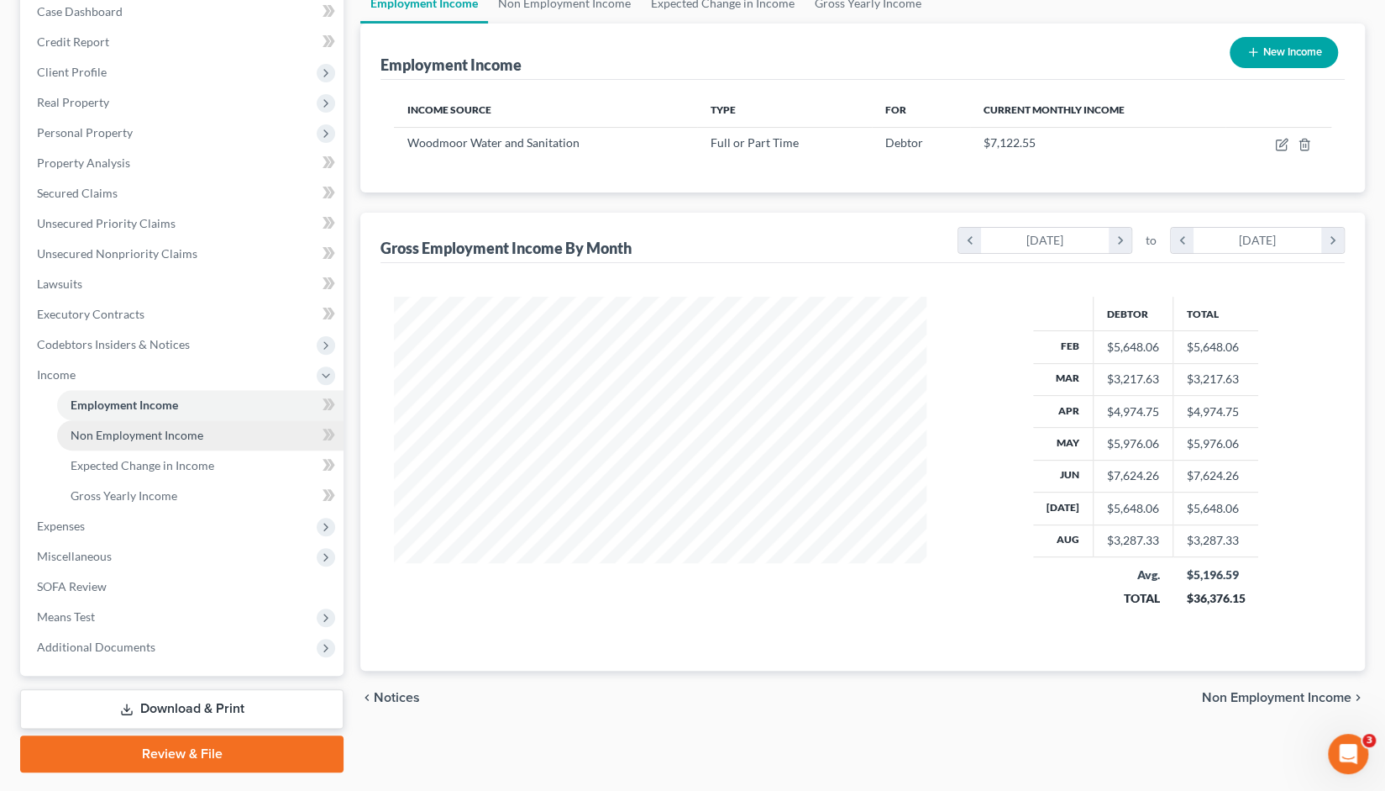
click at [134, 434] on span "Non Employment Income" at bounding box center [137, 435] width 133 height 14
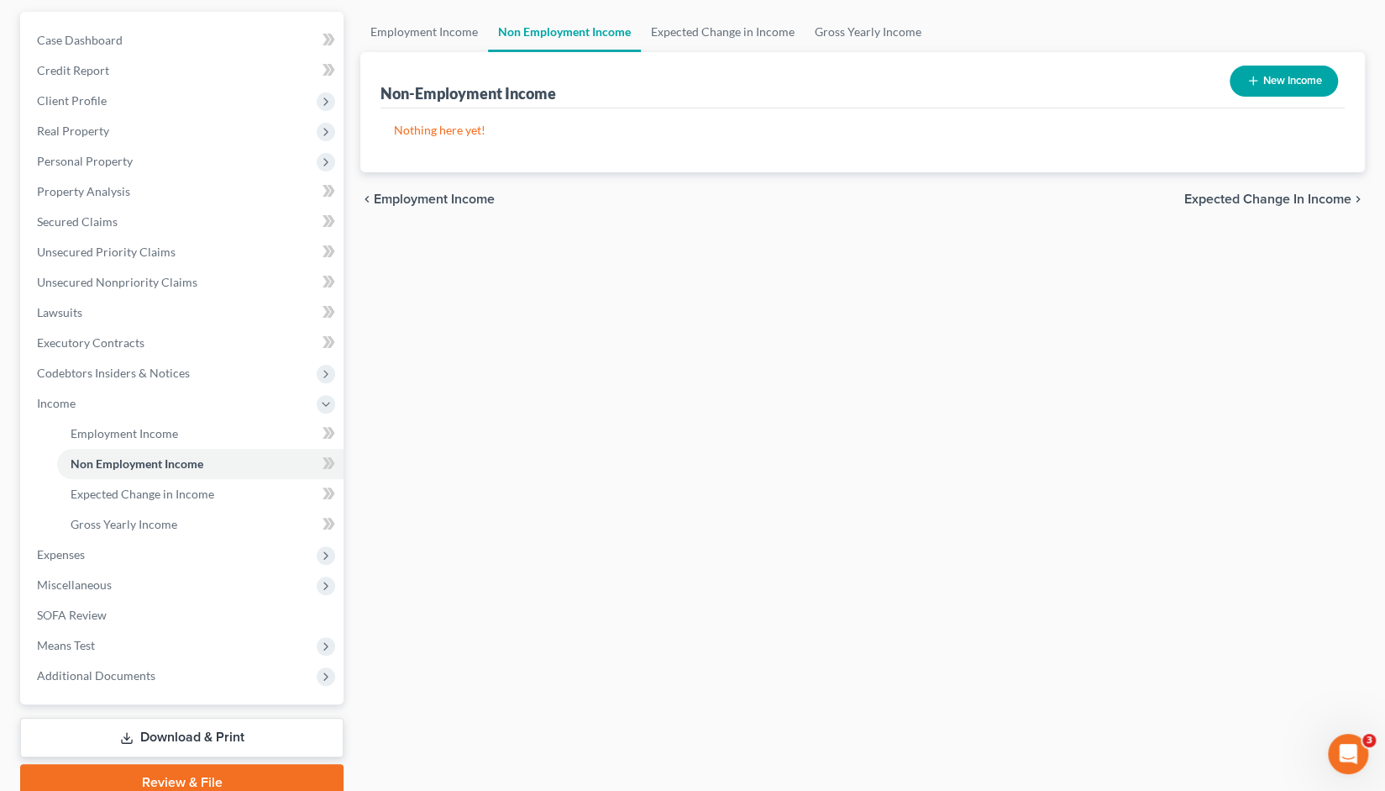
scroll to position [170, 0]
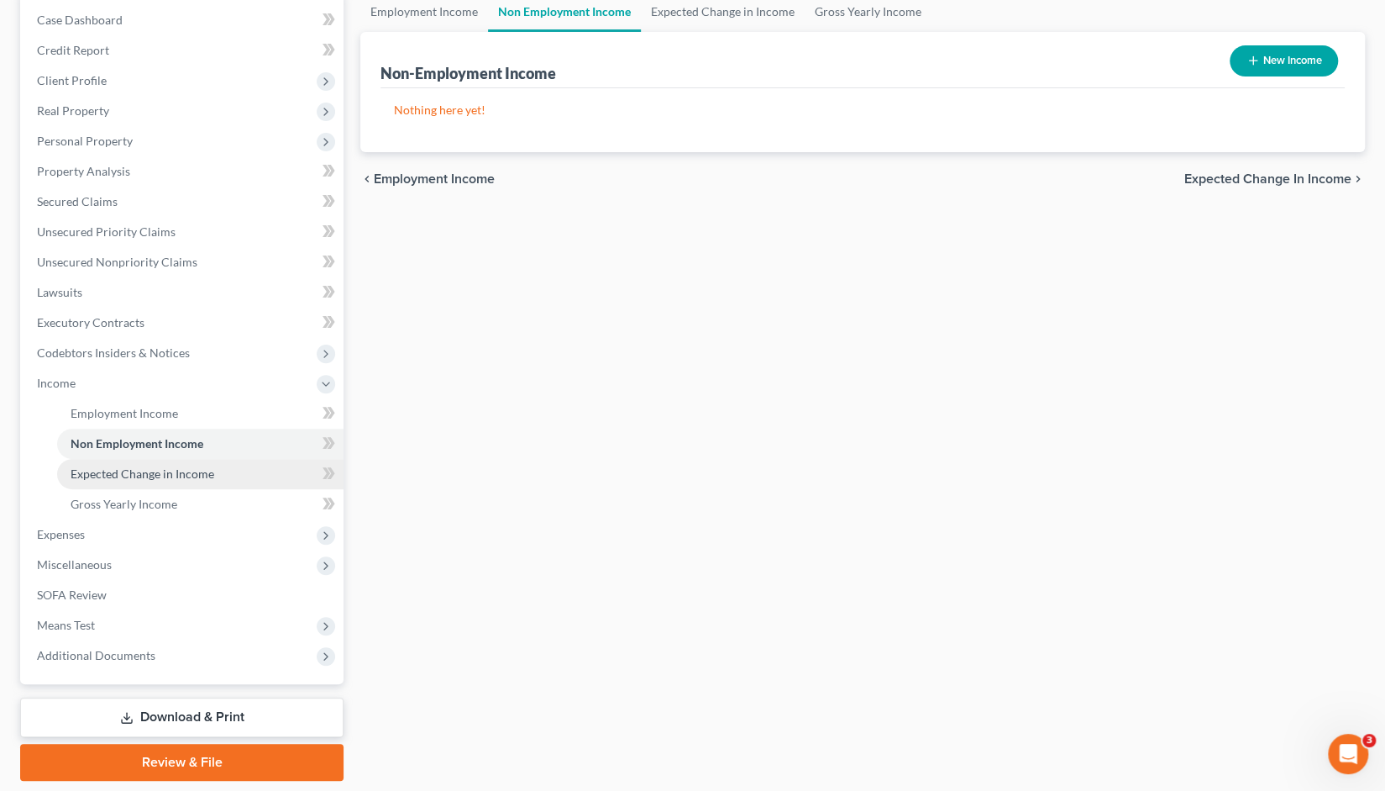
click at [155, 474] on span "Expected Change in Income" at bounding box center [143, 473] width 144 height 14
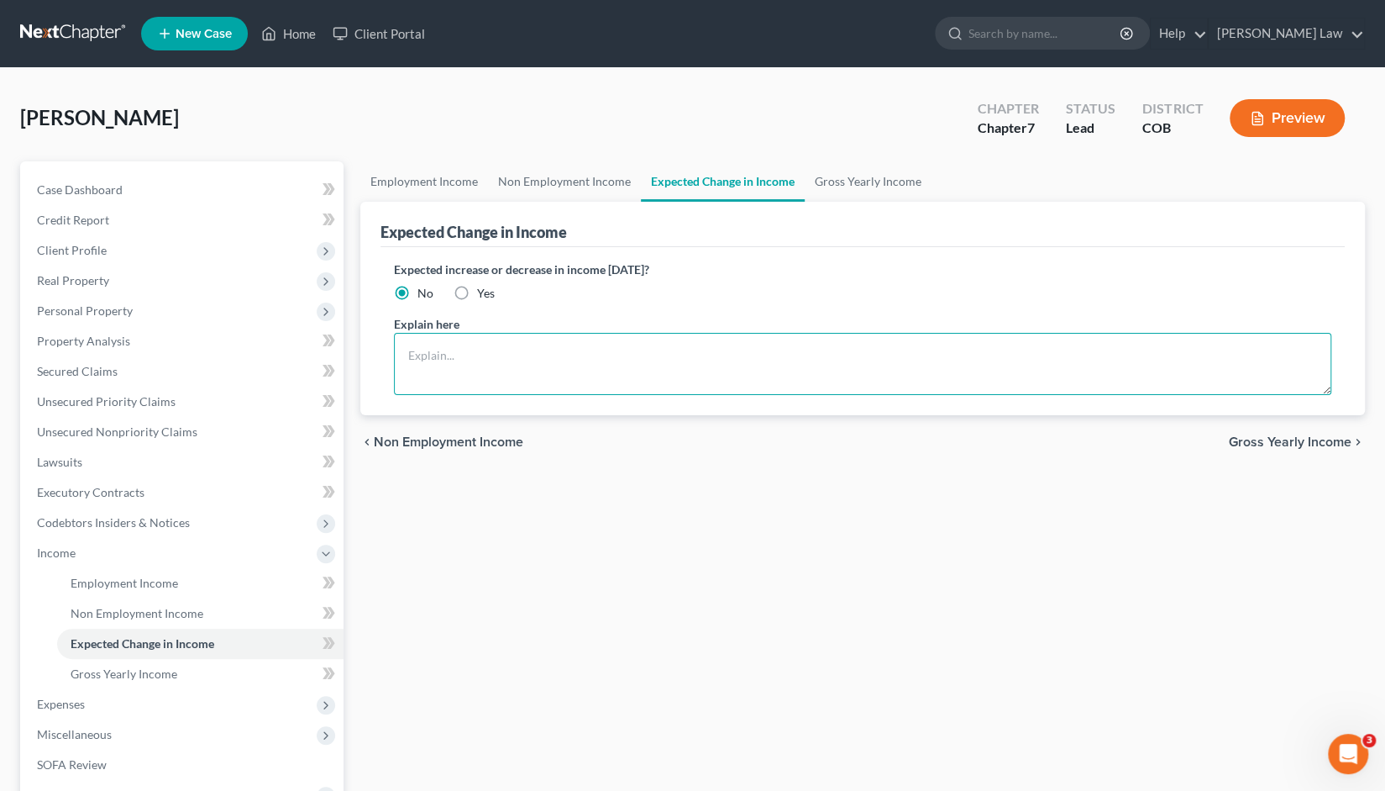
click at [417, 357] on textarea at bounding box center [863, 364] width 938 height 62
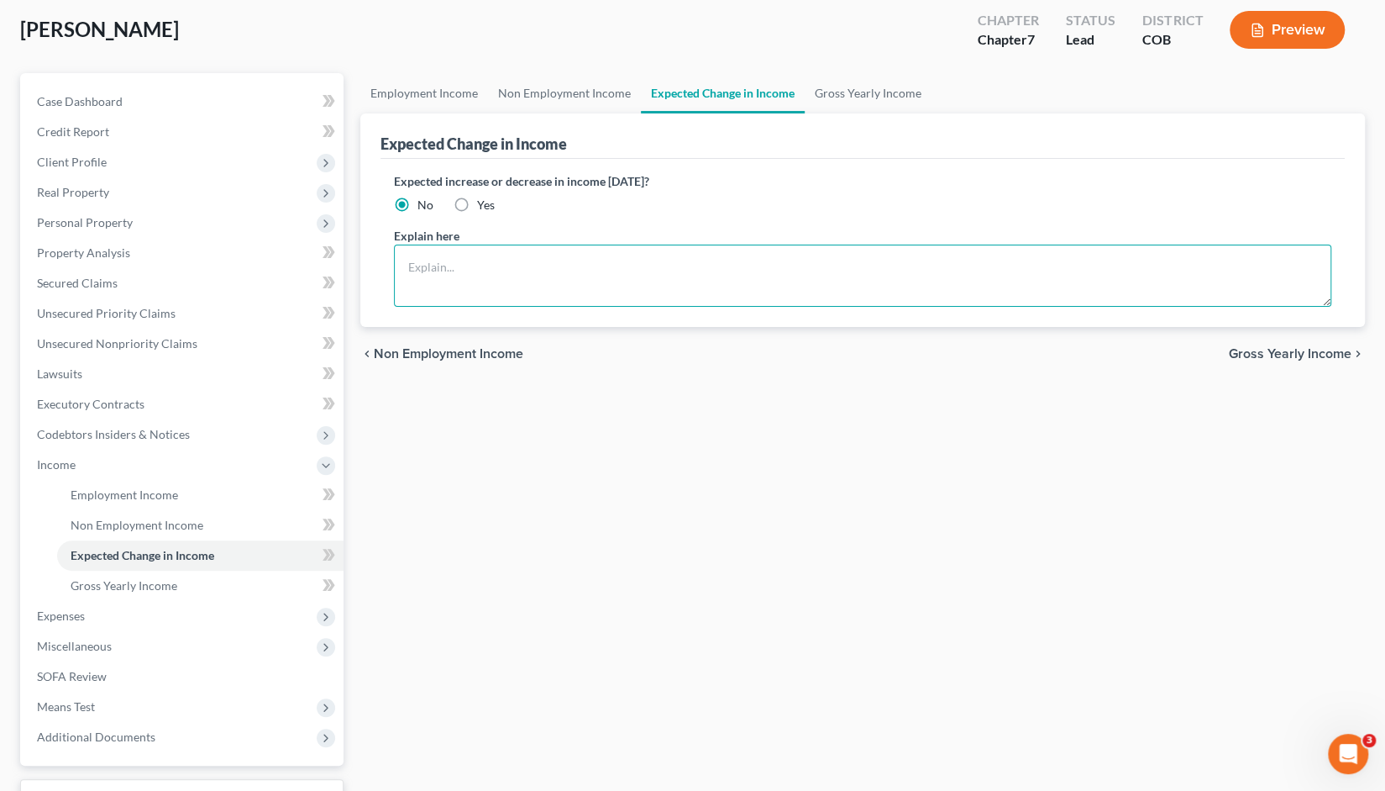
scroll to position [221, 0]
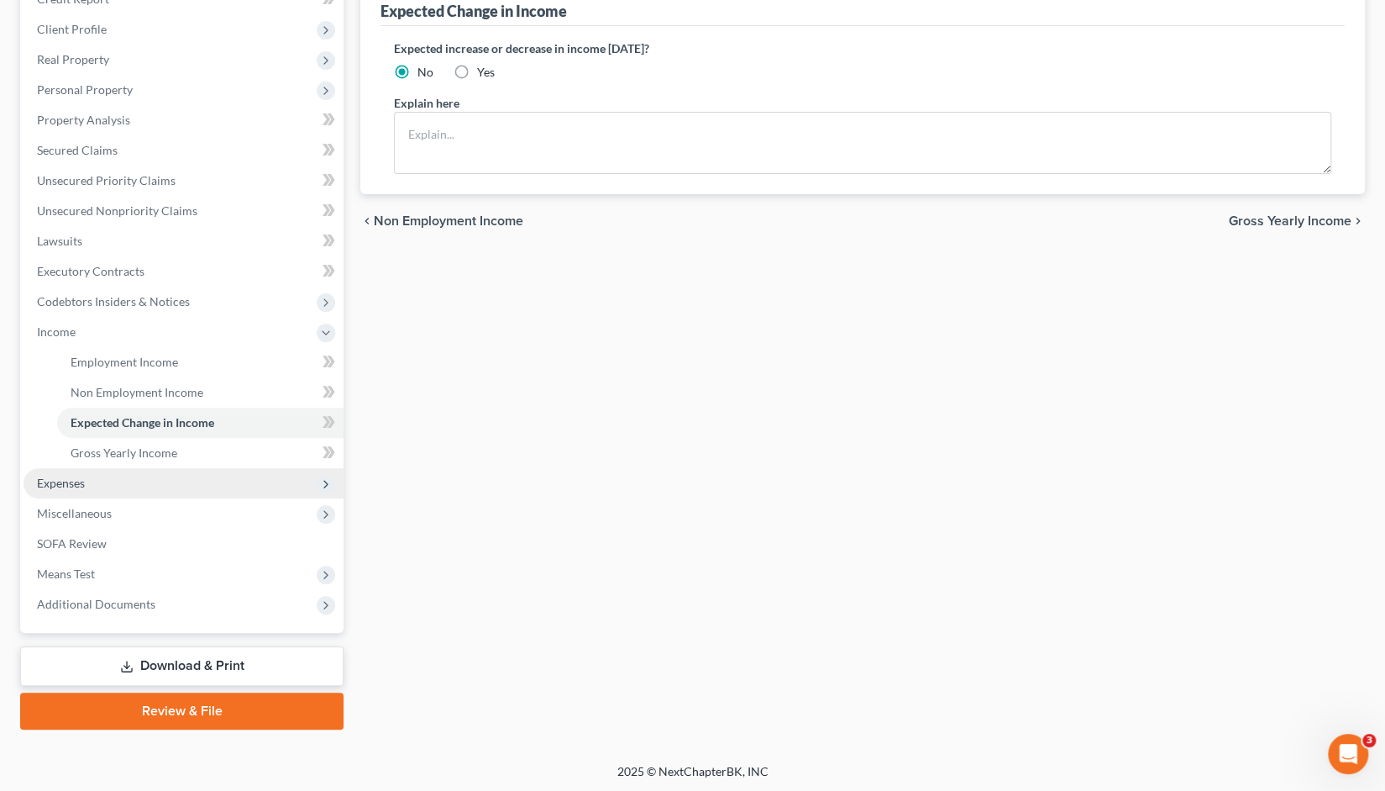
click at [71, 483] on span "Expenses" at bounding box center [61, 482] width 48 height 14
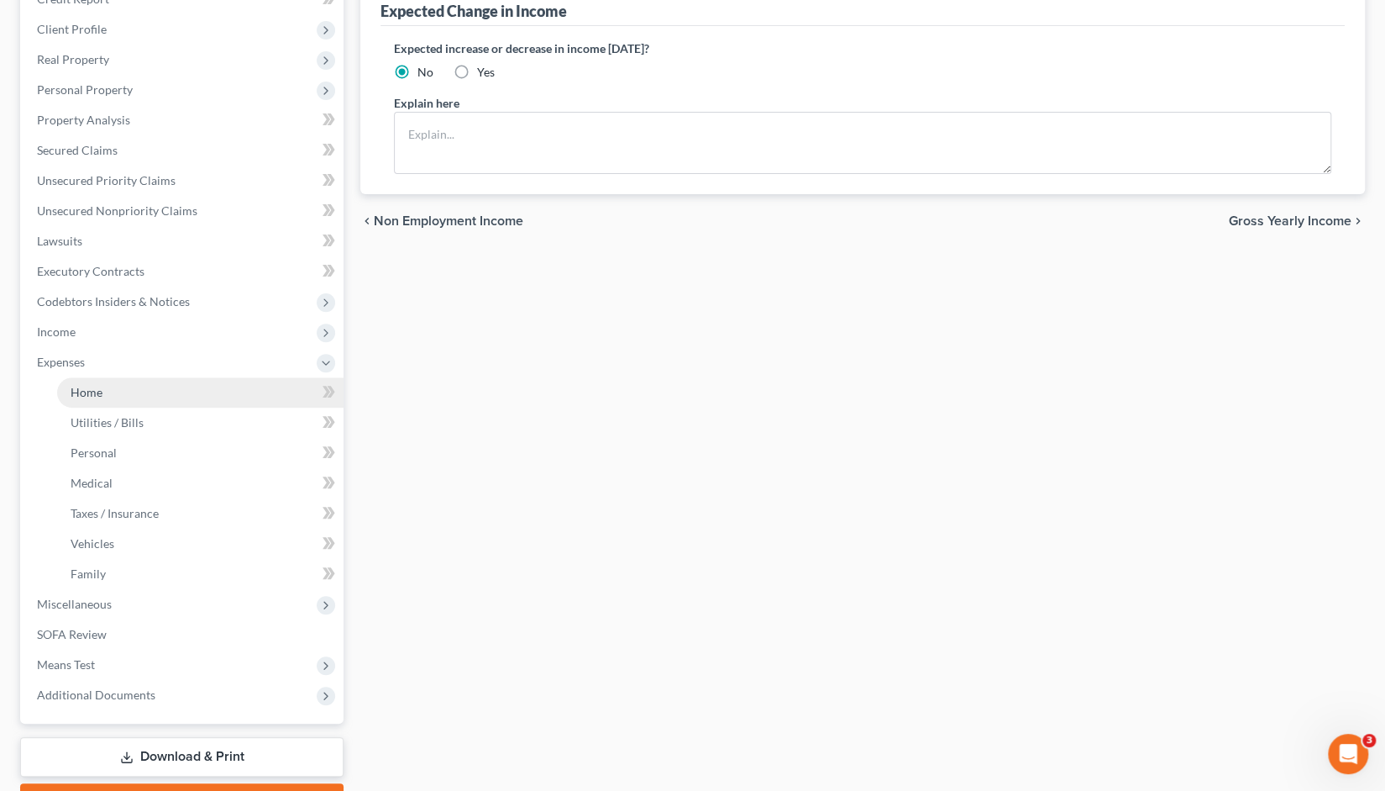
click at [92, 391] on span "Home" at bounding box center [87, 392] width 32 height 14
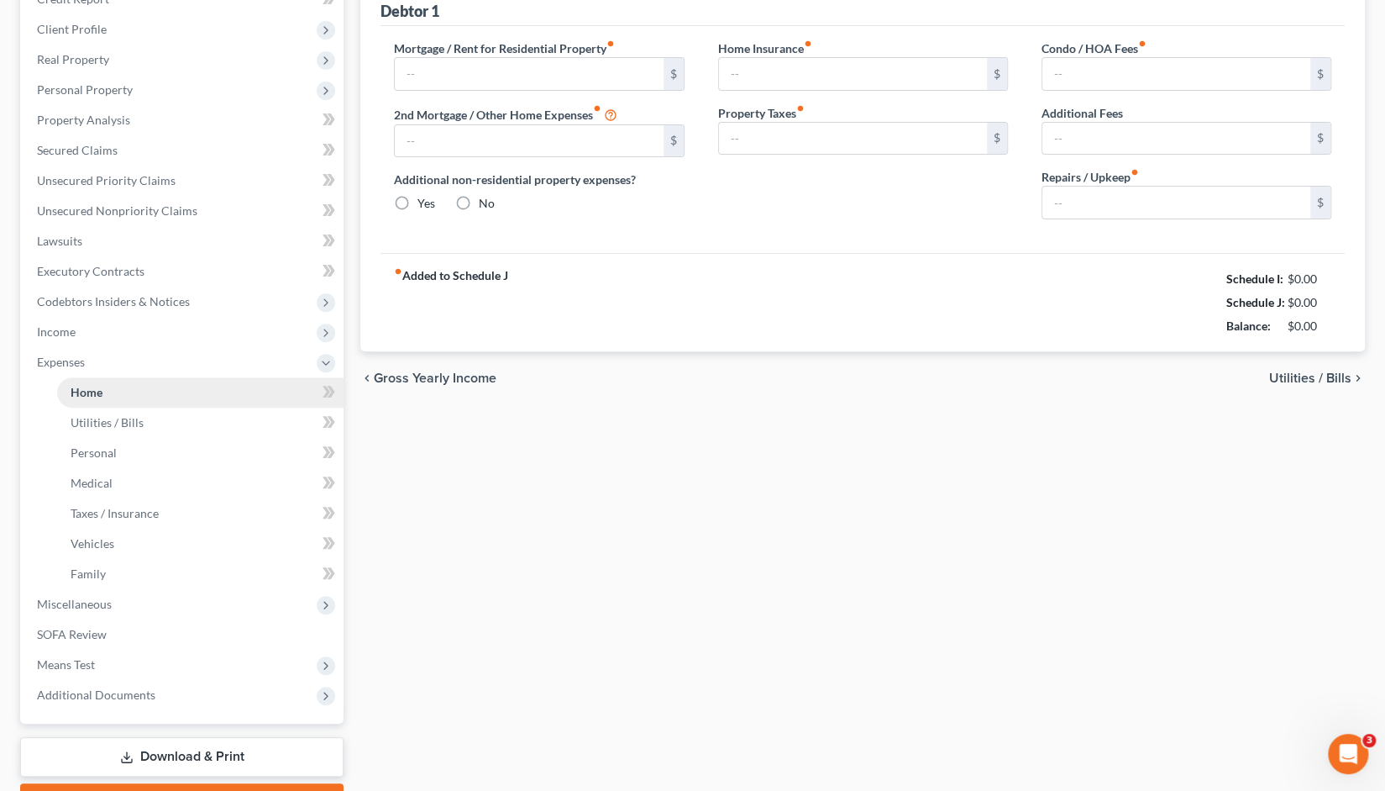
type input "2,165.00"
type input "0.00"
radio input "true"
type input "0.00"
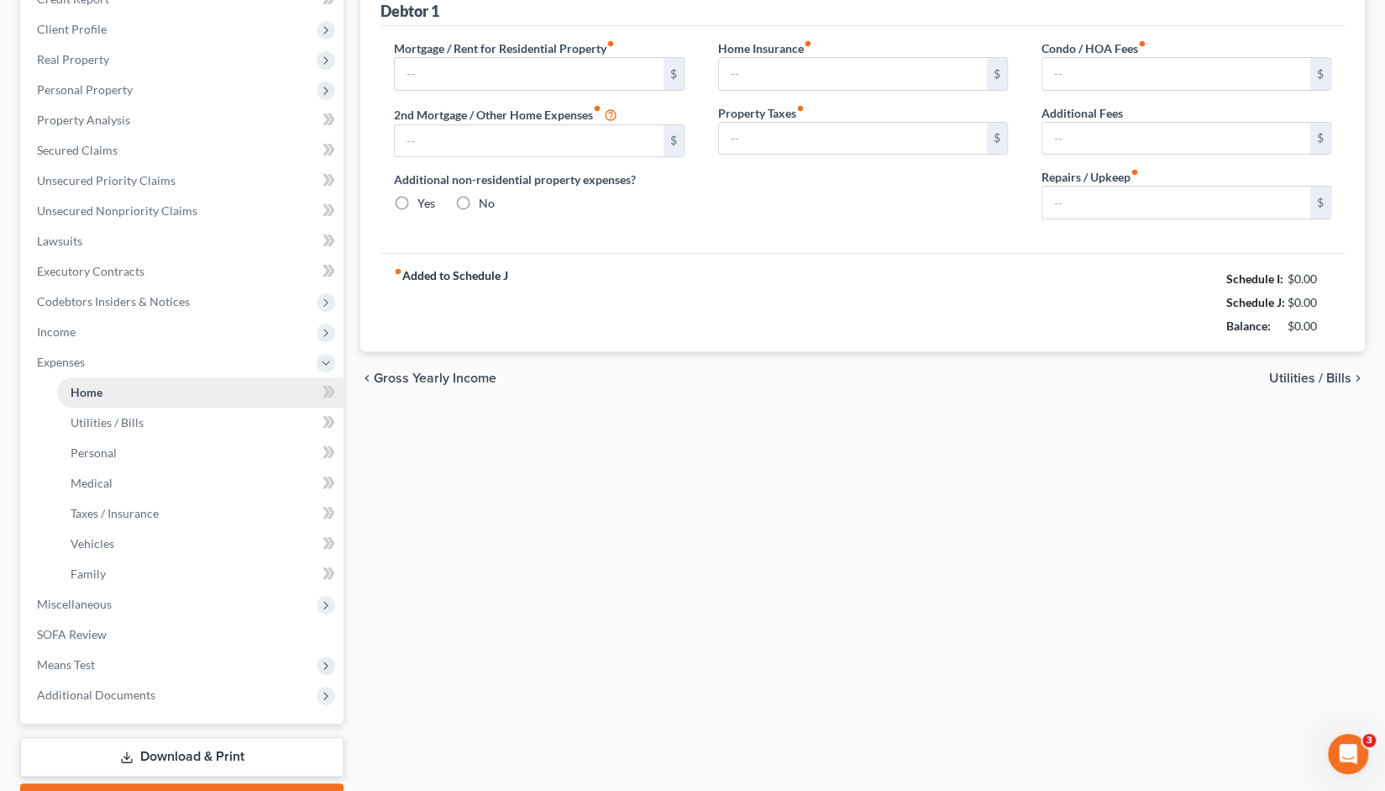
type input "0.00"
type input "200.00"
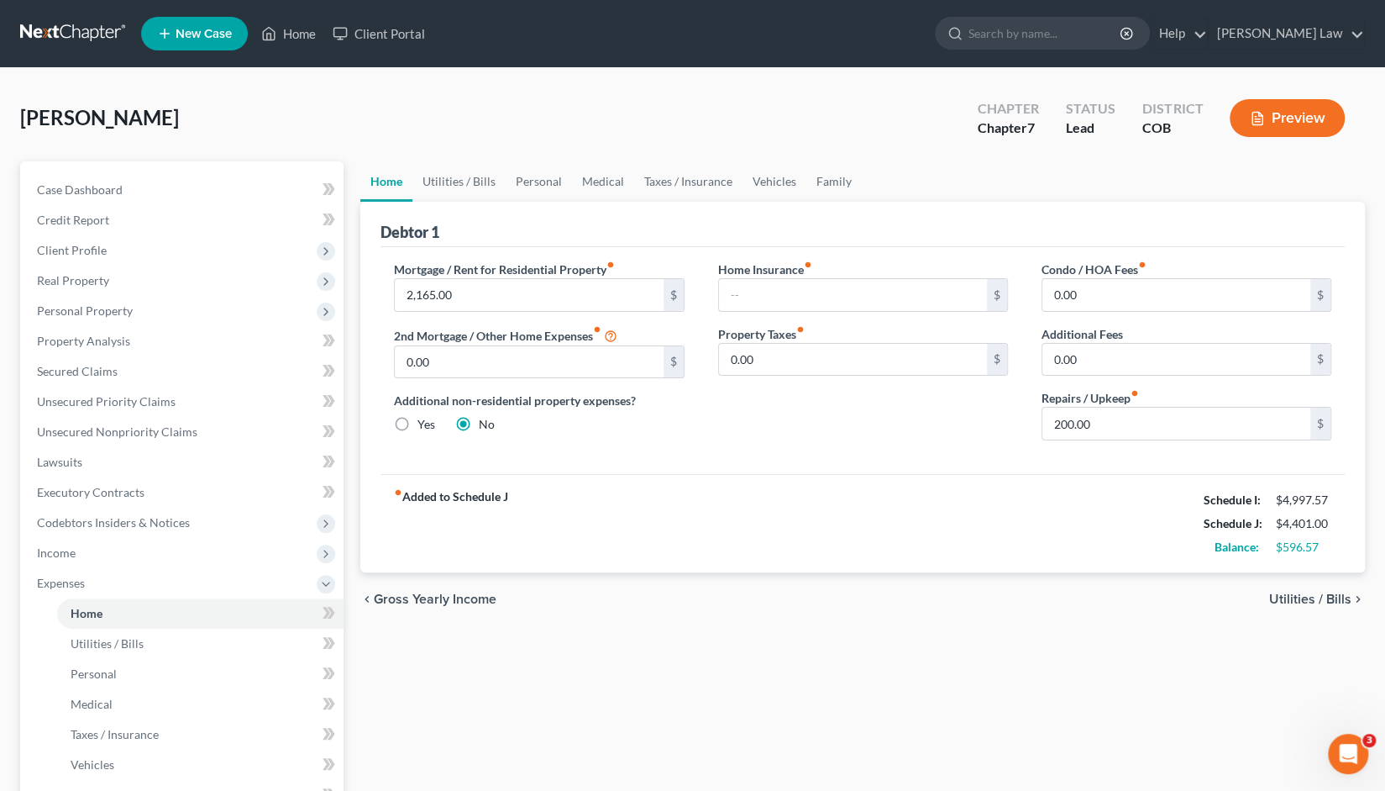
click at [1339, 592] on span "Utilities / Bills" at bounding box center [1310, 598] width 82 height 13
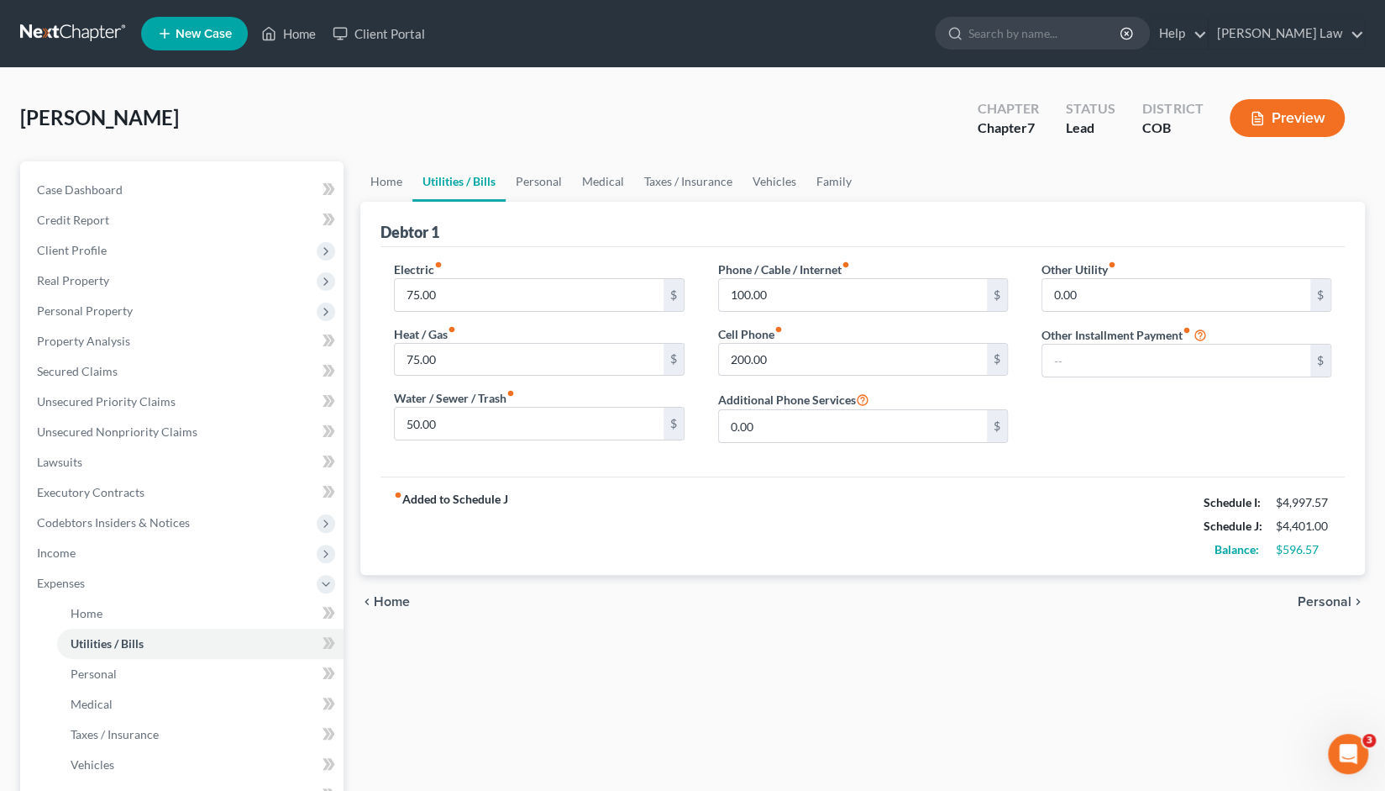
click at [1320, 600] on span "Personal" at bounding box center [1325, 601] width 54 height 13
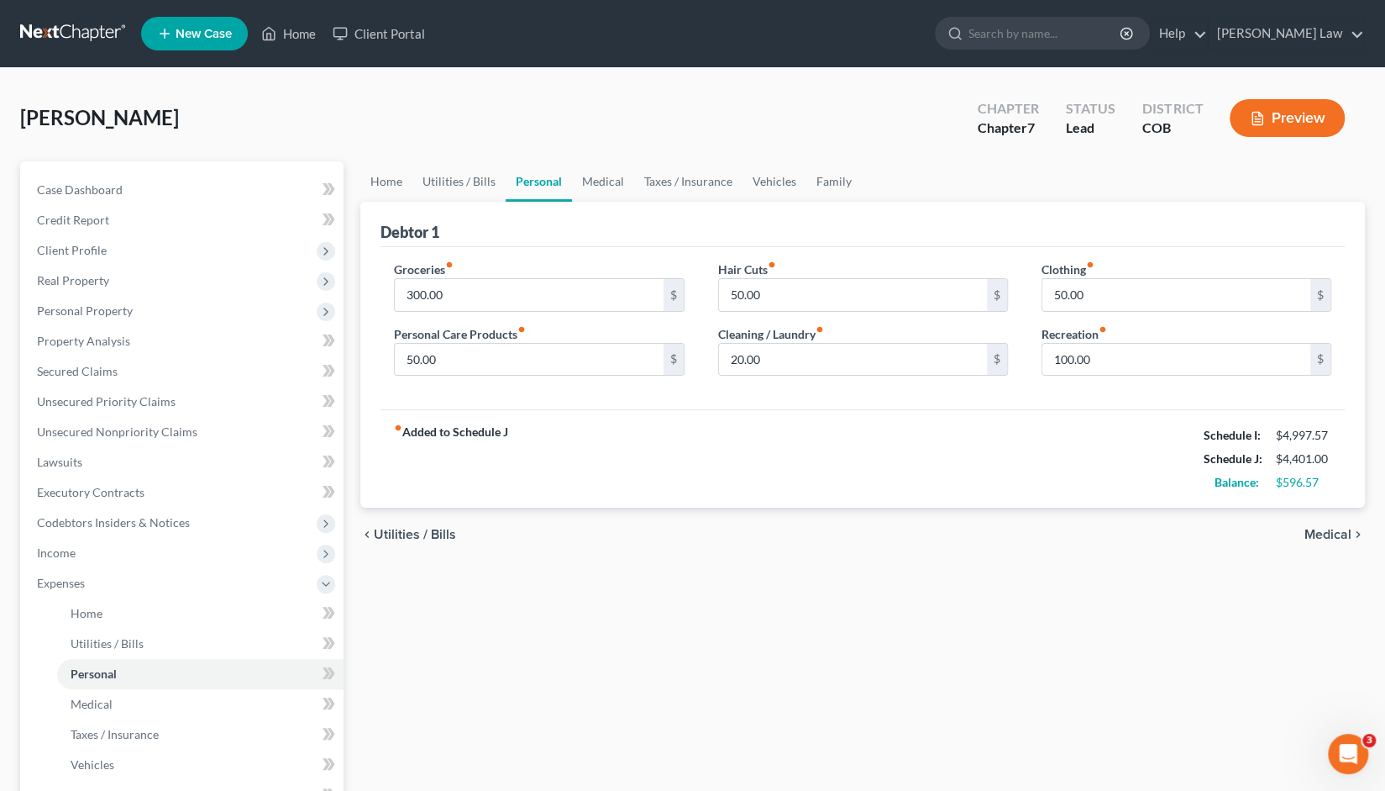
click at [1329, 534] on span "Medical" at bounding box center [1328, 534] width 47 height 13
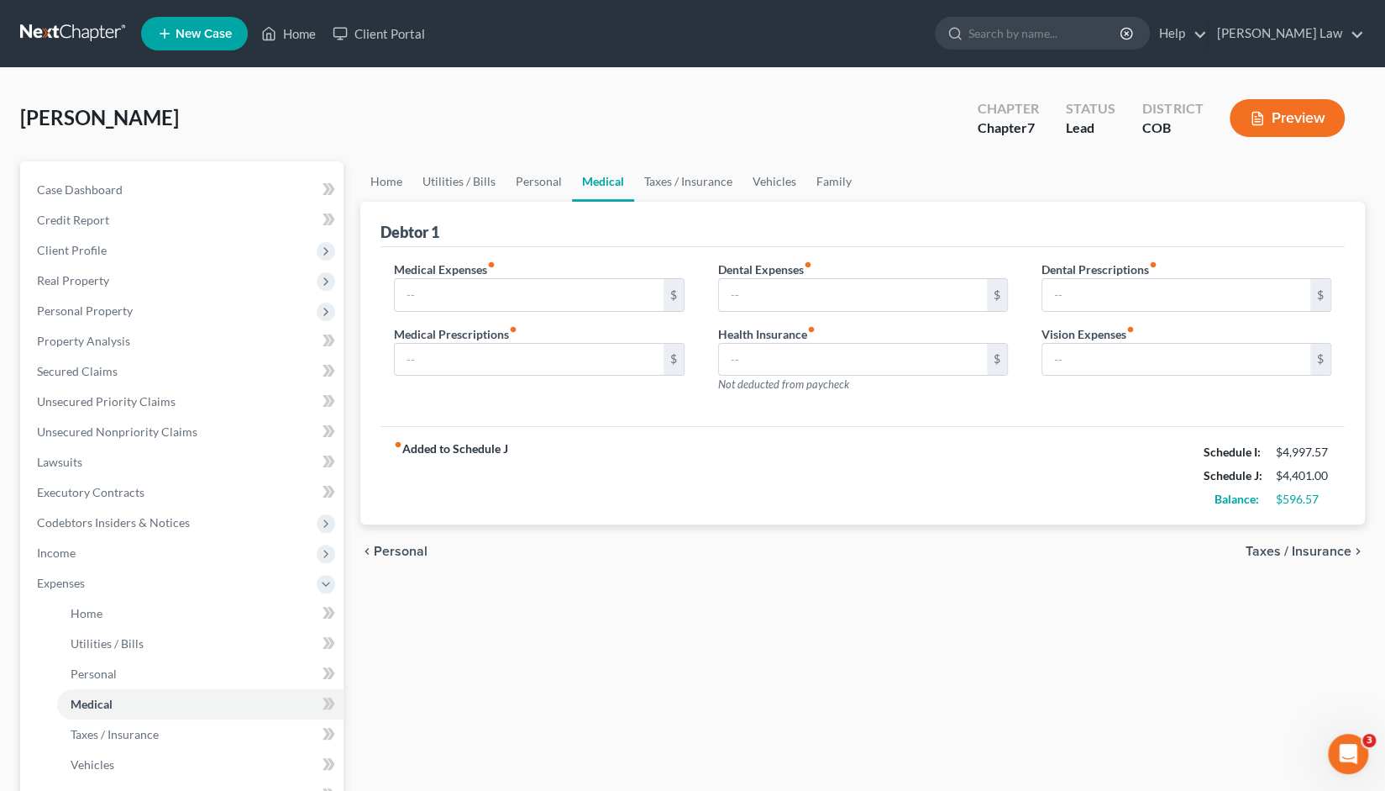
click at [1326, 547] on span "Taxes / Insurance" at bounding box center [1299, 550] width 106 height 13
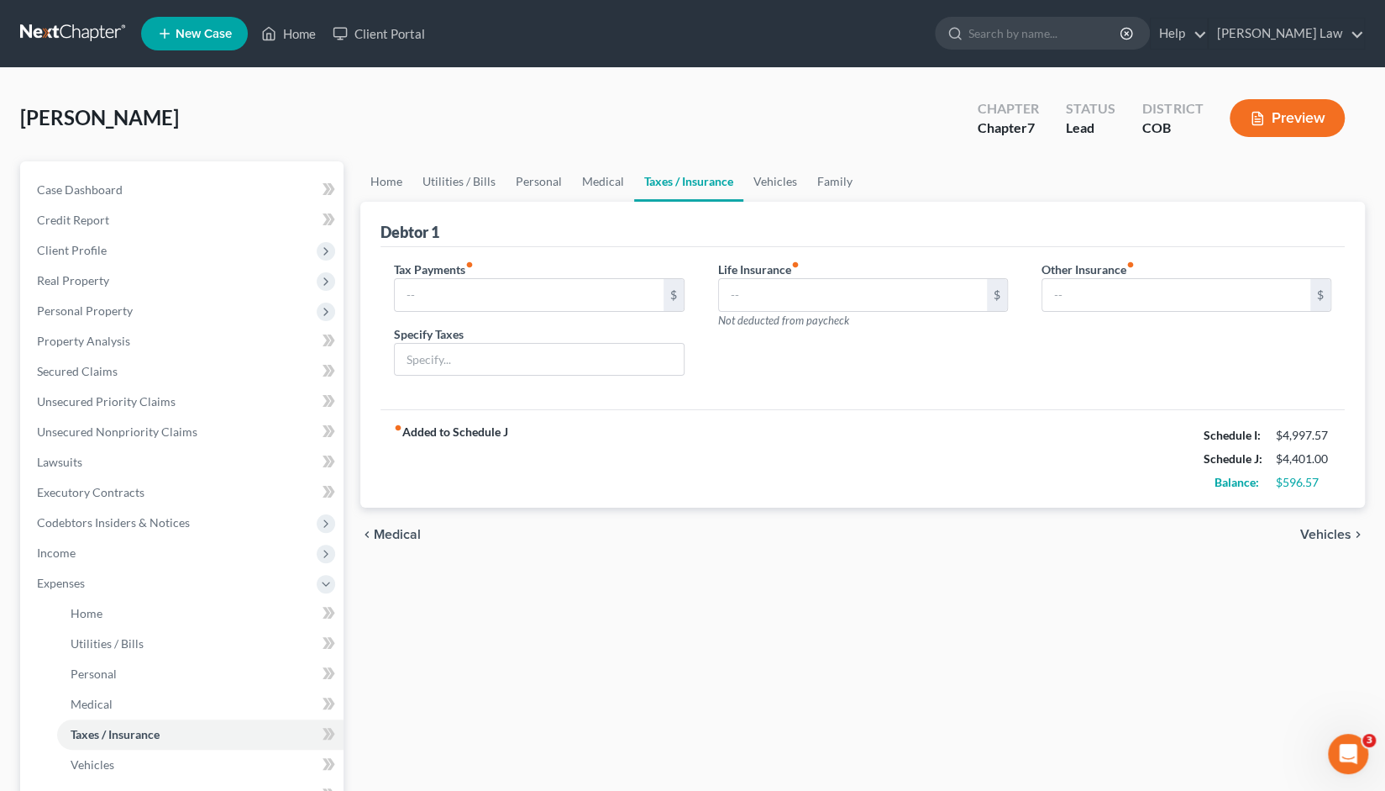
click at [1321, 528] on span "Vehicles" at bounding box center [1325, 534] width 51 height 13
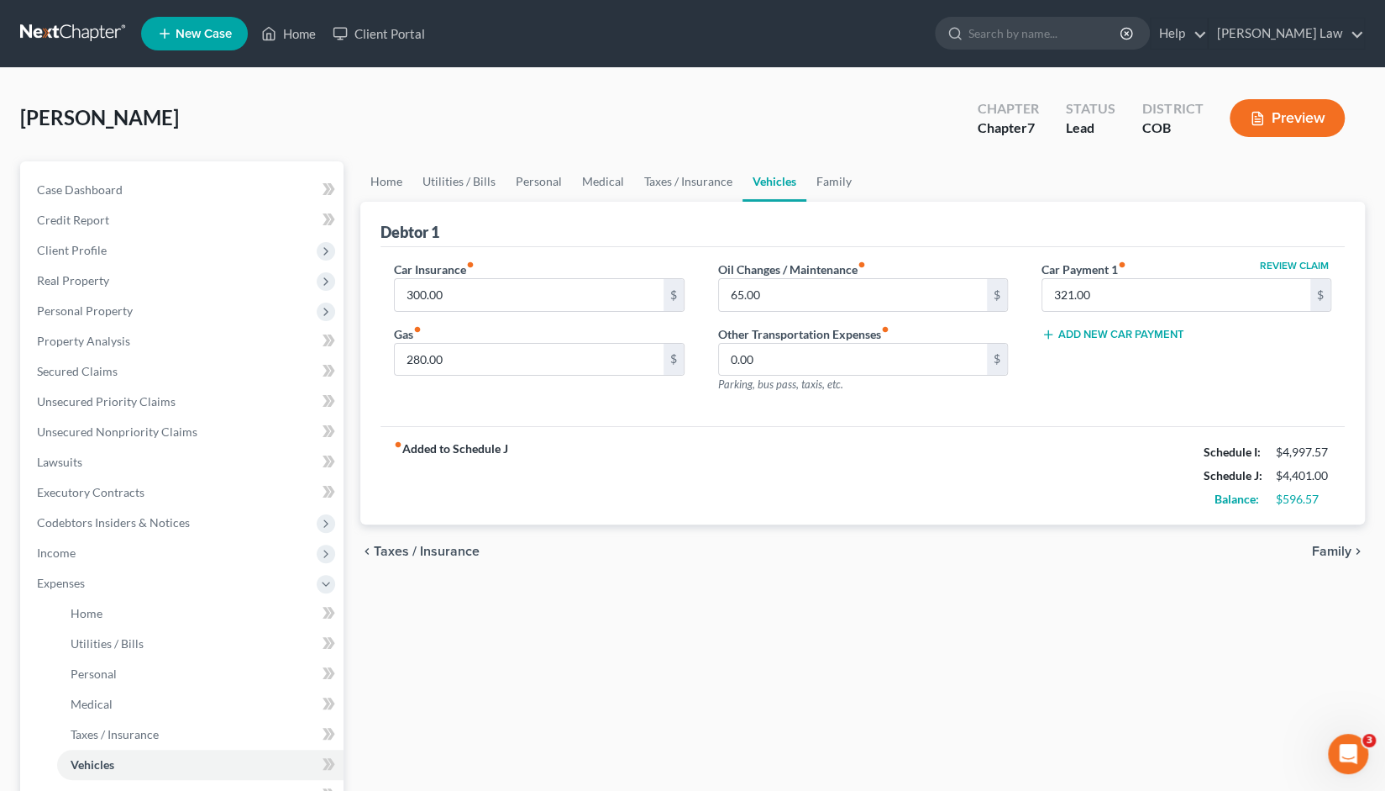
click at [1105, 334] on button "Add New Car Payment" at bounding box center [1113, 334] width 143 height 13
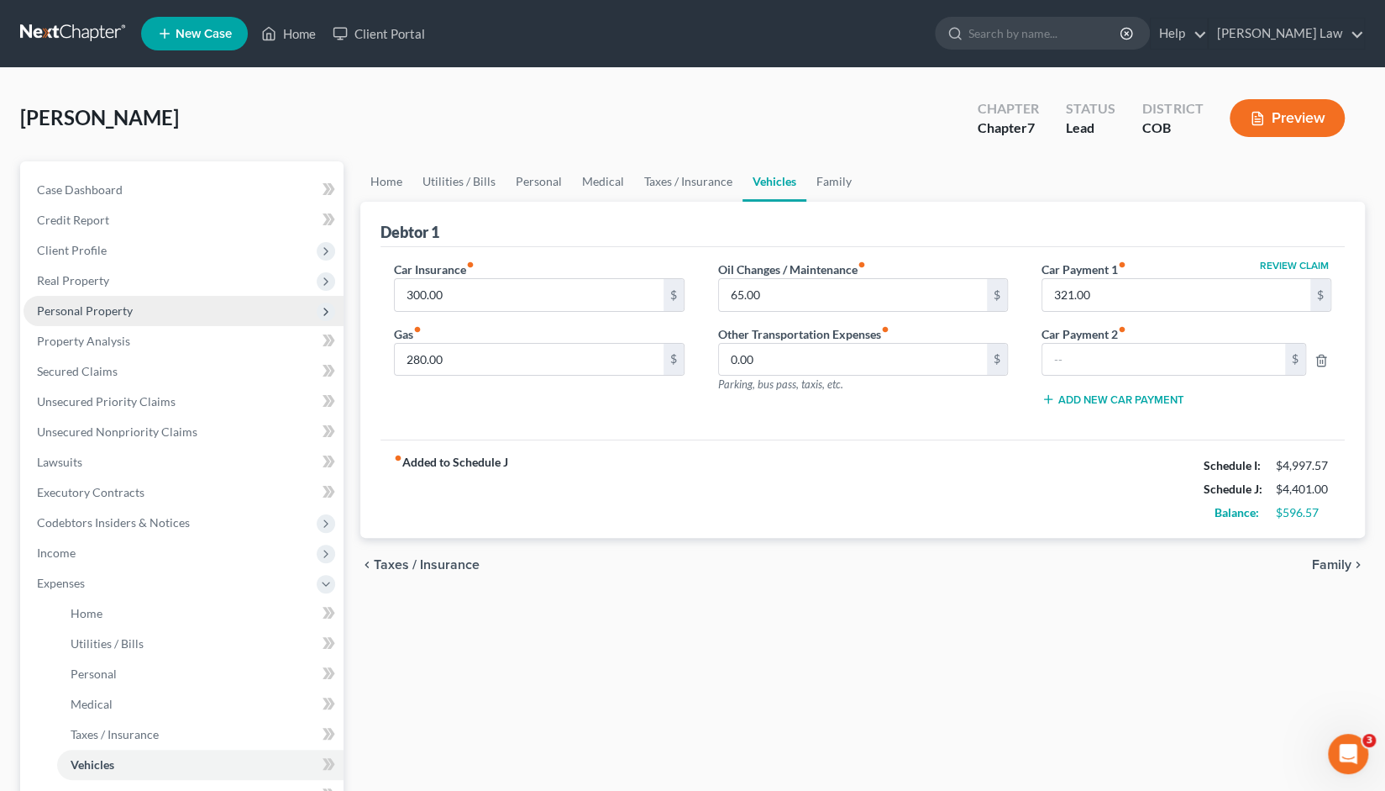
click at [92, 313] on span "Personal Property" at bounding box center [85, 310] width 96 height 14
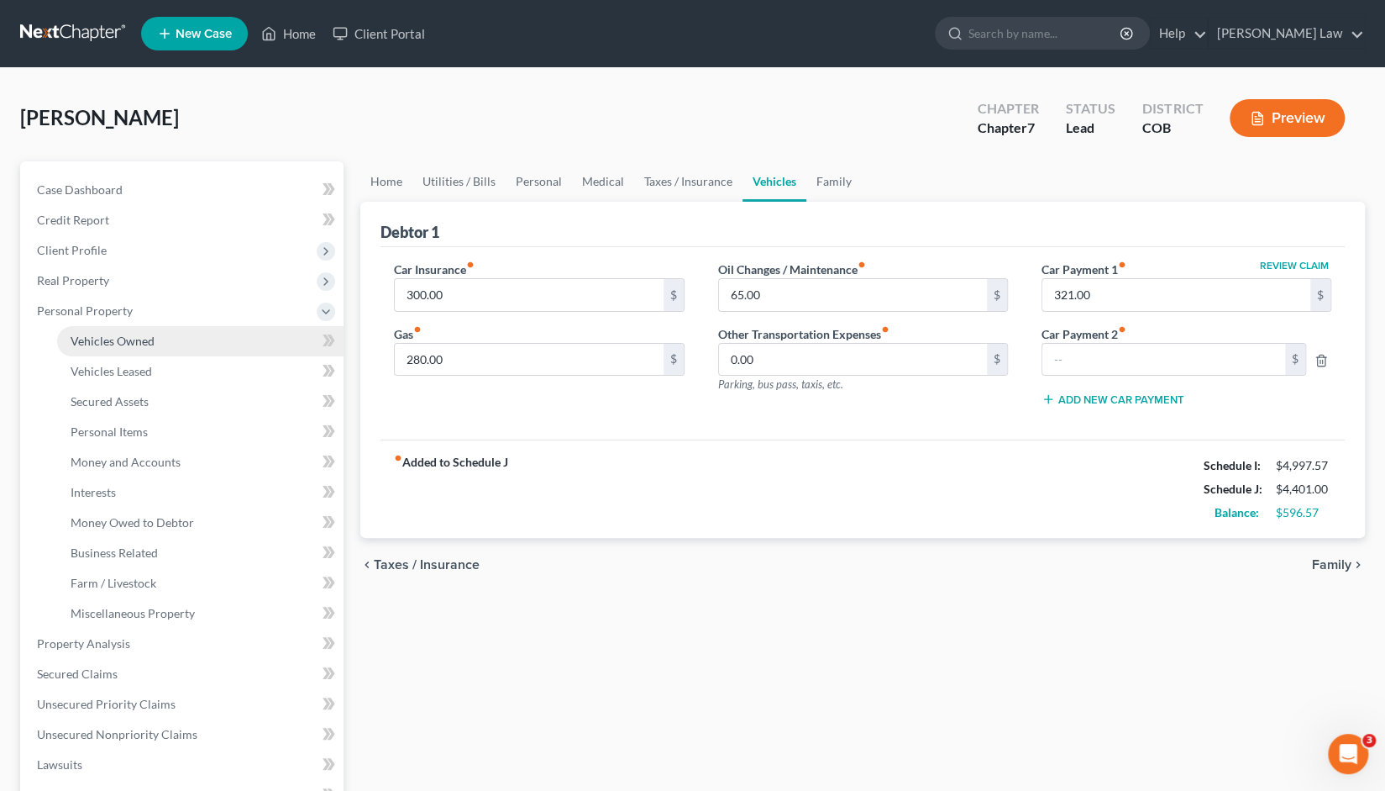
click at [113, 344] on span "Vehicles Owned" at bounding box center [113, 341] width 84 height 14
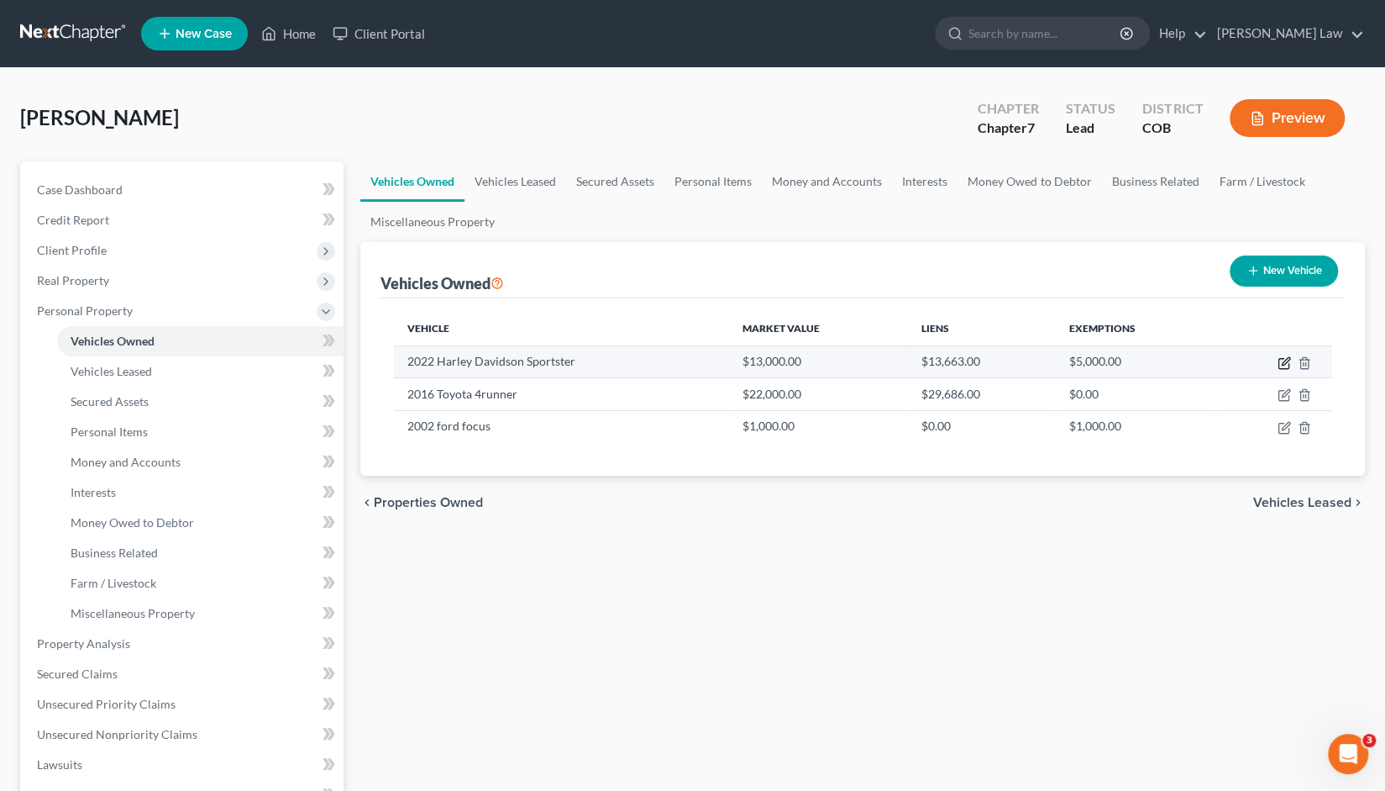
click at [1282, 360] on icon "button" at bounding box center [1284, 362] width 13 height 13
select select "7"
select select "4"
select select "0"
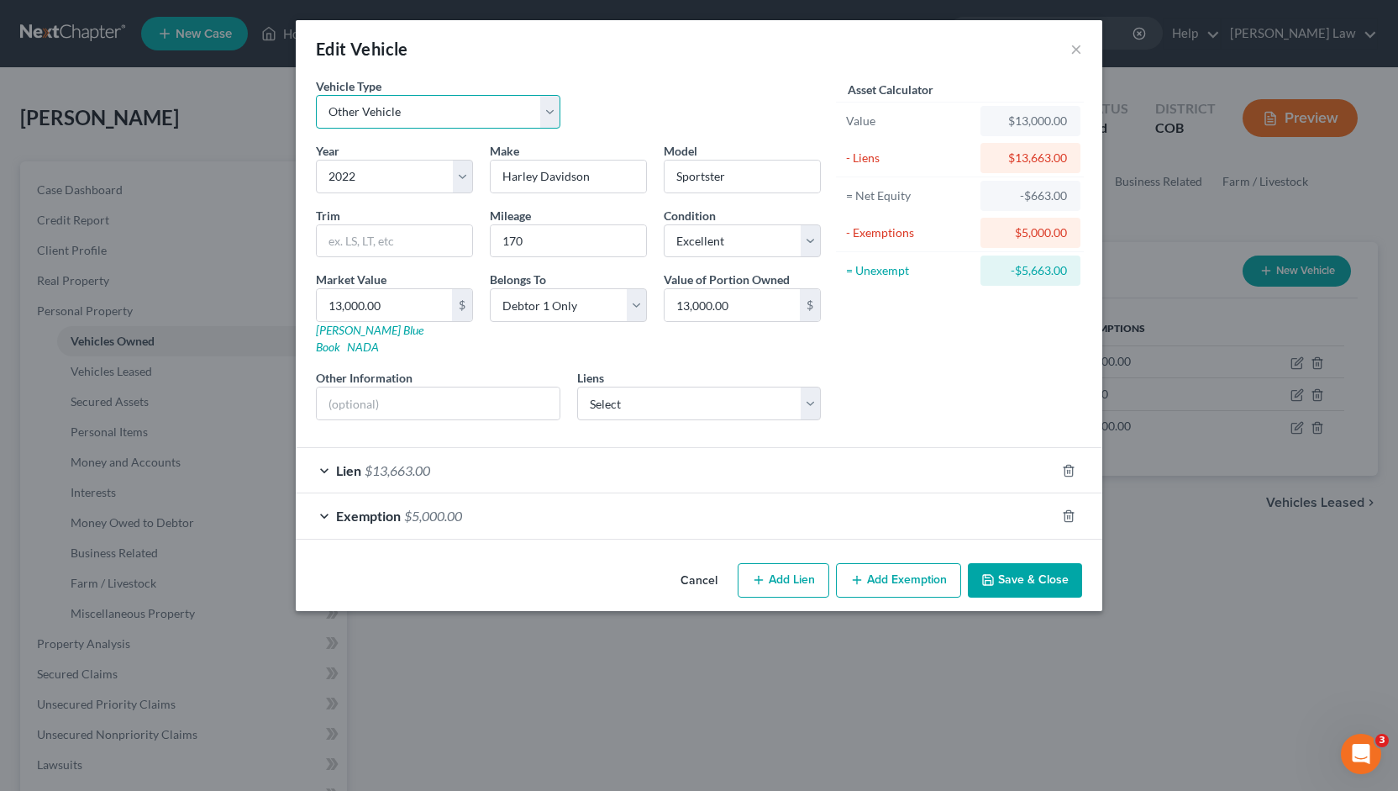
click at [549, 110] on select "Select Automobile Truck Trailer Watercraft Aircraft Motor Home Atv Other Vehicle" at bounding box center [438, 112] width 244 height 34
click at [640, 95] on div "Vehicle Type Select Automobile Truck Trailer Watercraft Aircraft Motor Home Atv…" at bounding box center [568, 109] width 522 height 65
click at [546, 110] on select "Select Automobile Truck Trailer Watercraft Aircraft Motor Home Atv Other Vehicle" at bounding box center [438, 112] width 244 height 34
click at [316, 95] on select "Select Automobile Truck Trailer Watercraft Aircraft Motor Home Atv Other Vehicle" at bounding box center [438, 112] width 244 height 34
click at [812, 386] on select "Select ent credit union - $29,686.45 Ally Fincl - $0.00" at bounding box center [699, 403] width 244 height 34
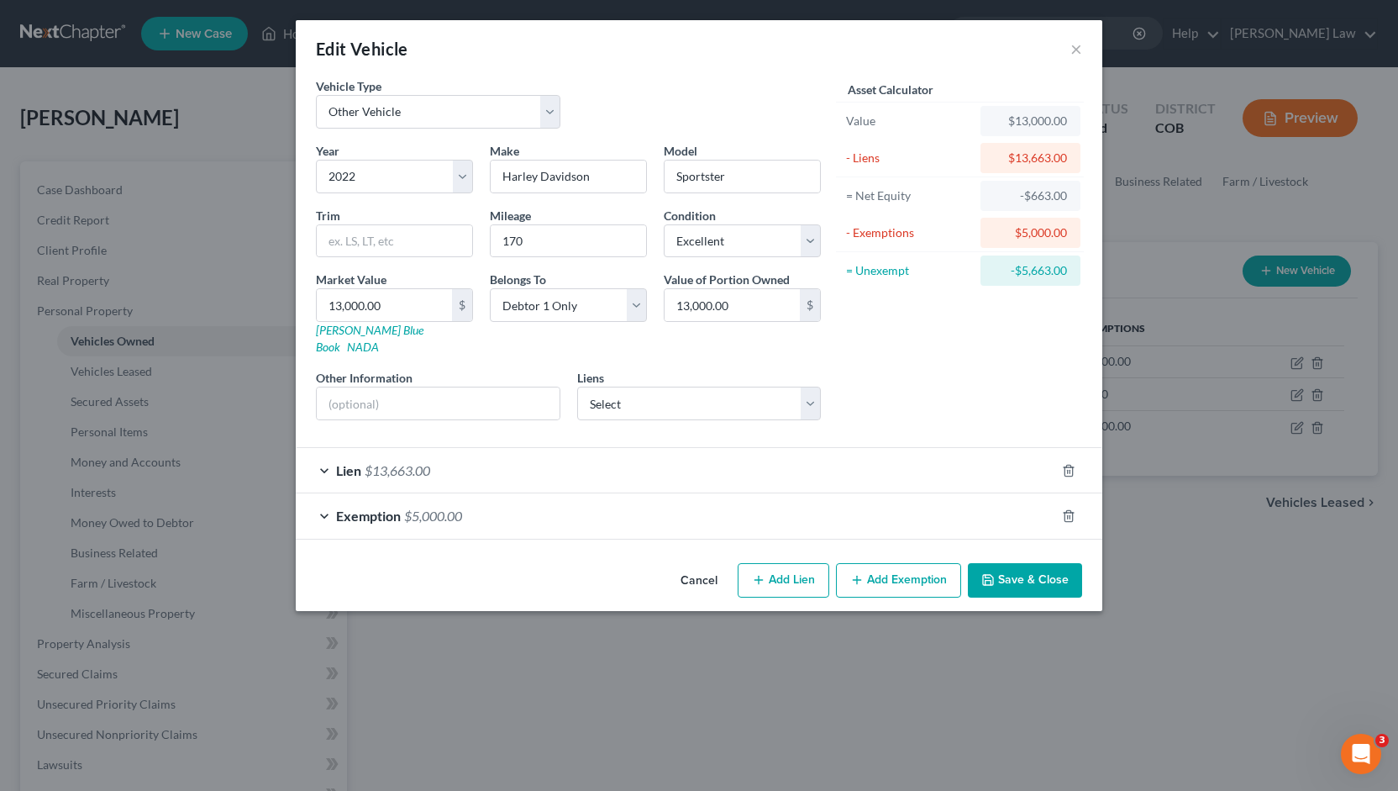
click at [875, 362] on div "Asset Calculator Value $13,000.00 - Liens $13,663.00 = Net Equity -$663.00 - Ex…" at bounding box center [959, 255] width 261 height 356
click at [328, 448] on div "Lien $13,663.00" at bounding box center [675, 470] width 759 height 45
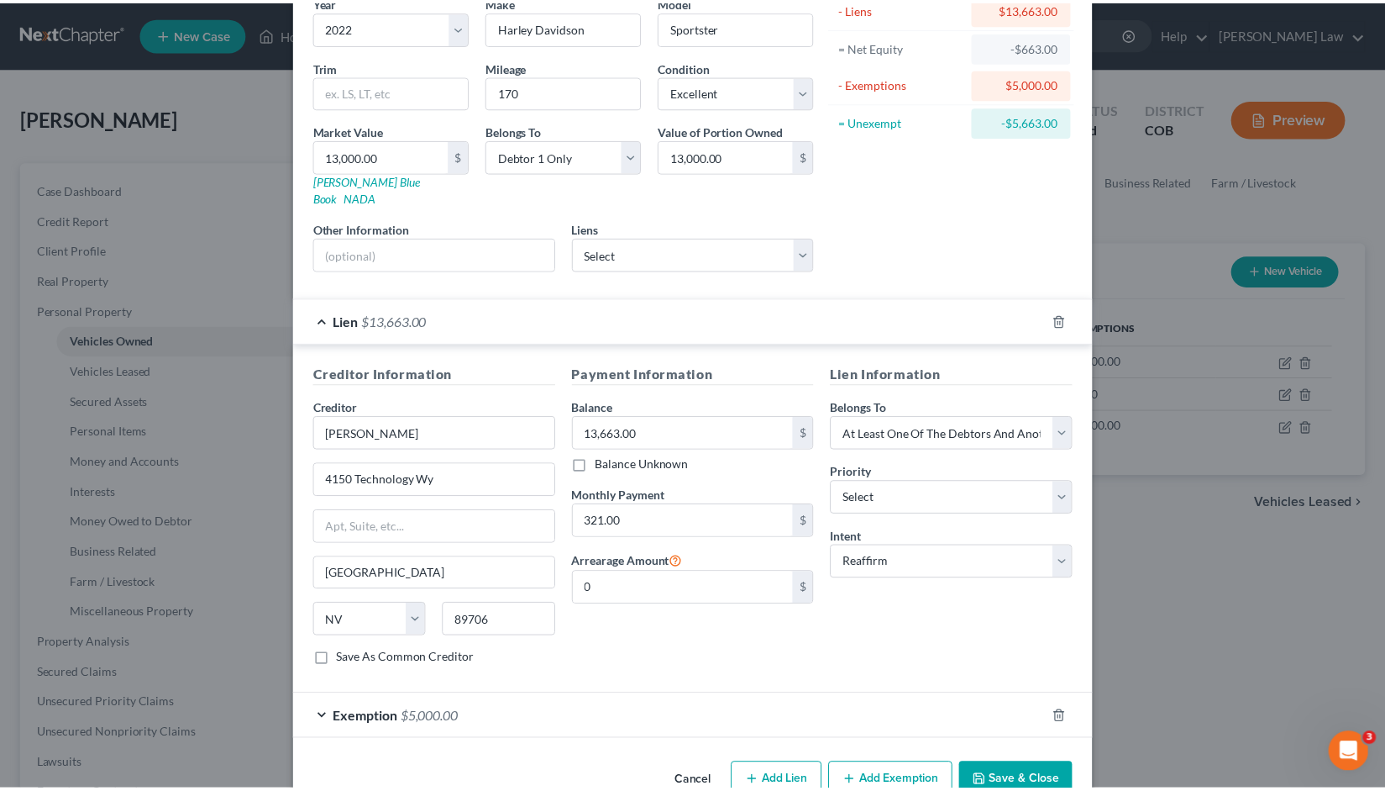
scroll to position [167, 0]
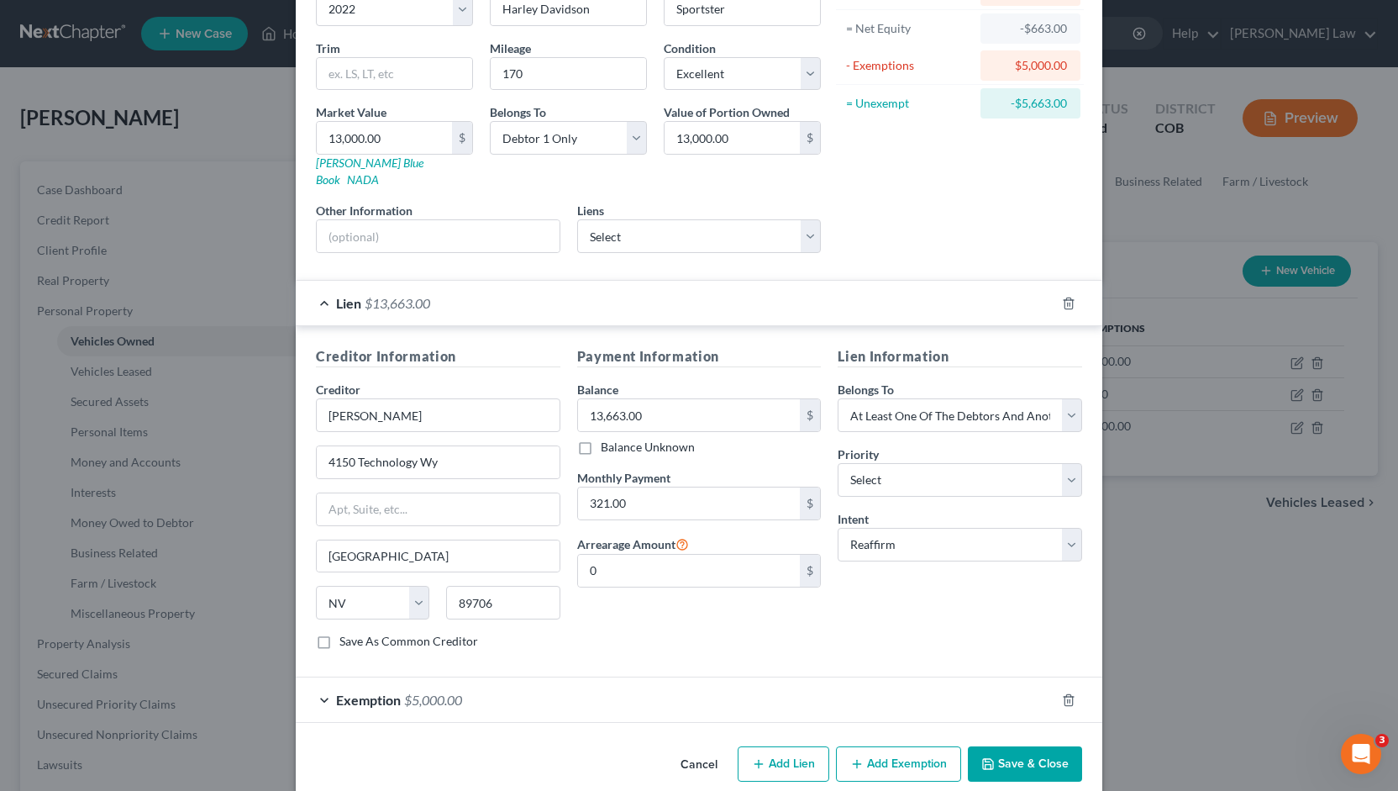
click at [1177, 202] on div "Edit Vehicle × Vehicle Type Select Automobile Truck Trailer Watercraft Aircraft…" at bounding box center [699, 395] width 1398 height 791
click at [212, 113] on div "Edit Vehicle × Vehicle Type Select Automobile Truck Trailer Watercraft Aircraft…" at bounding box center [699, 395] width 1398 height 791
click at [1007, 746] on button "Save & Close" at bounding box center [1025, 763] width 114 height 35
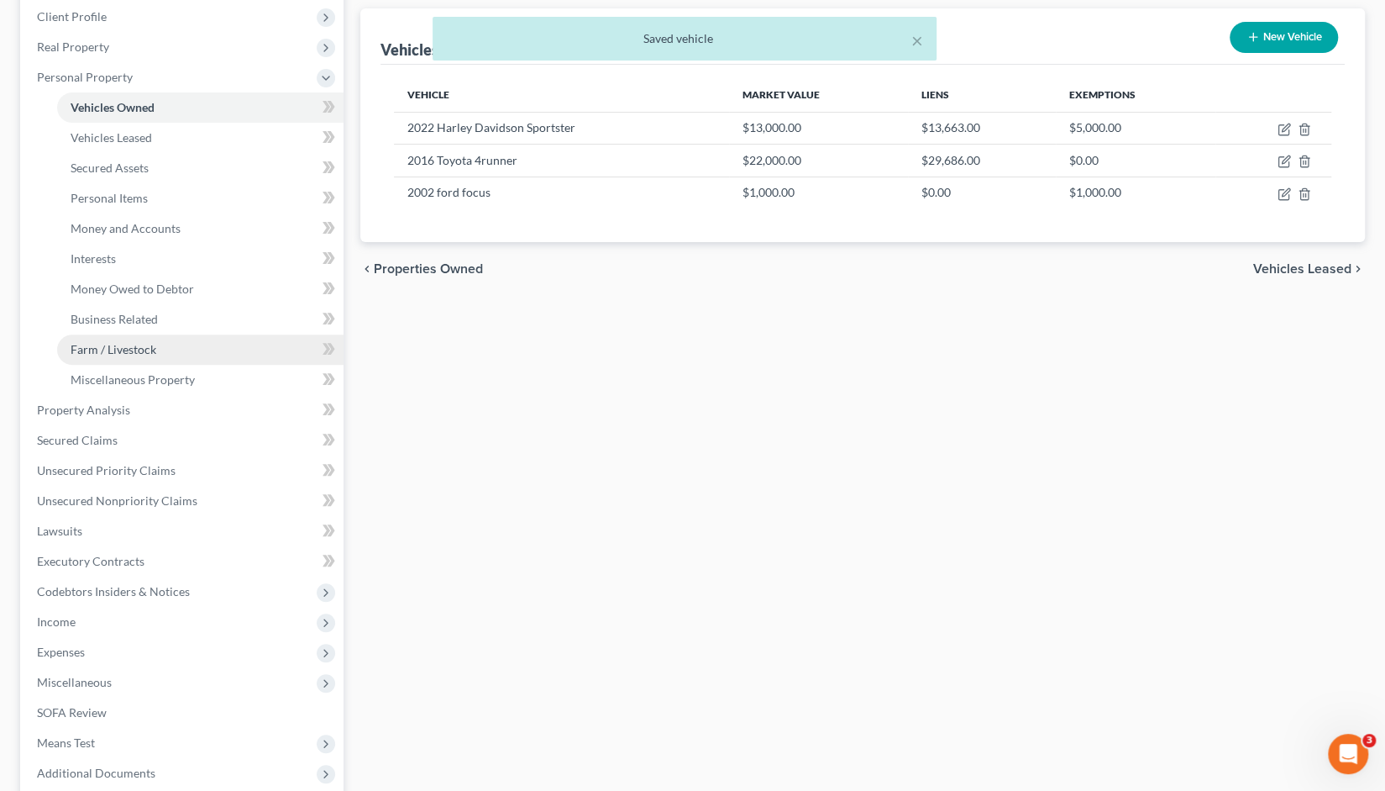
scroll to position [235, 0]
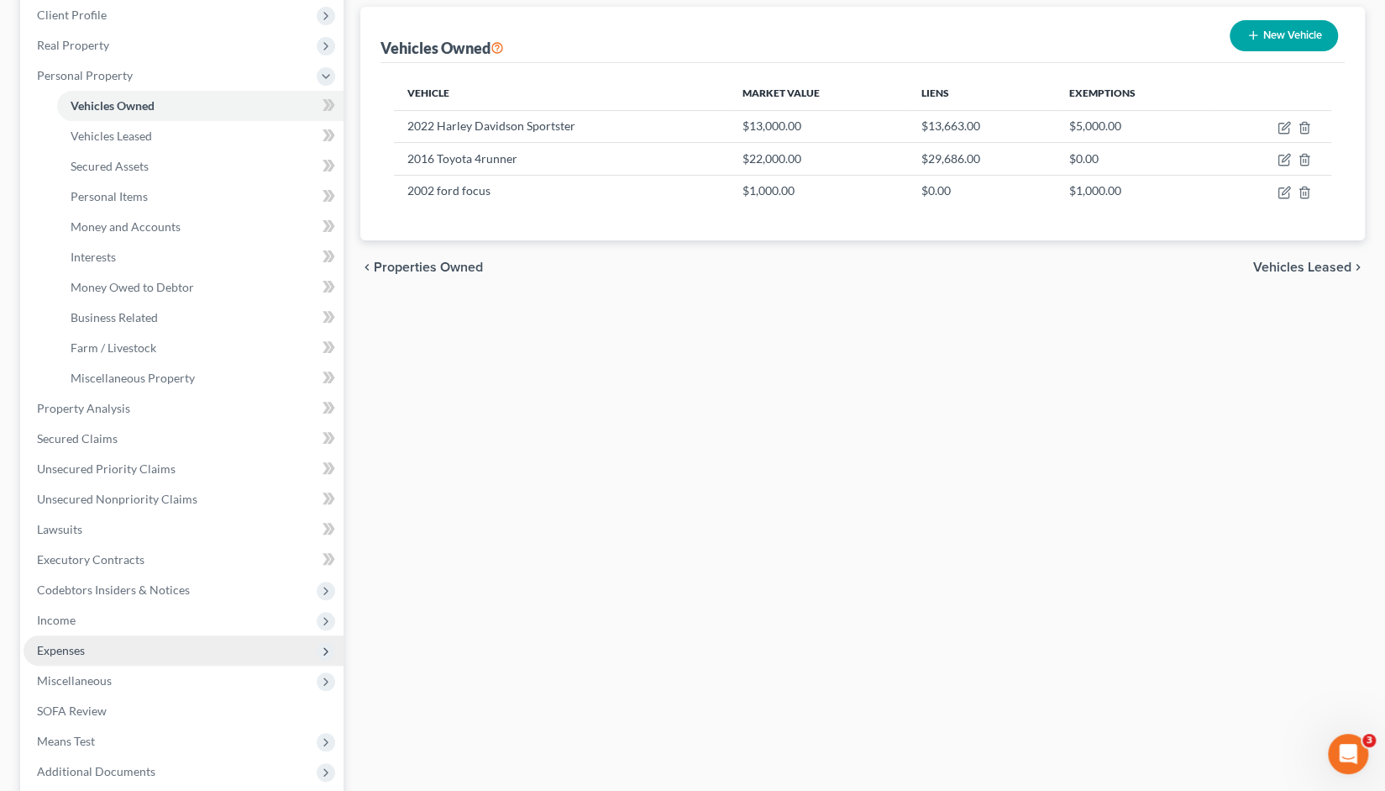
click at [66, 646] on span "Expenses" at bounding box center [61, 650] width 48 height 14
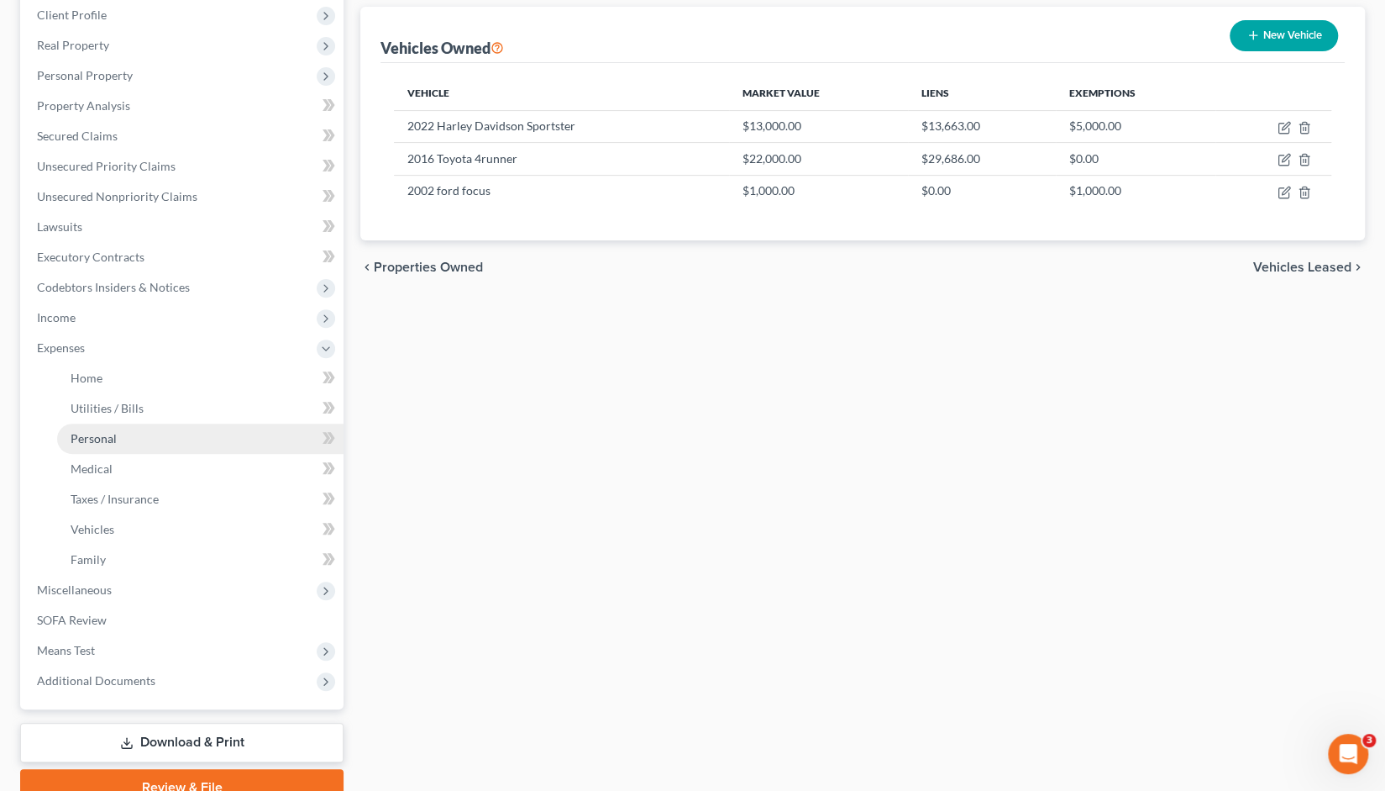
click at [89, 437] on span "Personal" at bounding box center [94, 438] width 46 height 14
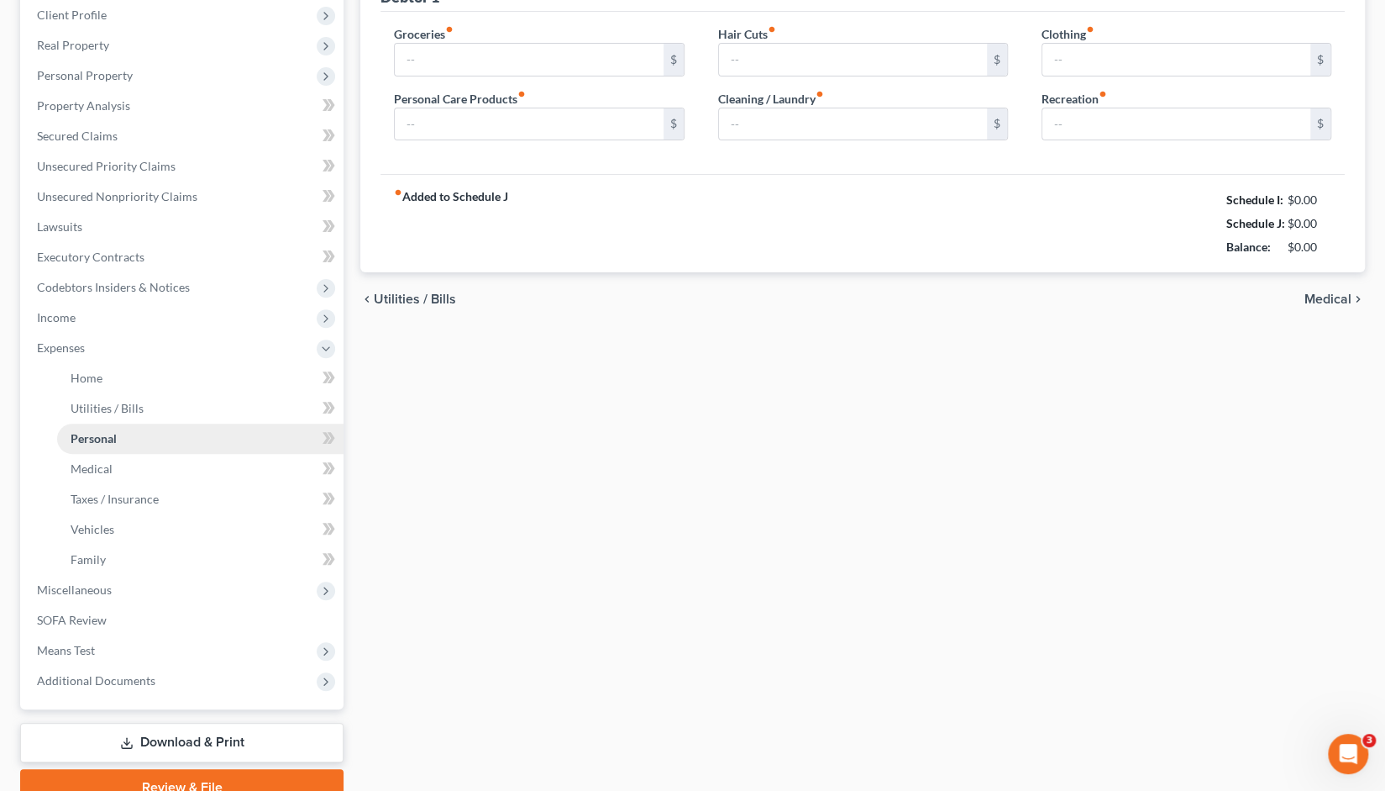
type input "300.00"
type input "50.00"
type input "20.00"
type input "50.00"
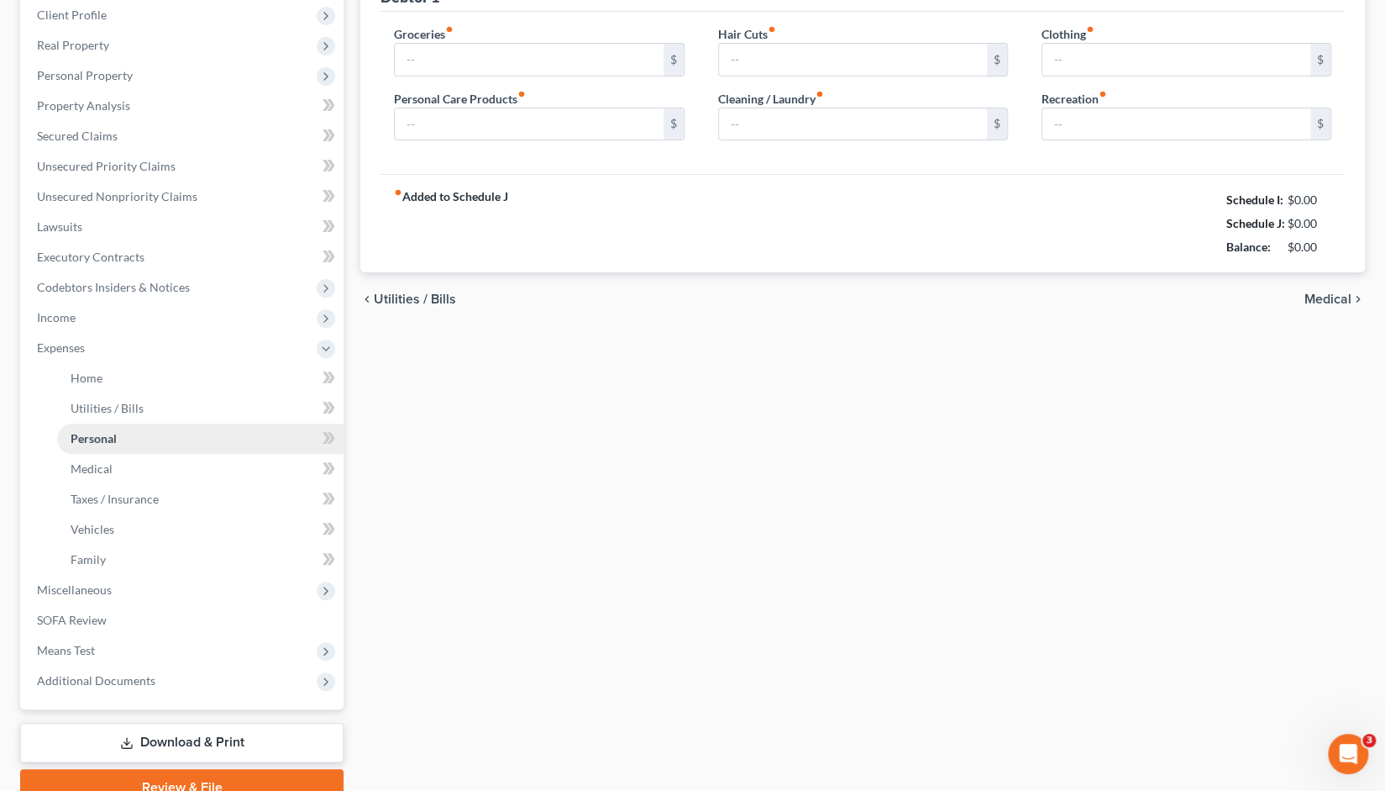
type input "100.00"
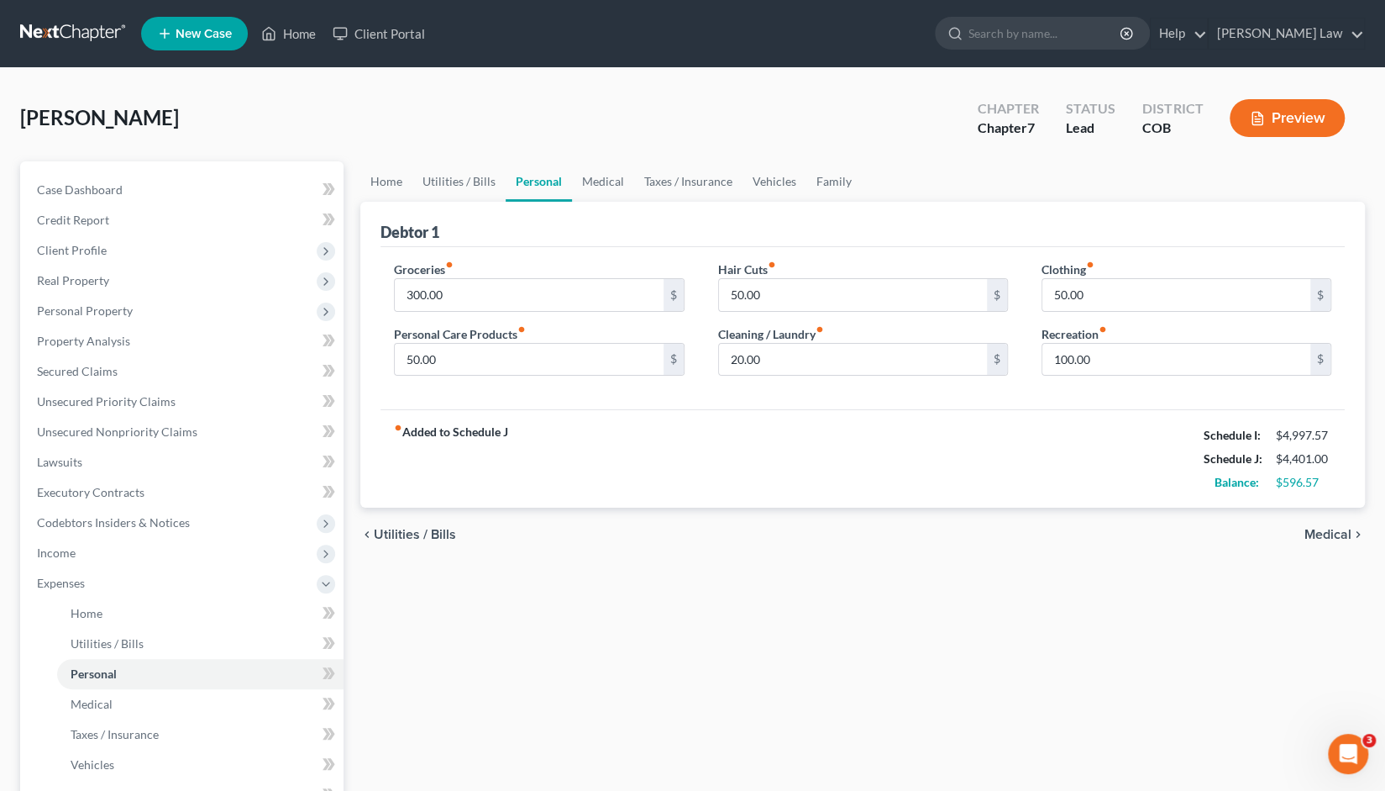
click at [1336, 532] on span "Medical" at bounding box center [1328, 534] width 47 height 13
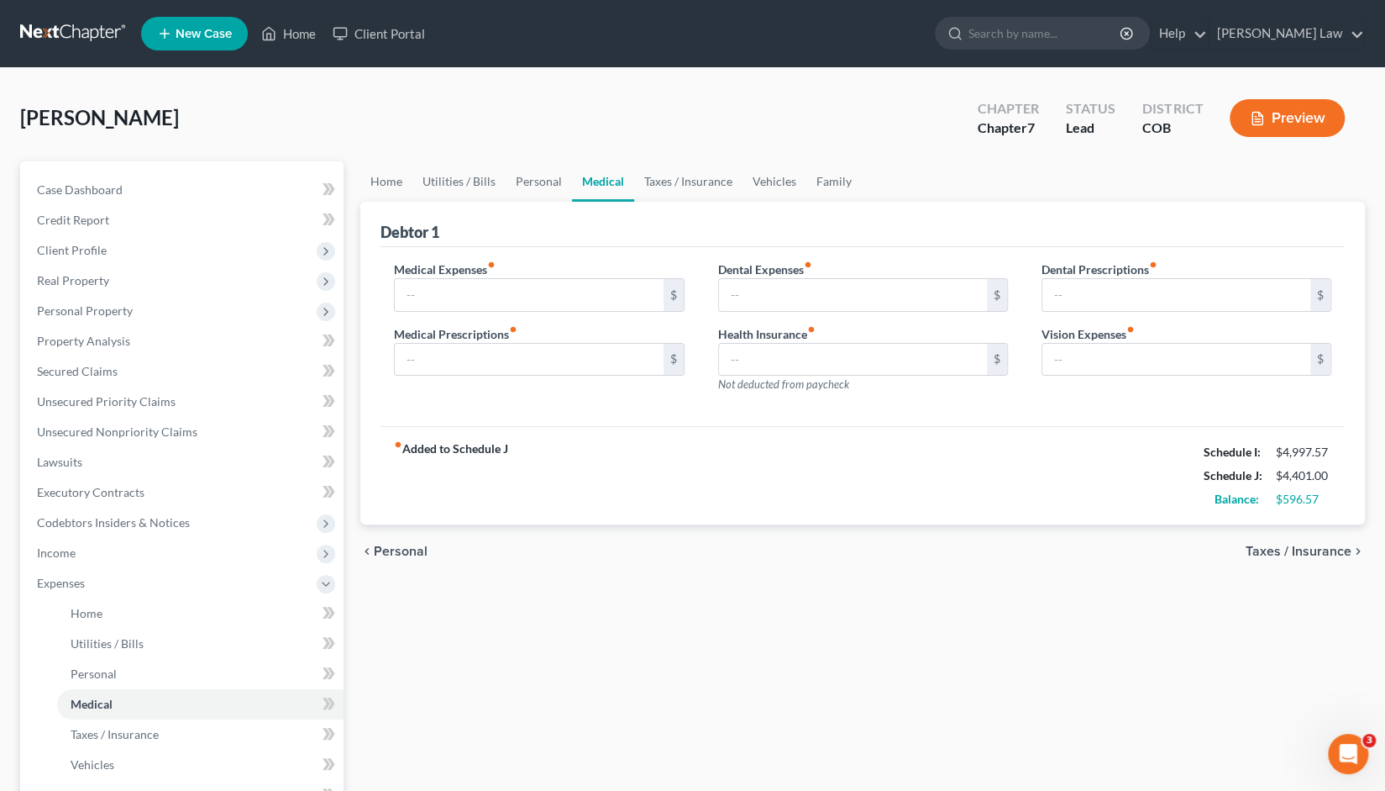
click at [1318, 555] on span "Taxes / Insurance" at bounding box center [1299, 550] width 106 height 13
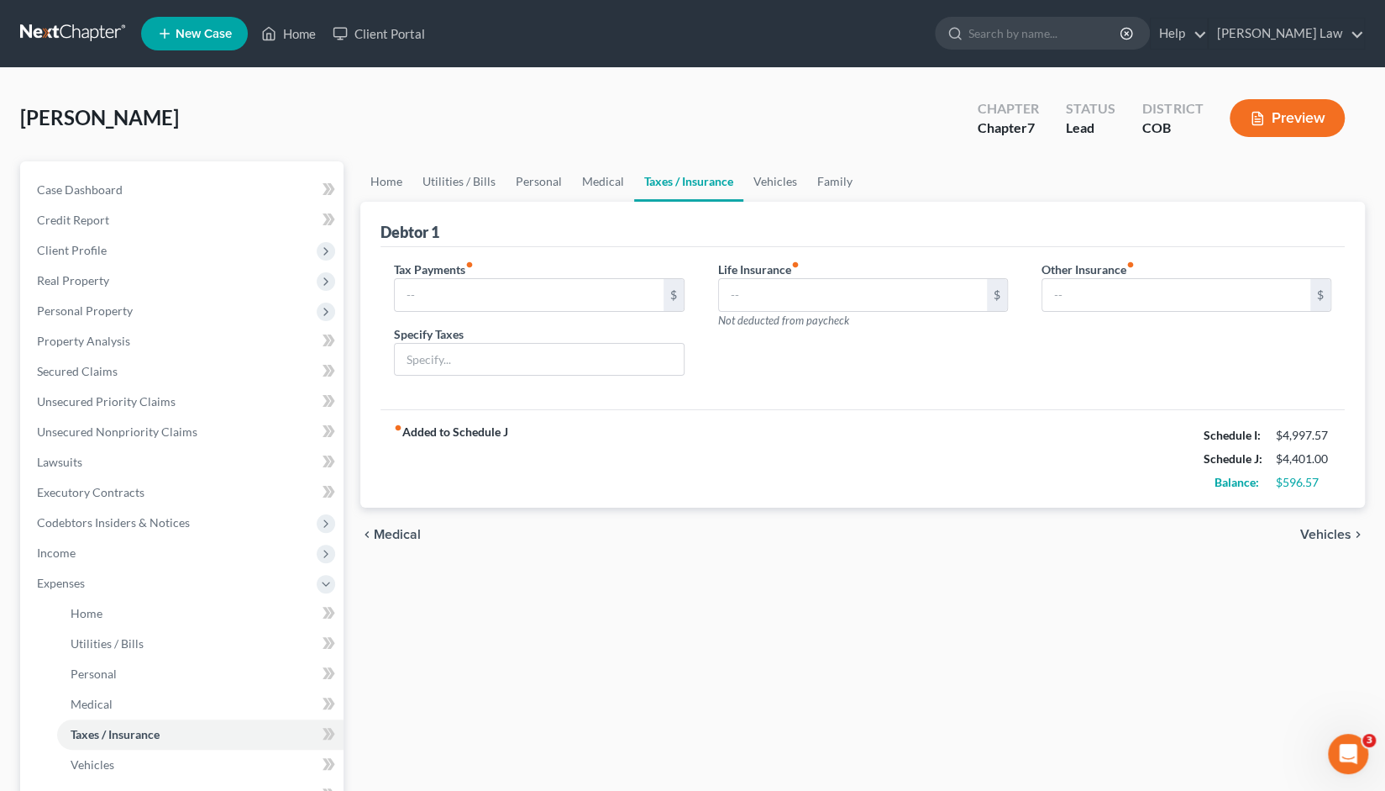
click at [1319, 534] on span "Vehicles" at bounding box center [1325, 534] width 51 height 13
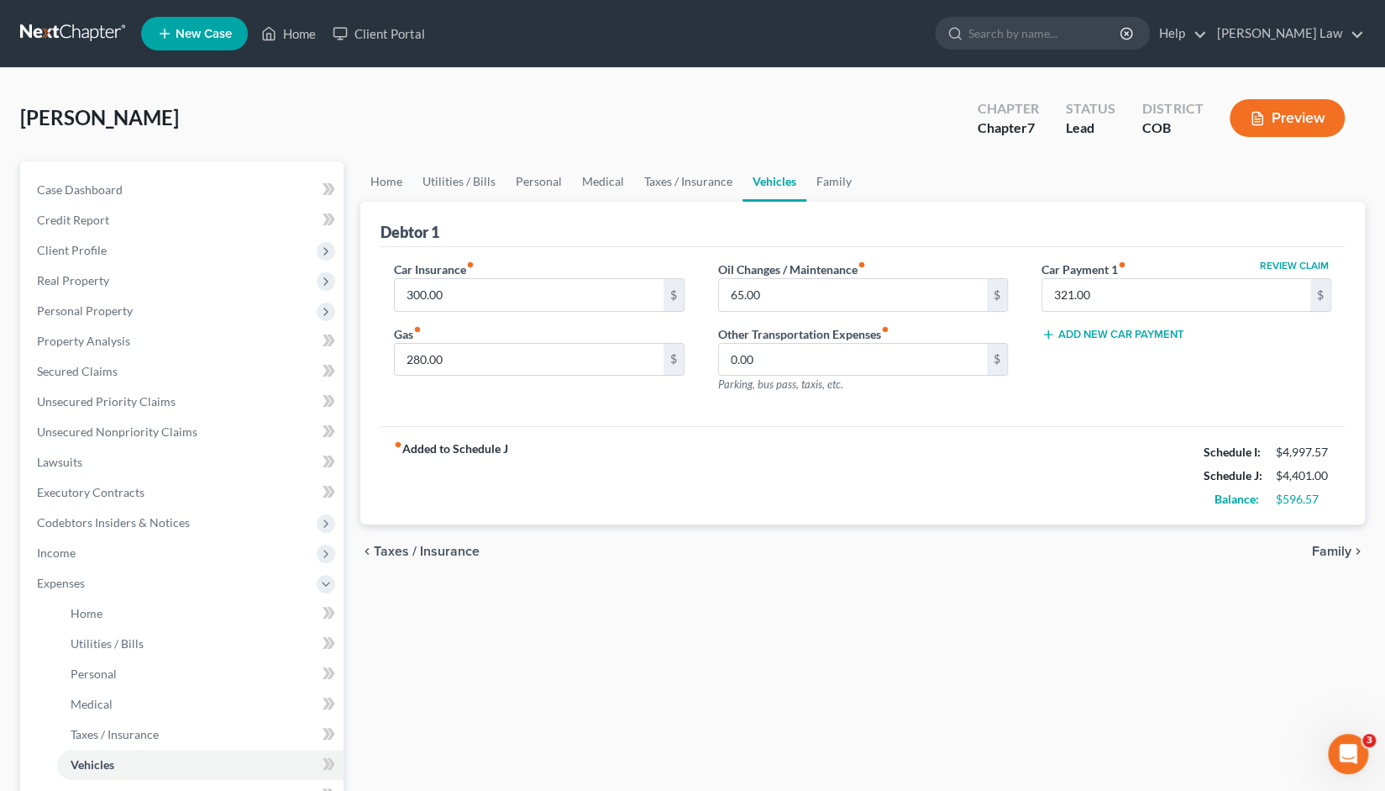
click at [1332, 551] on span "Family" at bounding box center [1331, 550] width 39 height 13
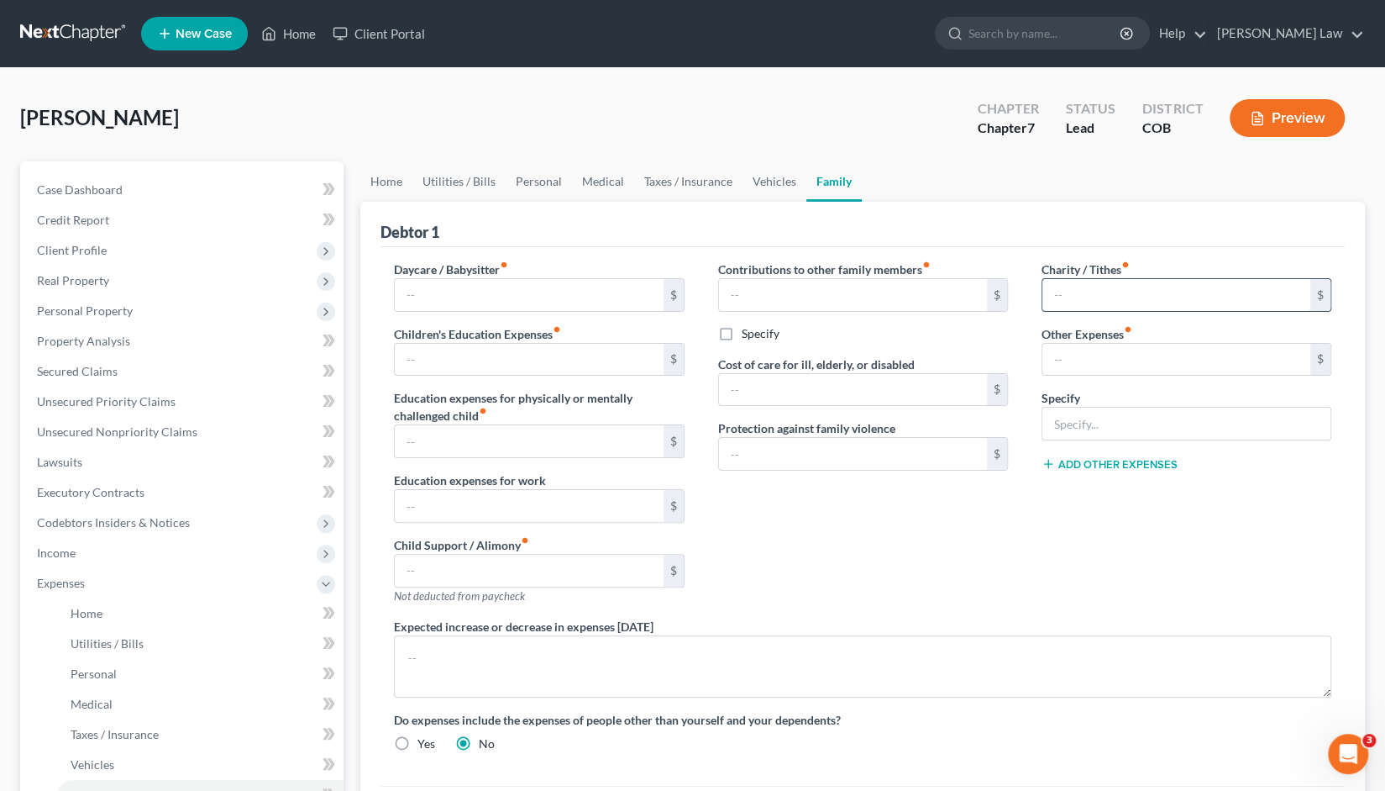
click at [1069, 294] on input "text" at bounding box center [1177, 295] width 268 height 32
click at [961, 526] on div "Contributions to other family members fiber_manual_record $ Specify Cost of car…" at bounding box center [862, 438] width 323 height 357
click at [481, 359] on input "text" at bounding box center [529, 360] width 268 height 32
drag, startPoint x: 481, startPoint y: 359, endPoint x: 445, endPoint y: 363, distance: 35.5
click at [481, 359] on input "text" at bounding box center [529, 360] width 268 height 32
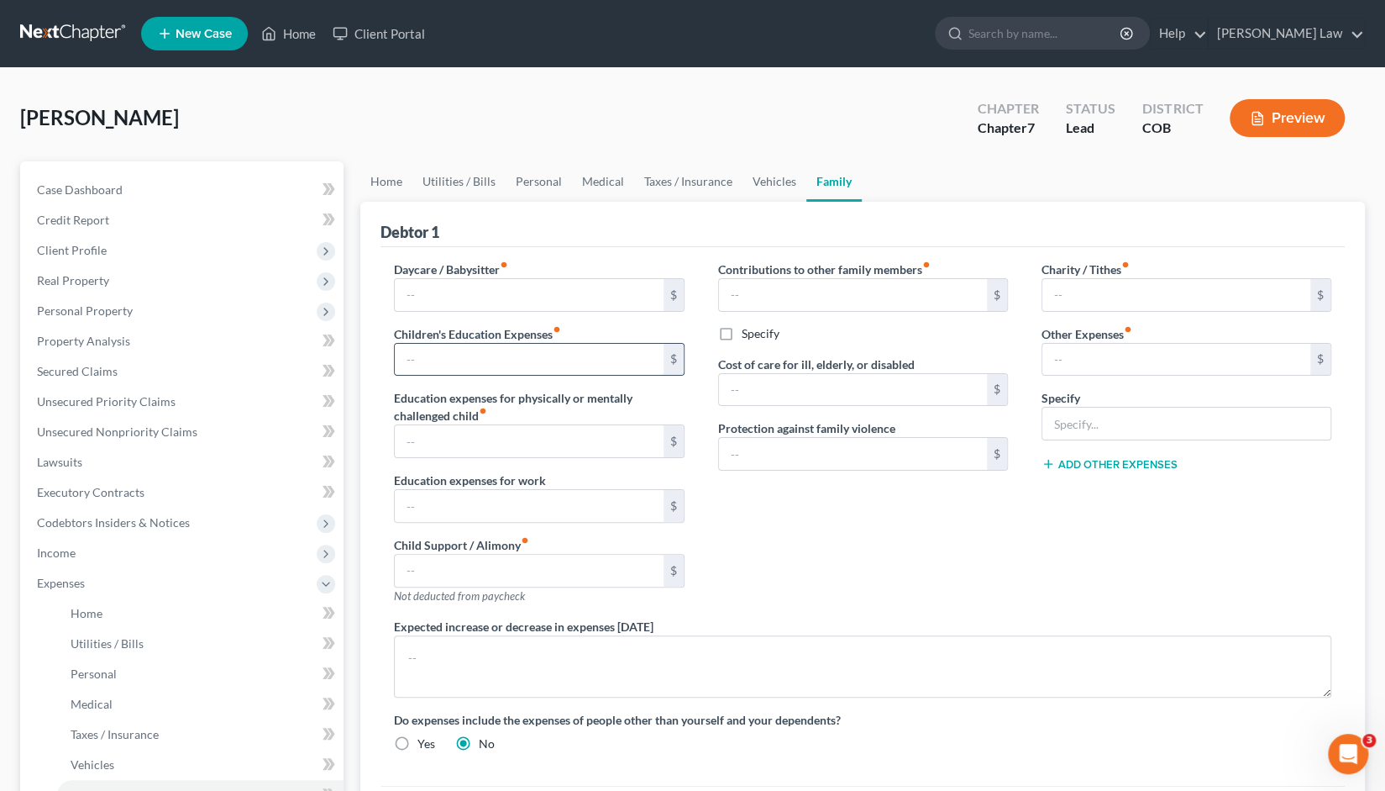
click at [429, 359] on input "text" at bounding box center [529, 360] width 268 height 32
click at [431, 449] on input "text" at bounding box center [529, 441] width 268 height 32
click at [415, 351] on input "text" at bounding box center [529, 360] width 268 height 32
type input "50.00"
click at [417, 299] on input "text" at bounding box center [529, 295] width 268 height 32
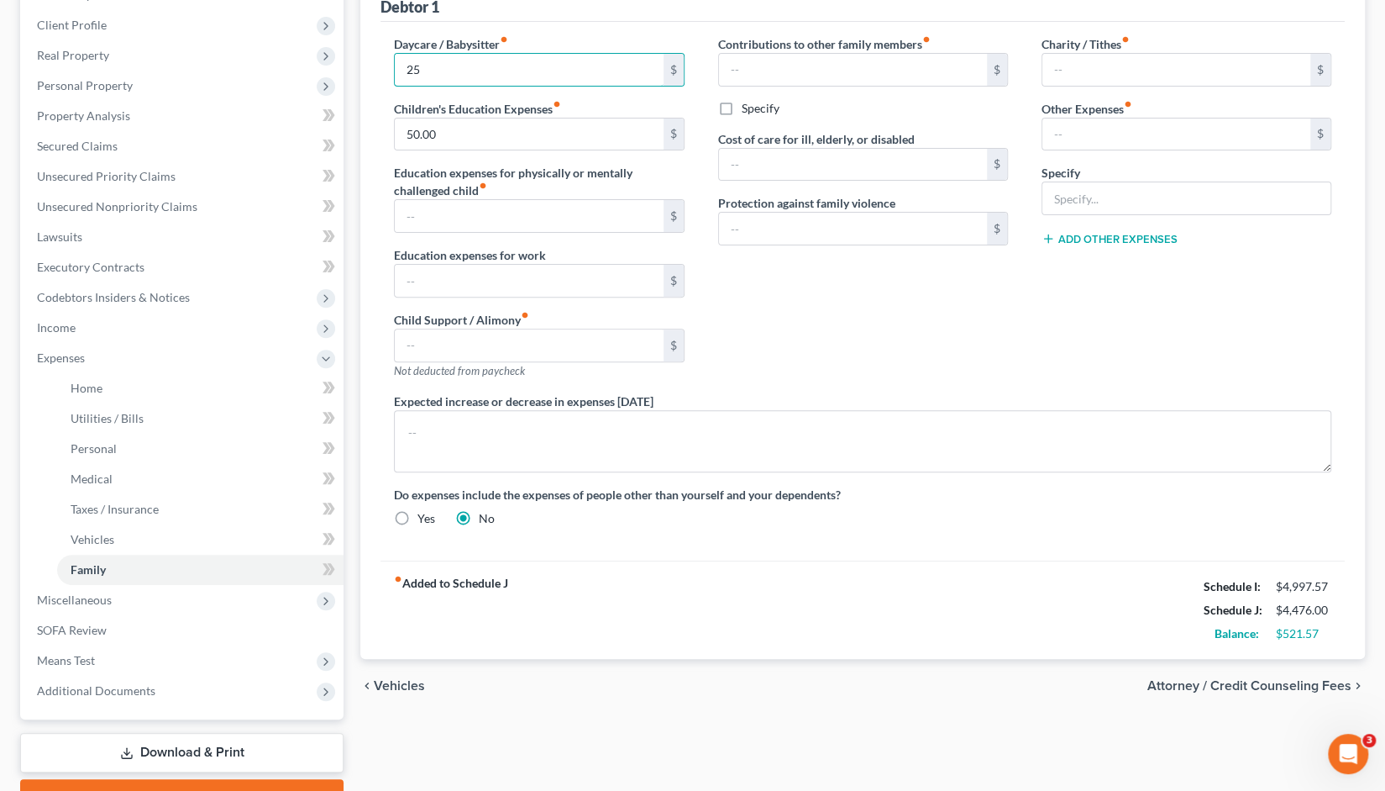
scroll to position [229, 0]
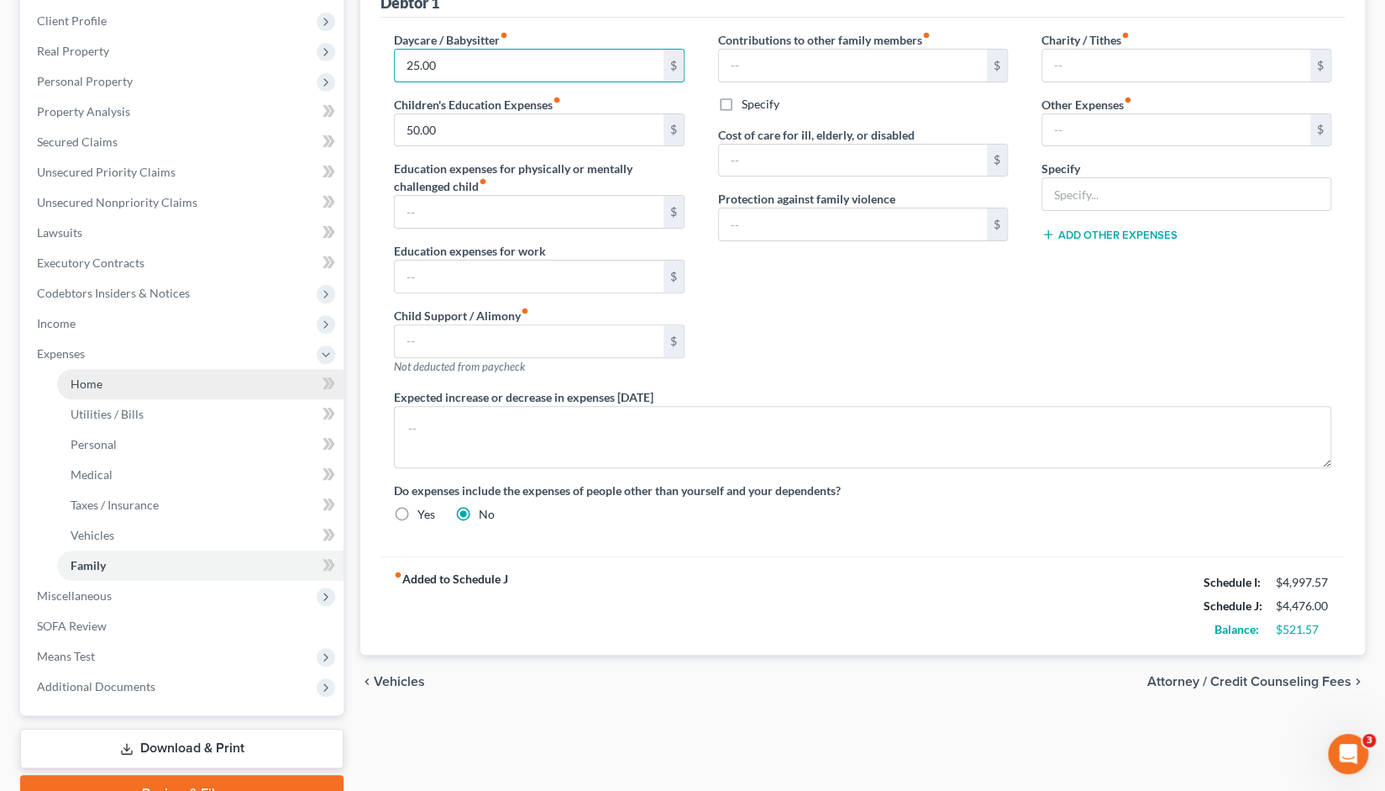
type input "25.00"
click at [99, 382] on span "Home" at bounding box center [87, 383] width 32 height 14
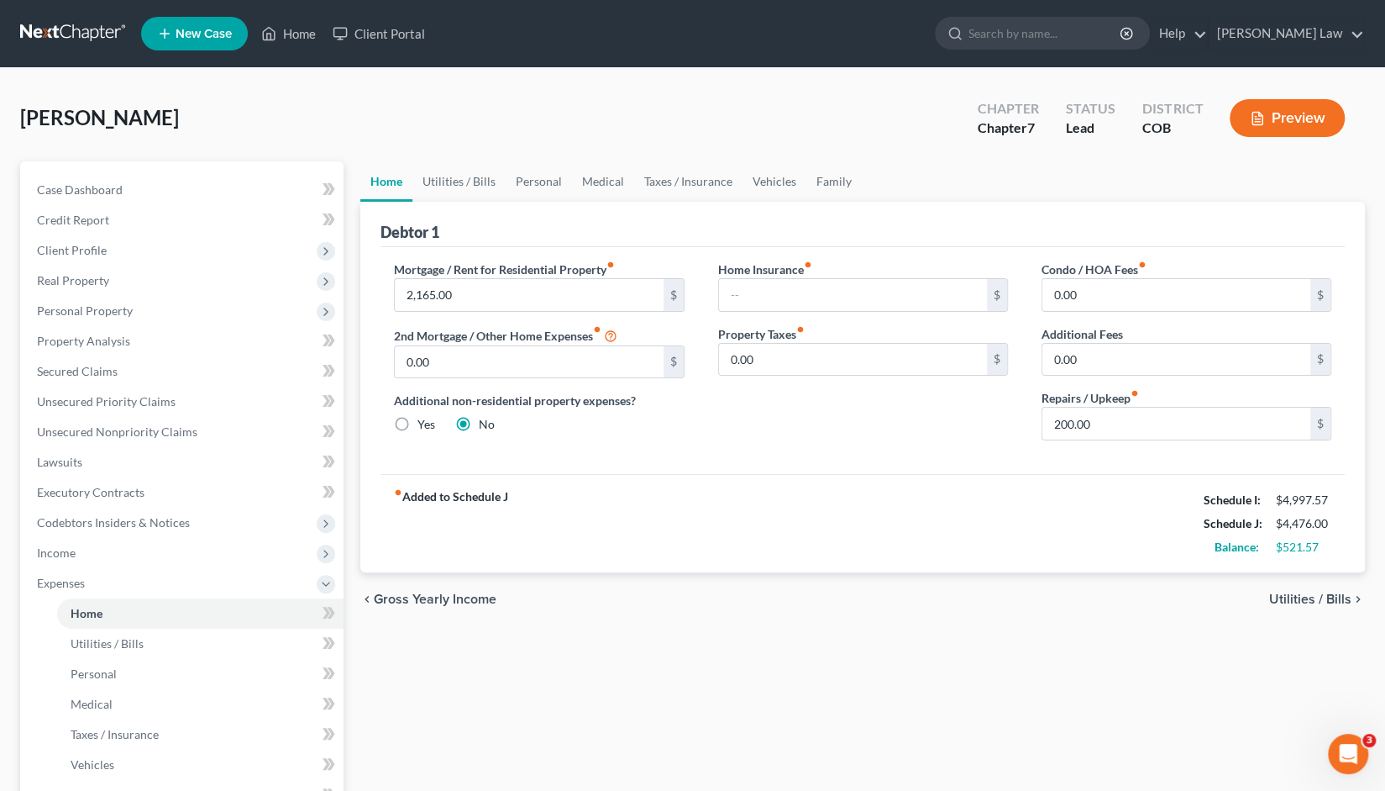
click at [1296, 594] on span "Utilities / Bills" at bounding box center [1310, 598] width 82 height 13
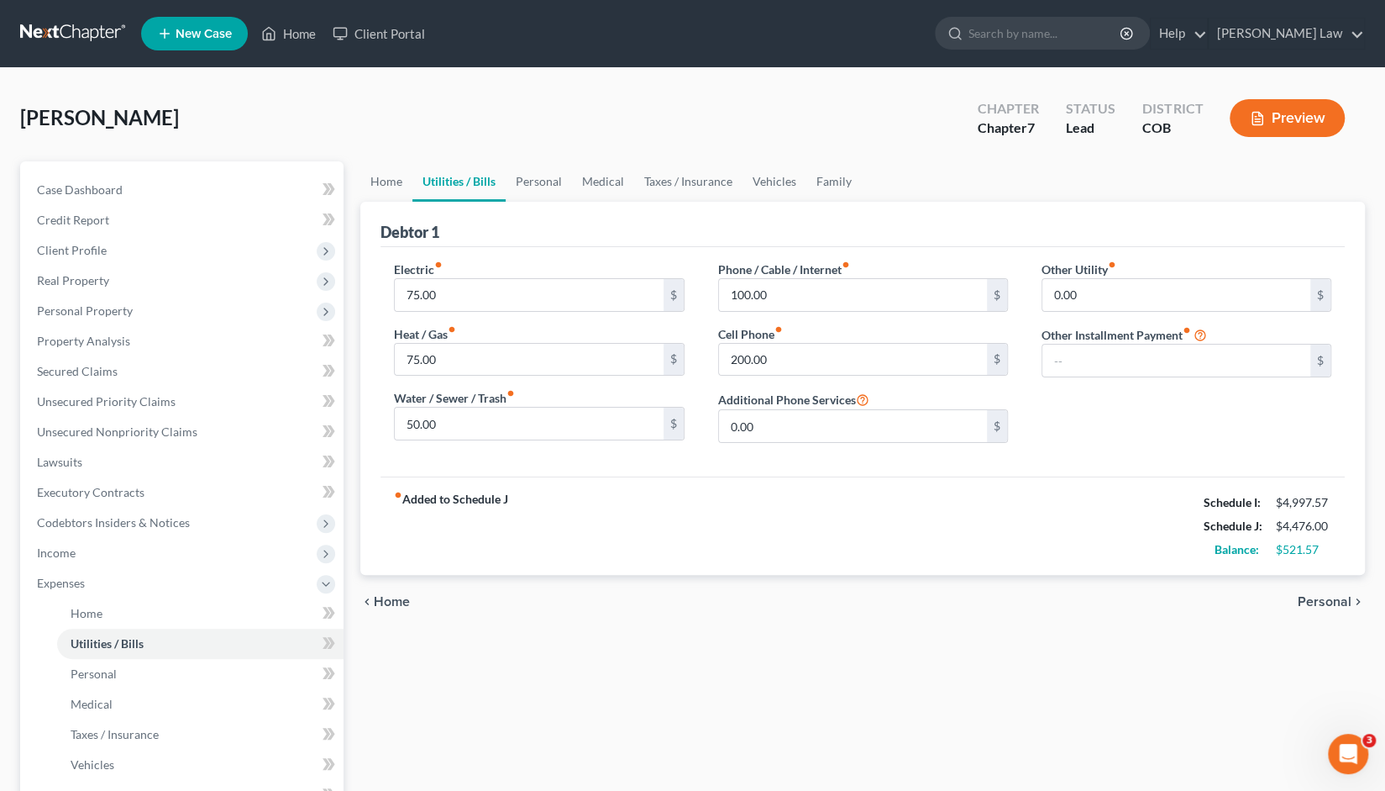
click at [390, 599] on span "Home" at bounding box center [392, 601] width 36 height 13
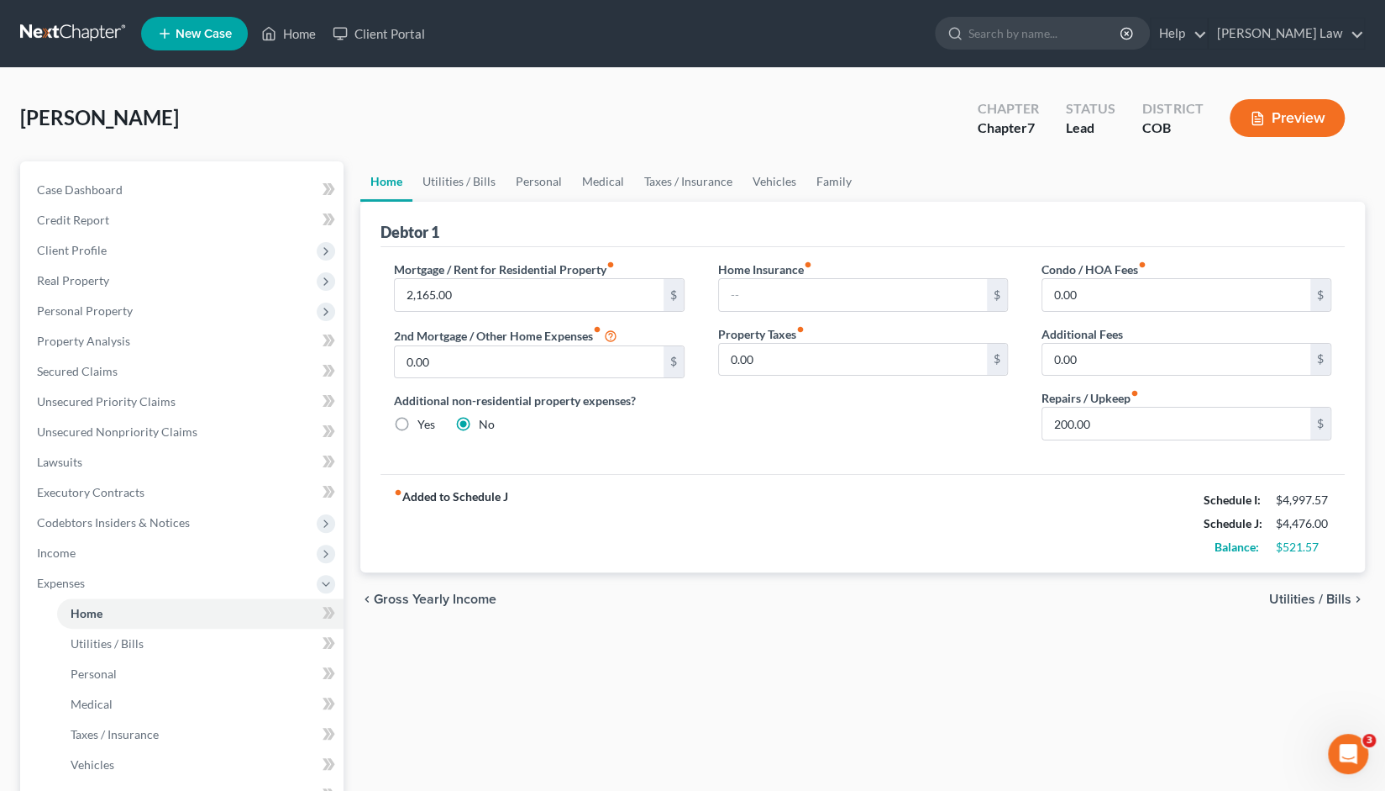
click at [1337, 597] on span "Utilities / Bills" at bounding box center [1310, 598] width 82 height 13
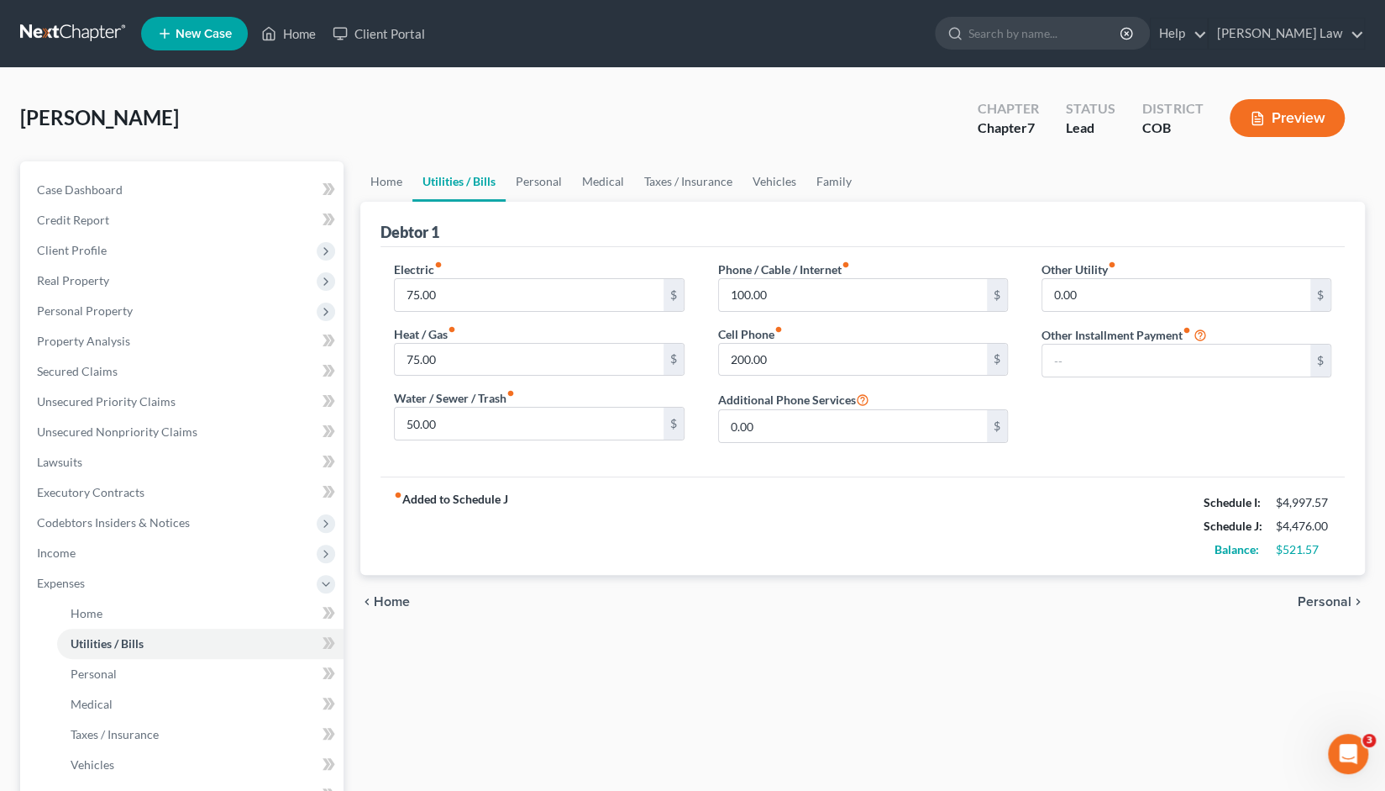
click at [1327, 599] on span "Personal" at bounding box center [1325, 601] width 54 height 13
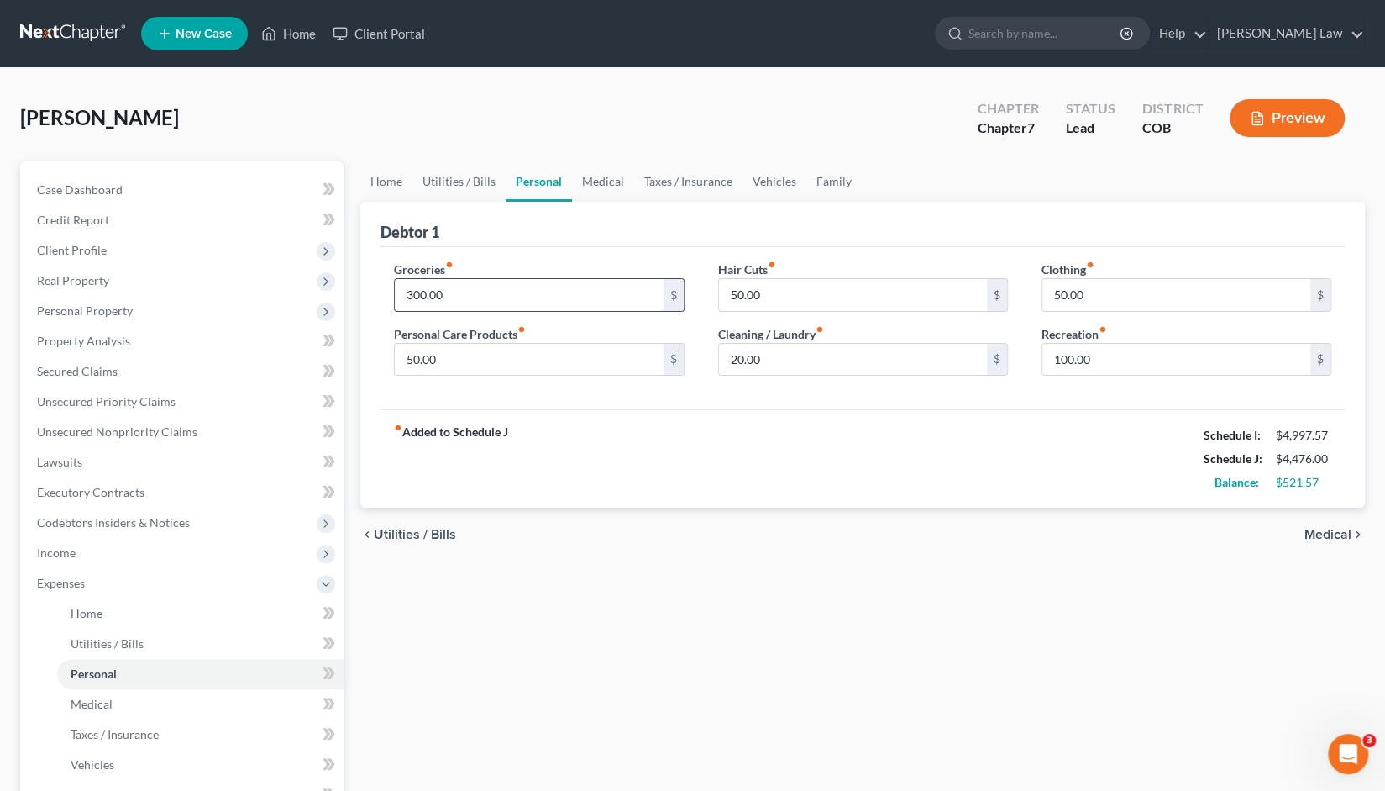
click at [410, 293] on input "300.00" at bounding box center [529, 295] width 268 height 32
click at [425, 295] on input "300.00" at bounding box center [529, 295] width 268 height 32
click at [411, 293] on input "300.00" at bounding box center [529, 295] width 268 height 32
click at [481, 290] on input "500.00" at bounding box center [529, 295] width 268 height 32
type input "500.00"
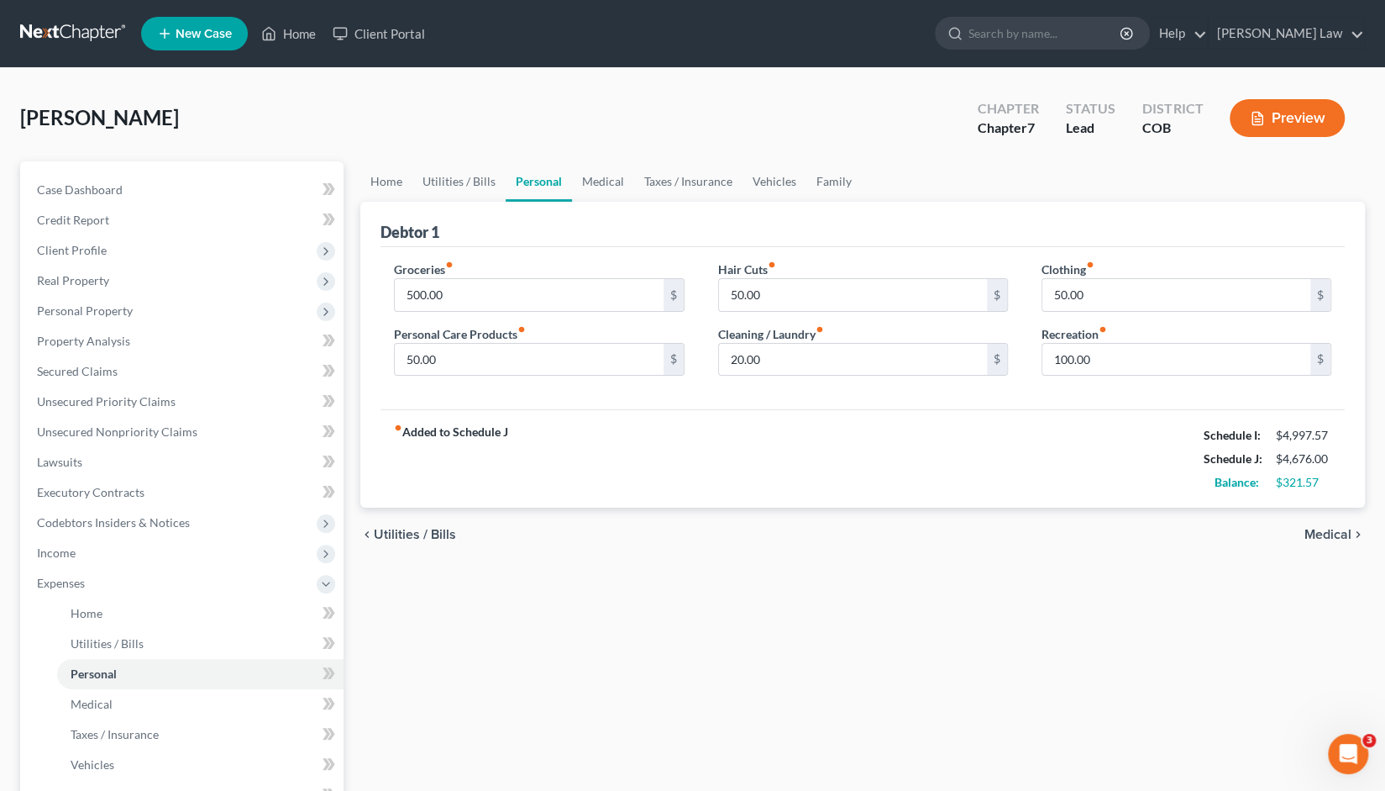
click at [1327, 533] on span "Medical" at bounding box center [1328, 534] width 47 height 13
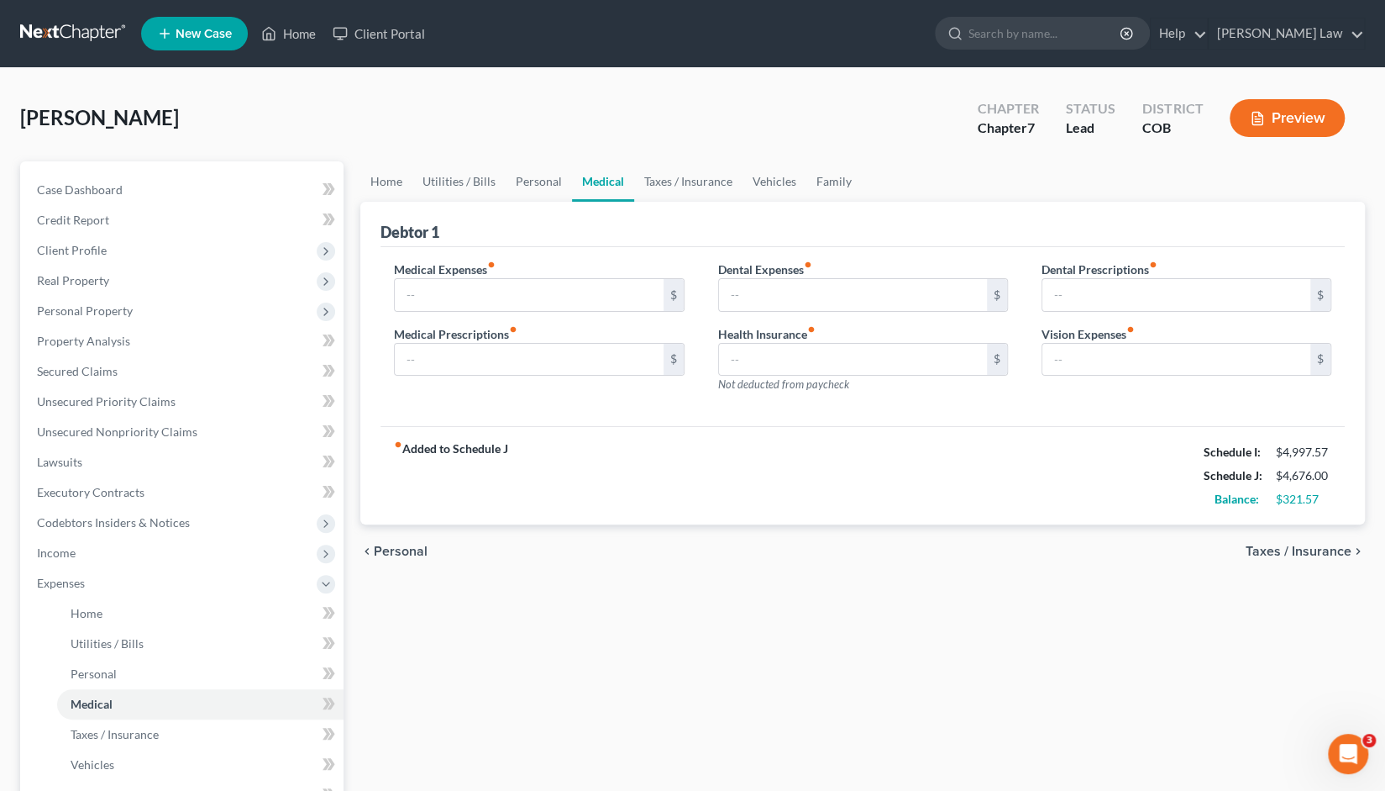
click at [1314, 549] on span "Taxes / Insurance" at bounding box center [1299, 550] width 106 height 13
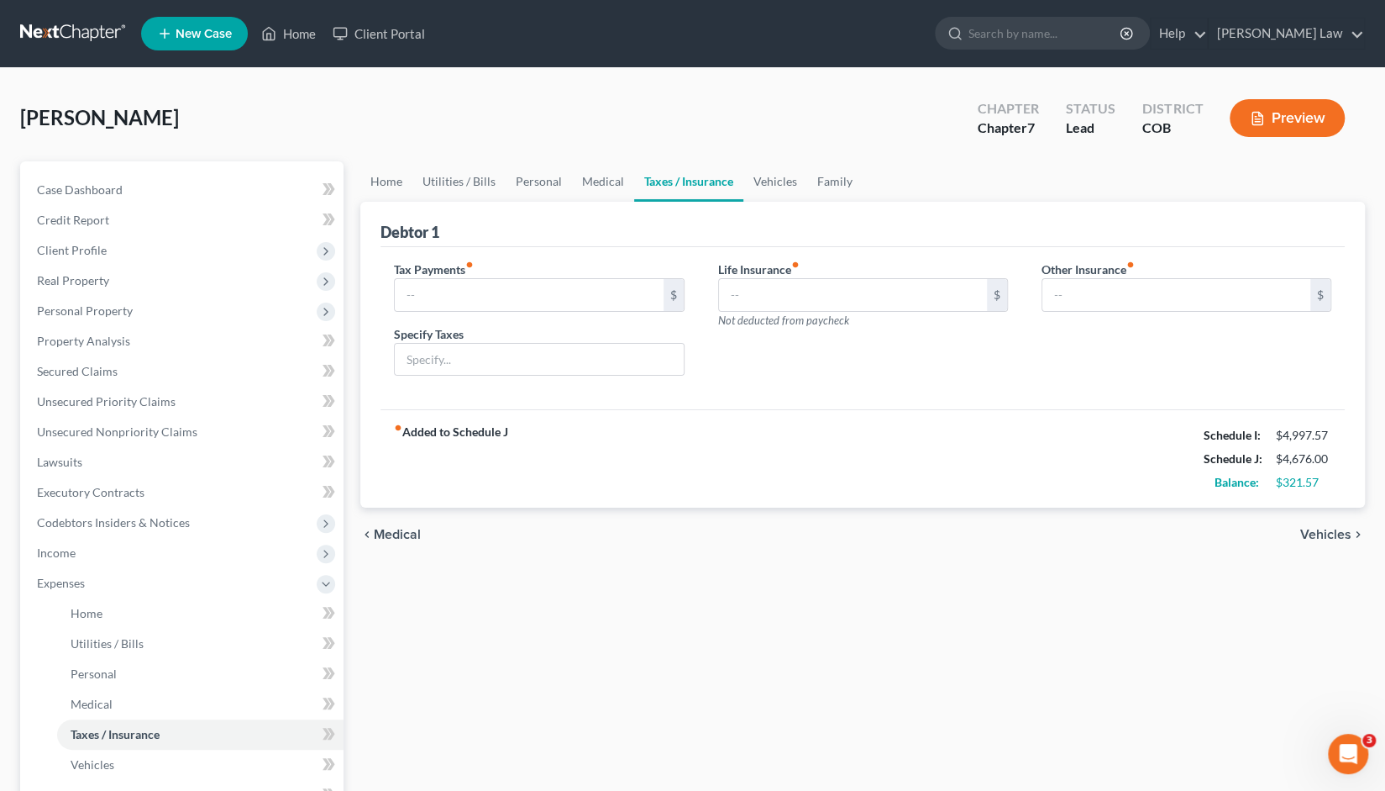
click at [1325, 531] on span "Vehicles" at bounding box center [1325, 534] width 51 height 13
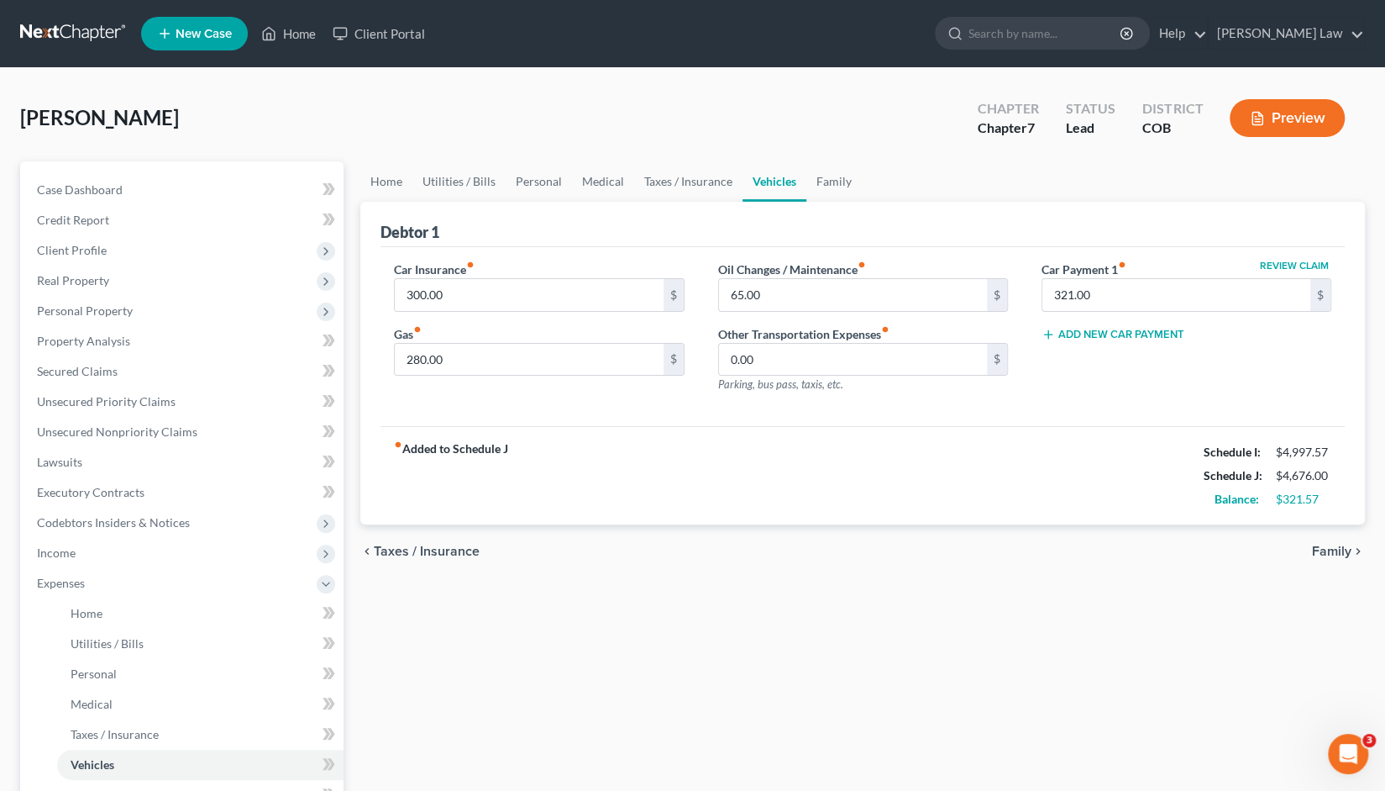
click at [1337, 550] on span "Family" at bounding box center [1331, 550] width 39 height 13
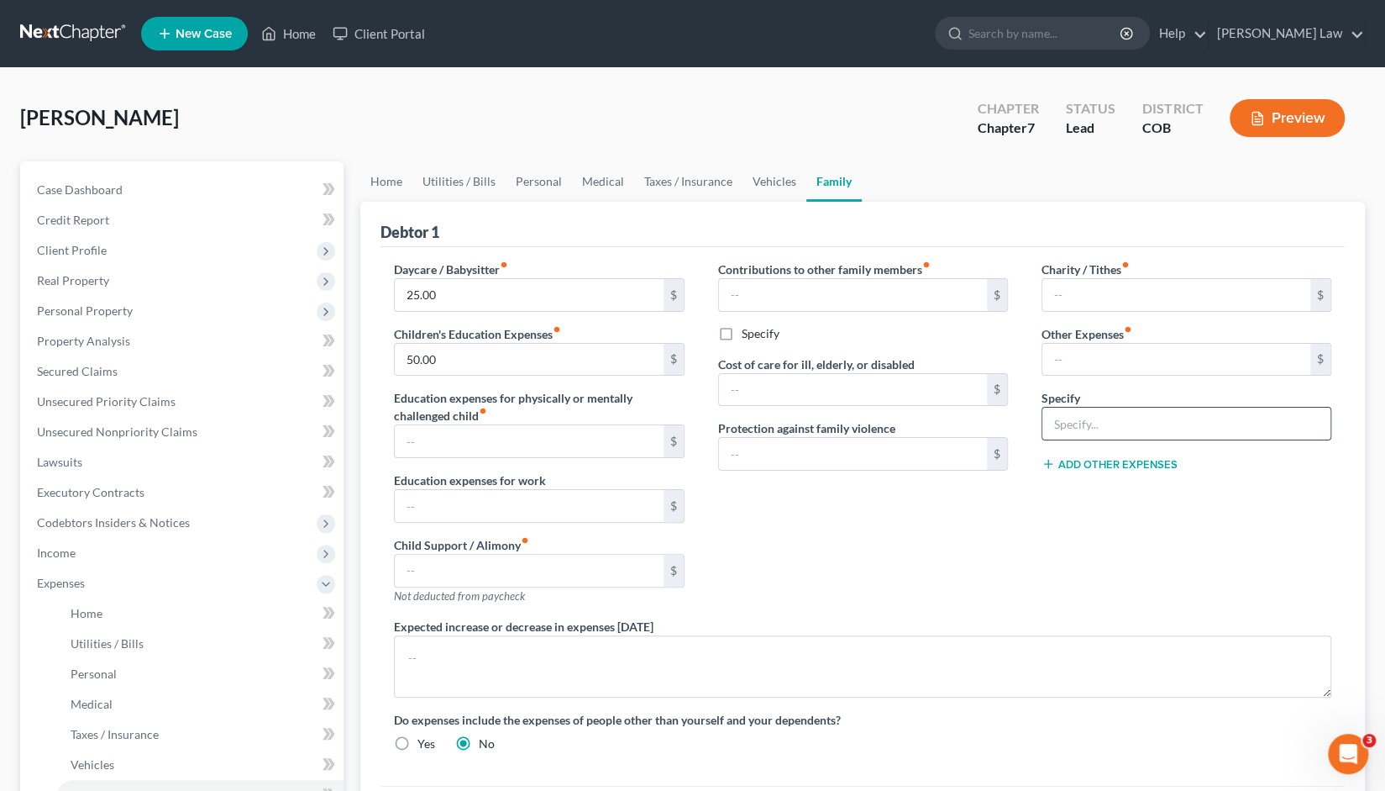
click at [1058, 425] on input "text" at bounding box center [1187, 423] width 288 height 32
type input "60"
click at [1074, 423] on input "60" at bounding box center [1187, 423] width 288 height 32
type input "6"
click at [1054, 359] on input "text" at bounding box center [1177, 360] width 268 height 32
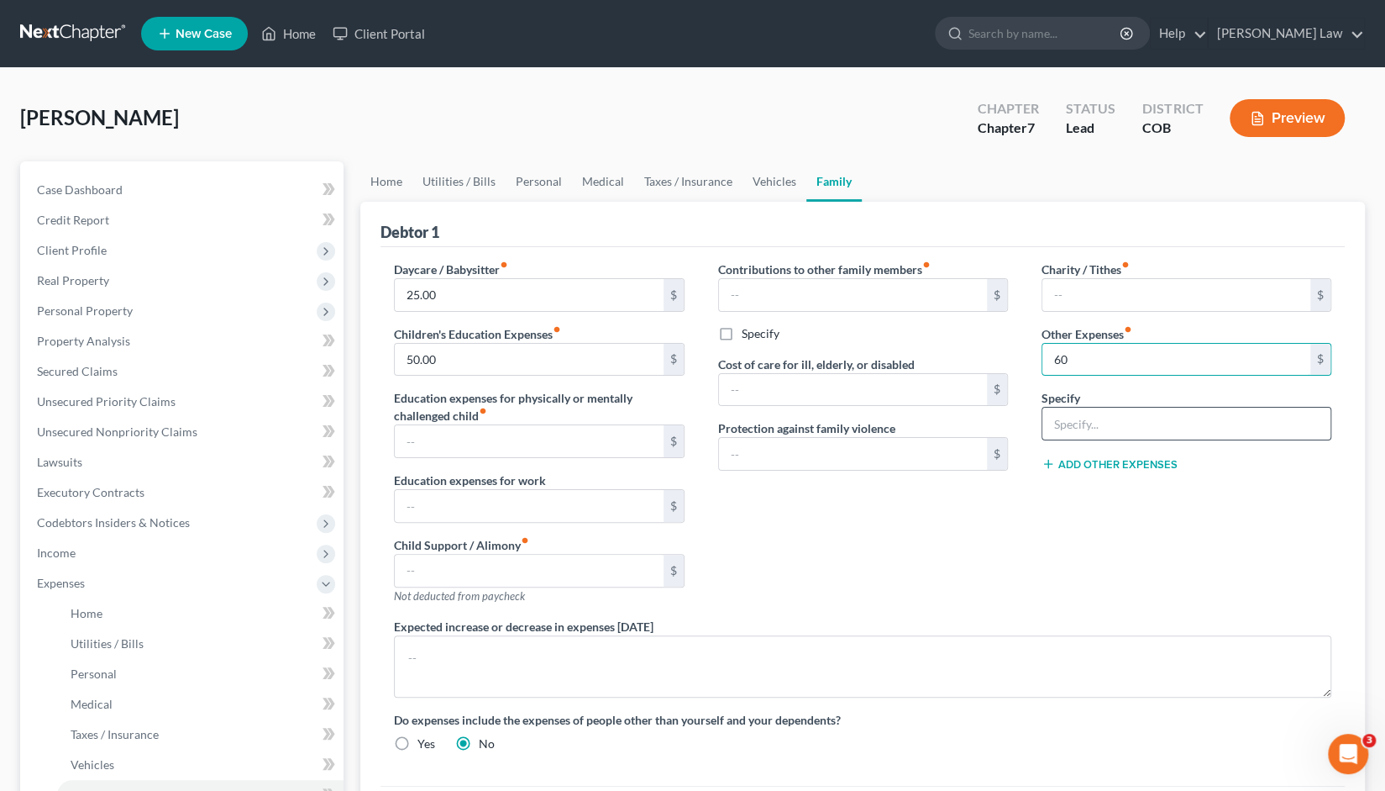
type input "60"
click at [1102, 424] on input "Extra carriculars for step son" at bounding box center [1187, 423] width 288 height 32
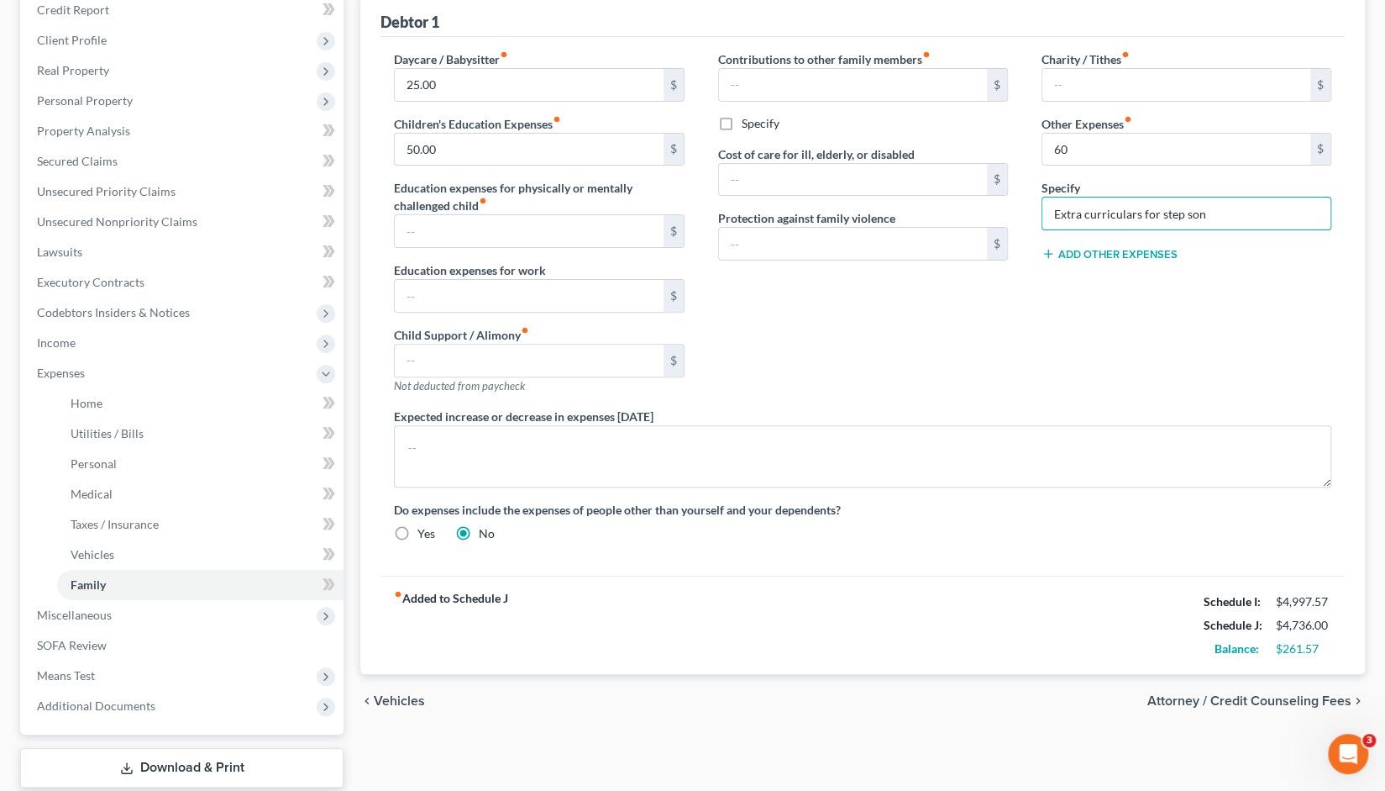
scroll to position [224, 0]
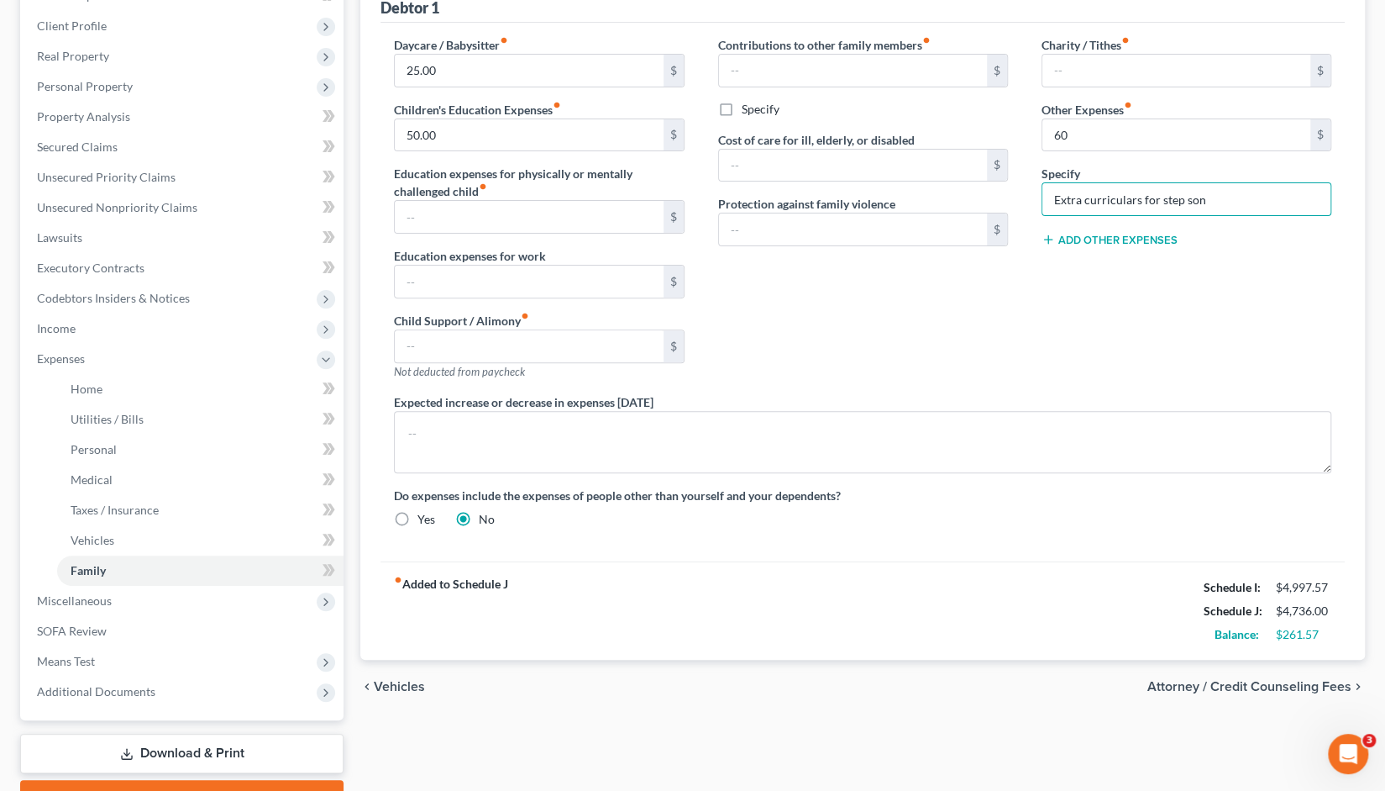
type input "Extra curriculars for step son"
click at [1262, 685] on span "Attorney / Credit Counseling Fees" at bounding box center [1250, 686] width 204 height 13
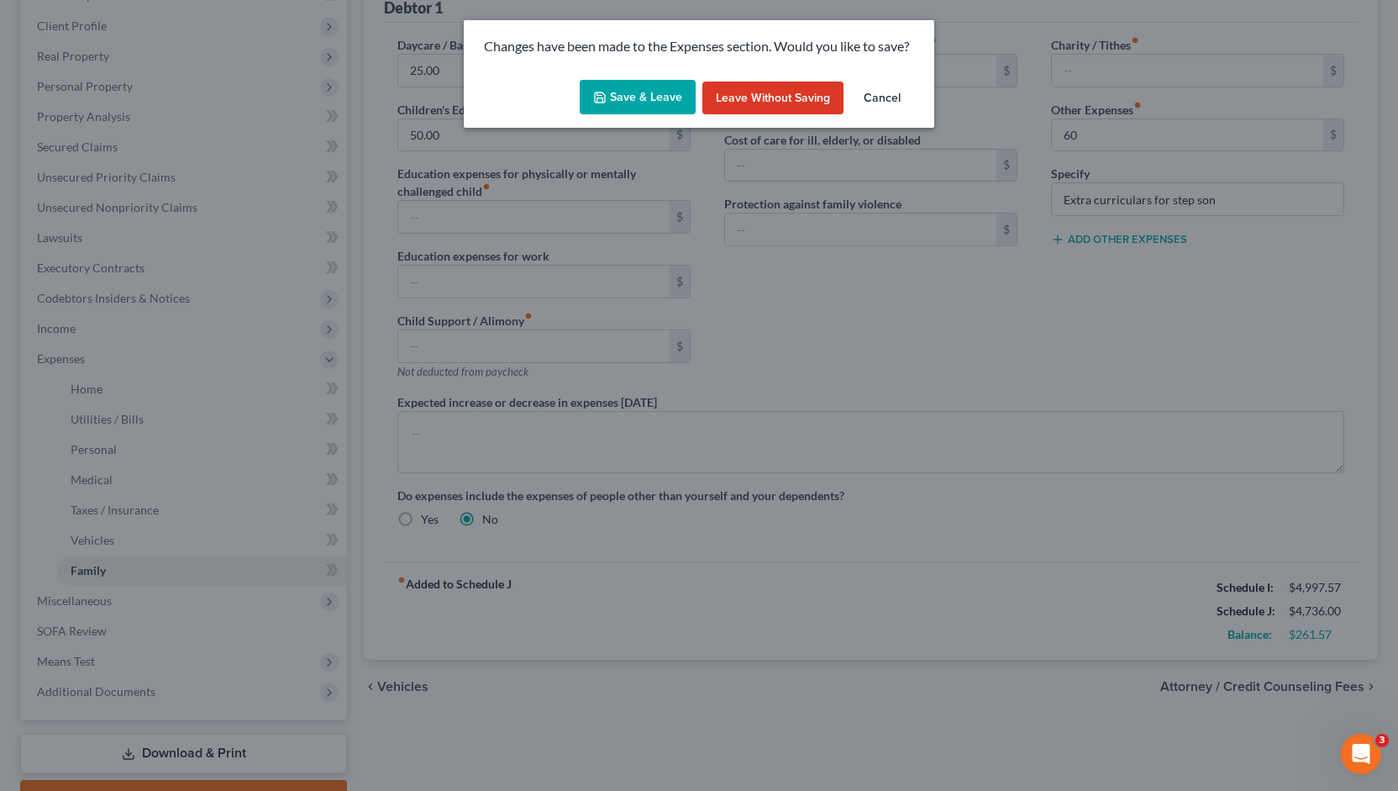
click at [633, 97] on button "Save & Leave" at bounding box center [638, 97] width 116 height 35
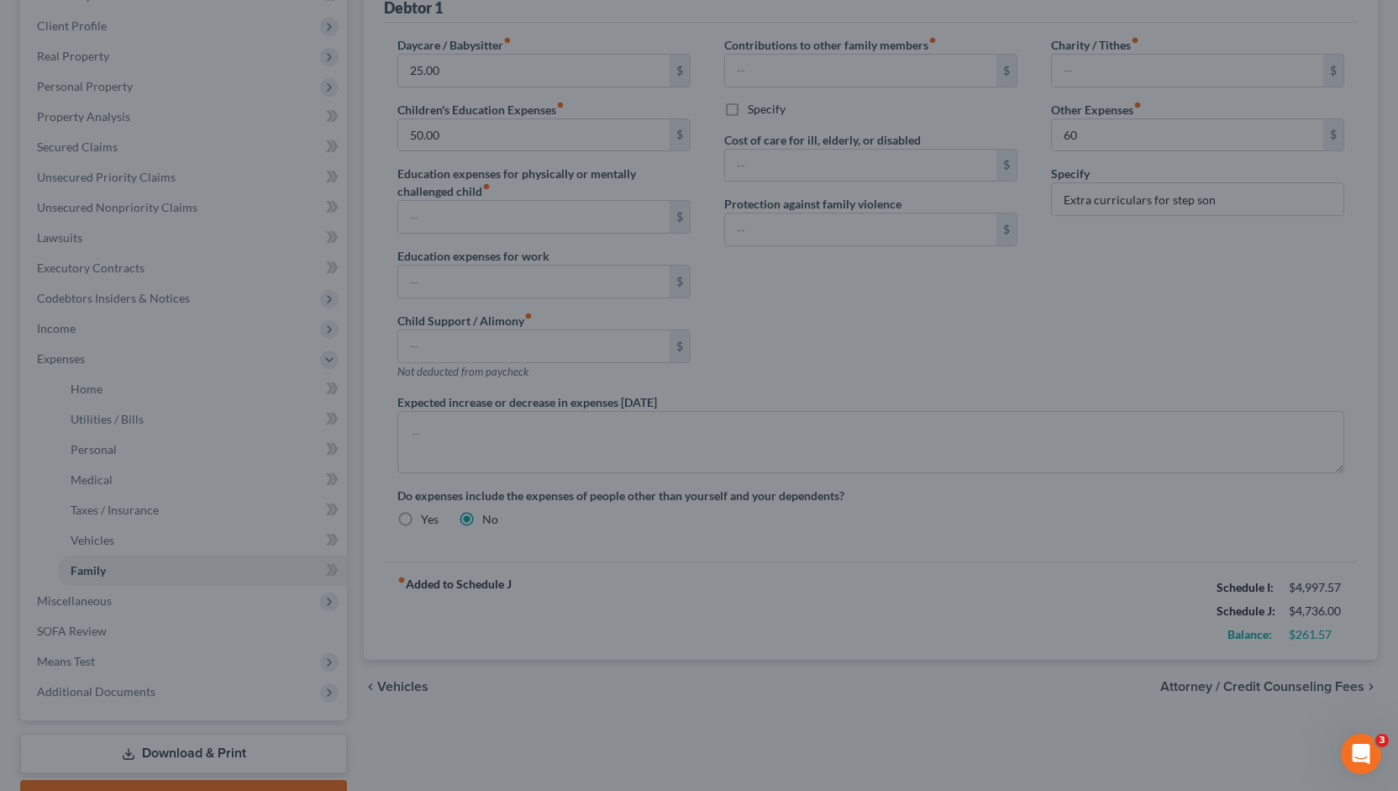
type input "60.00"
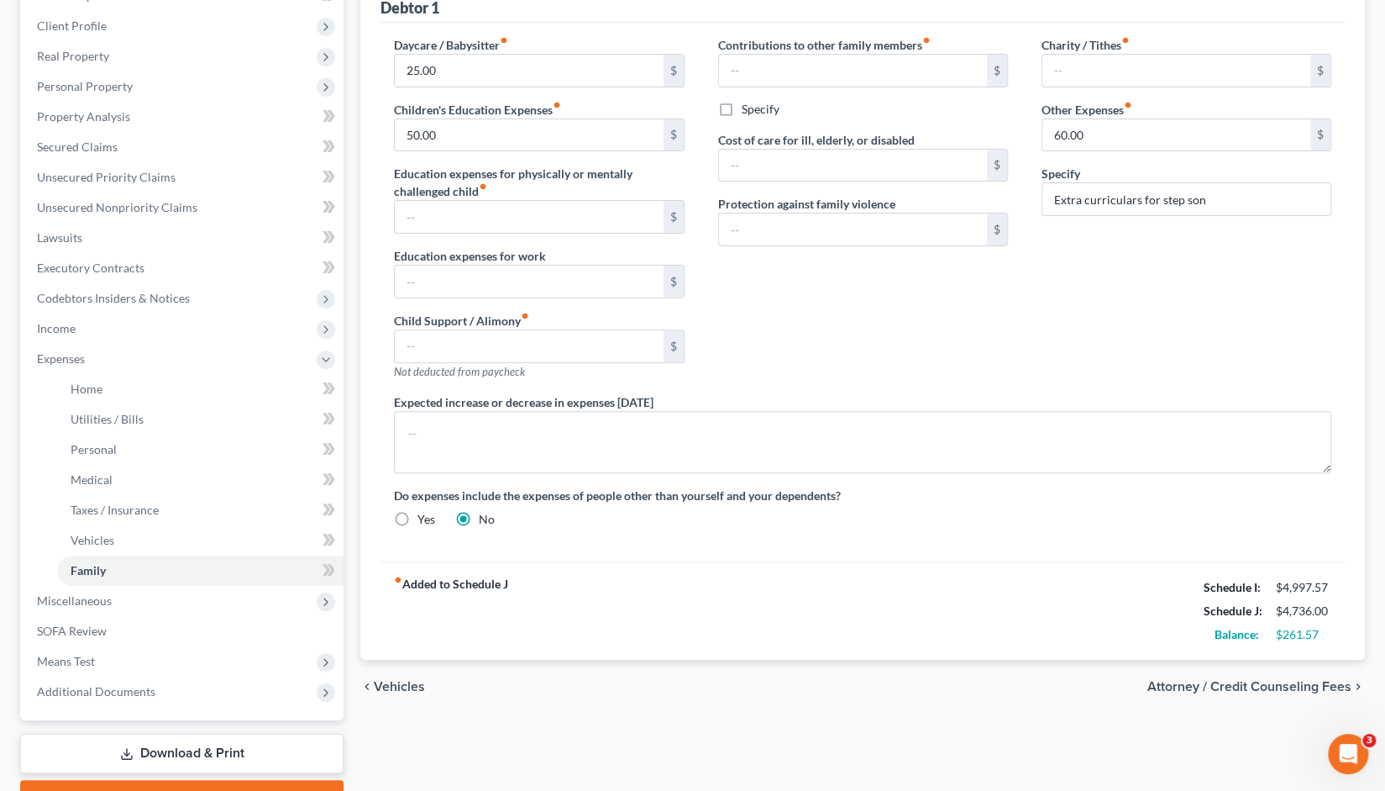
select select "0"
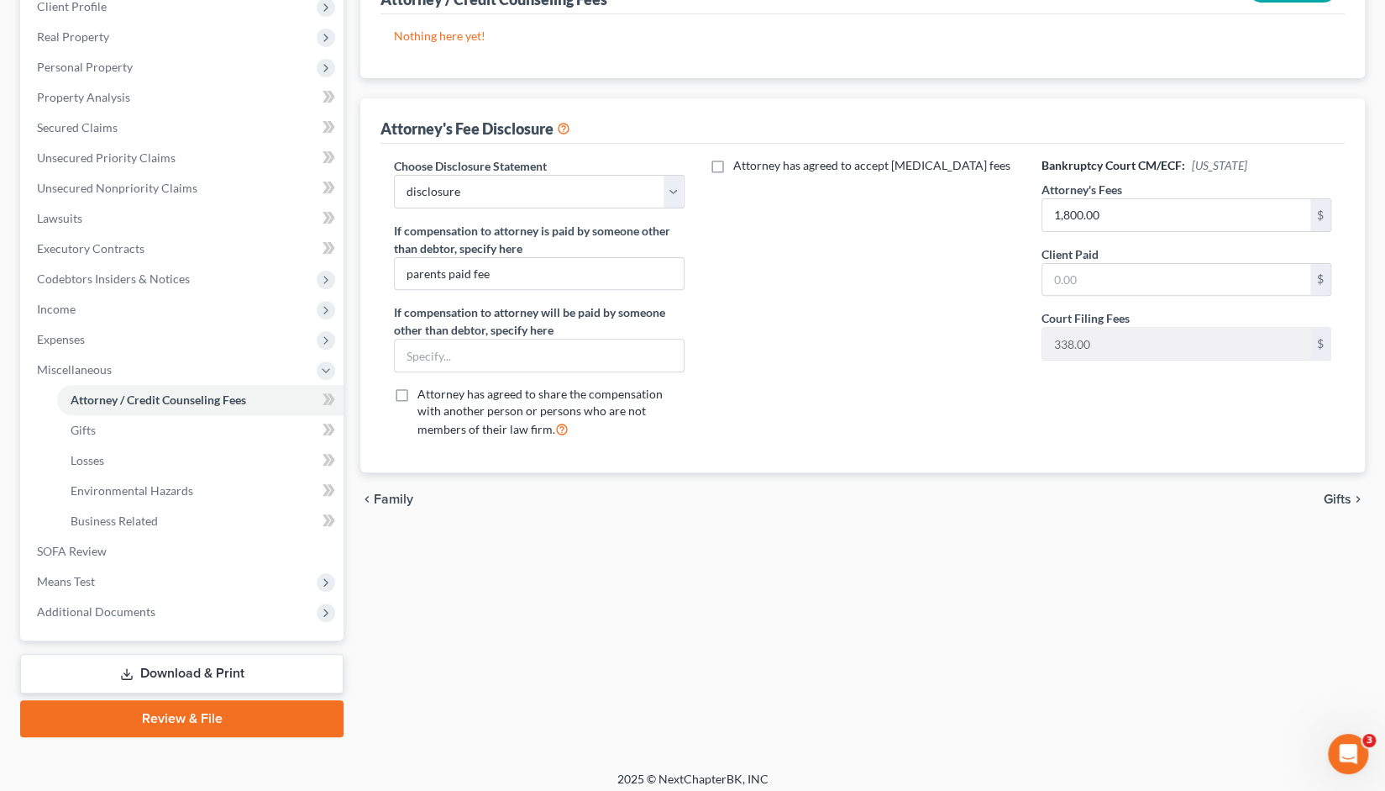
scroll to position [245, 0]
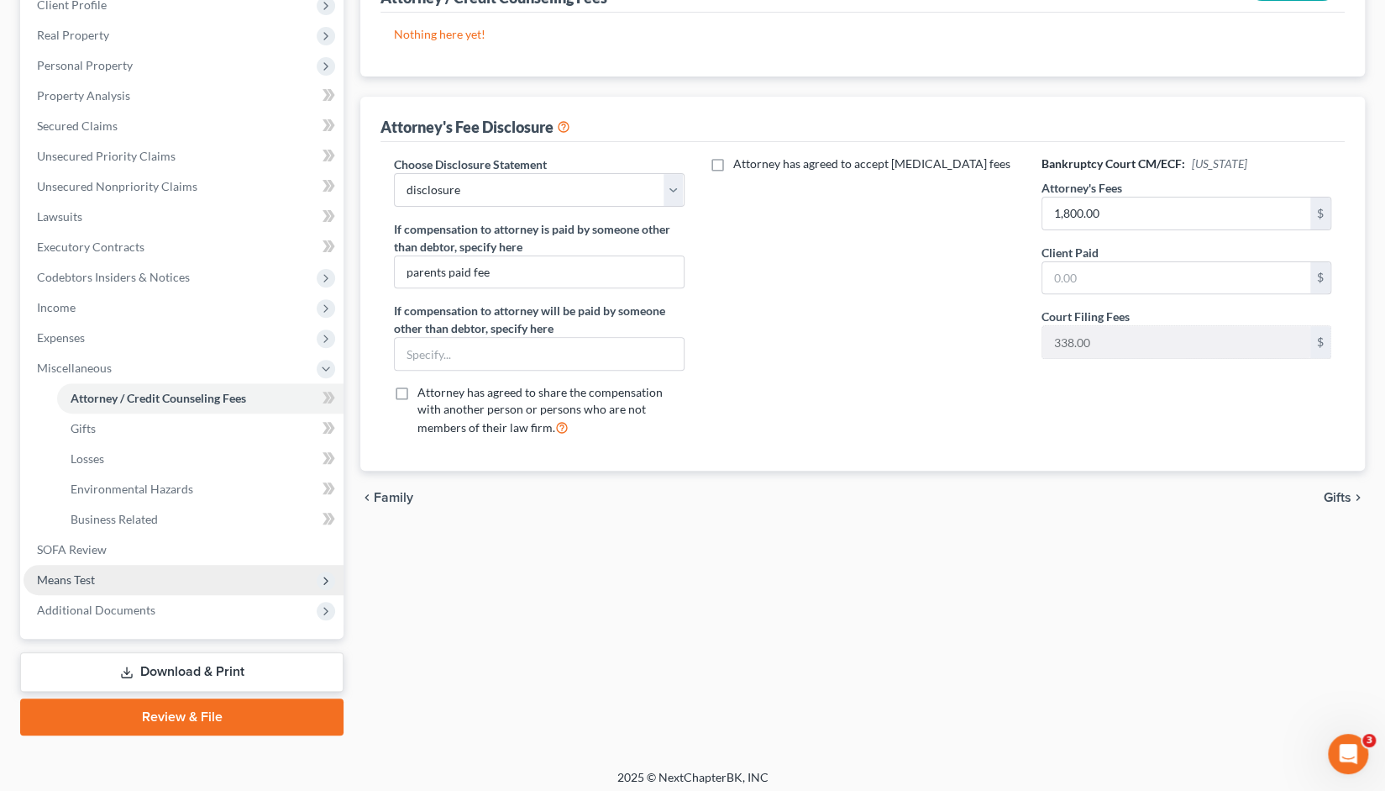
click at [54, 575] on span "Means Test" at bounding box center [66, 579] width 58 height 14
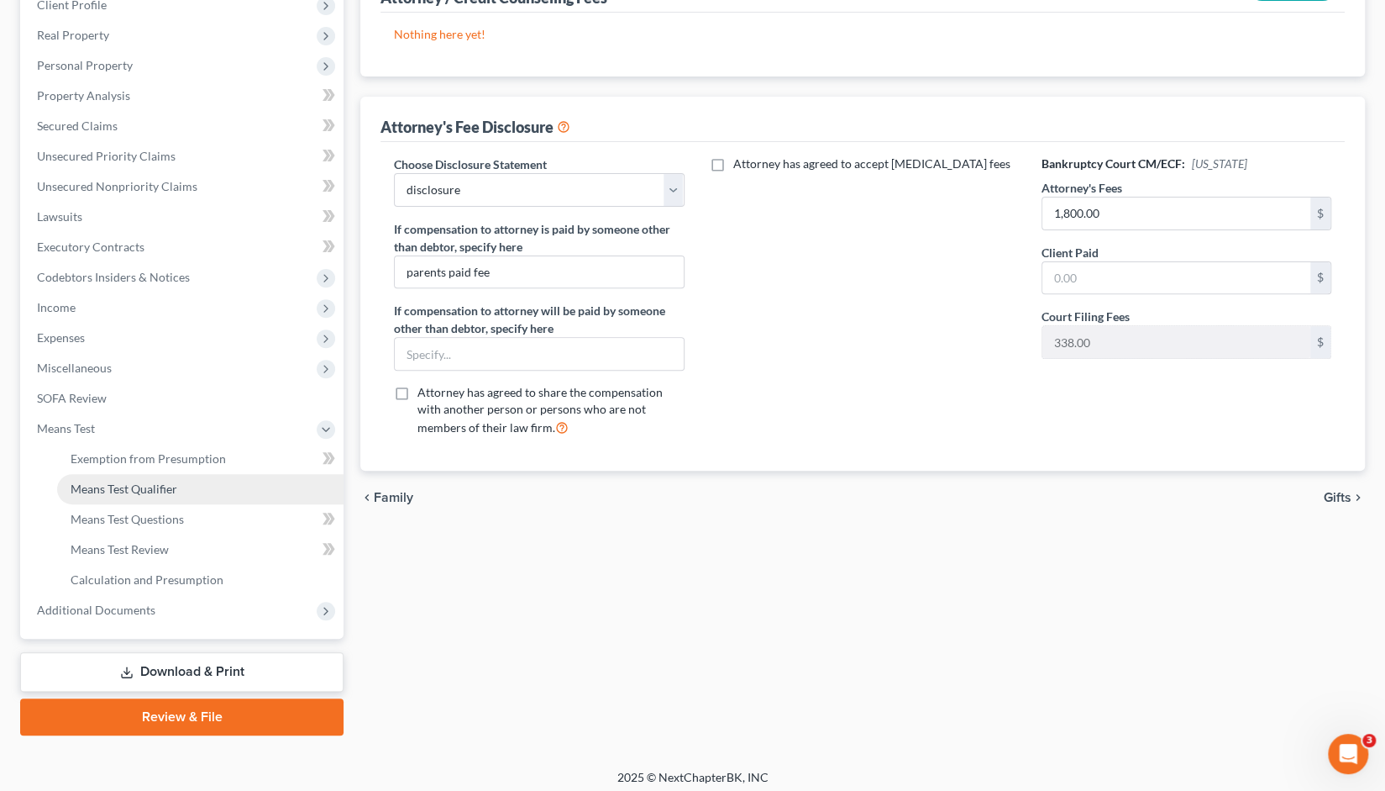
click at [139, 490] on span "Means Test Qualifier" at bounding box center [124, 488] width 107 height 14
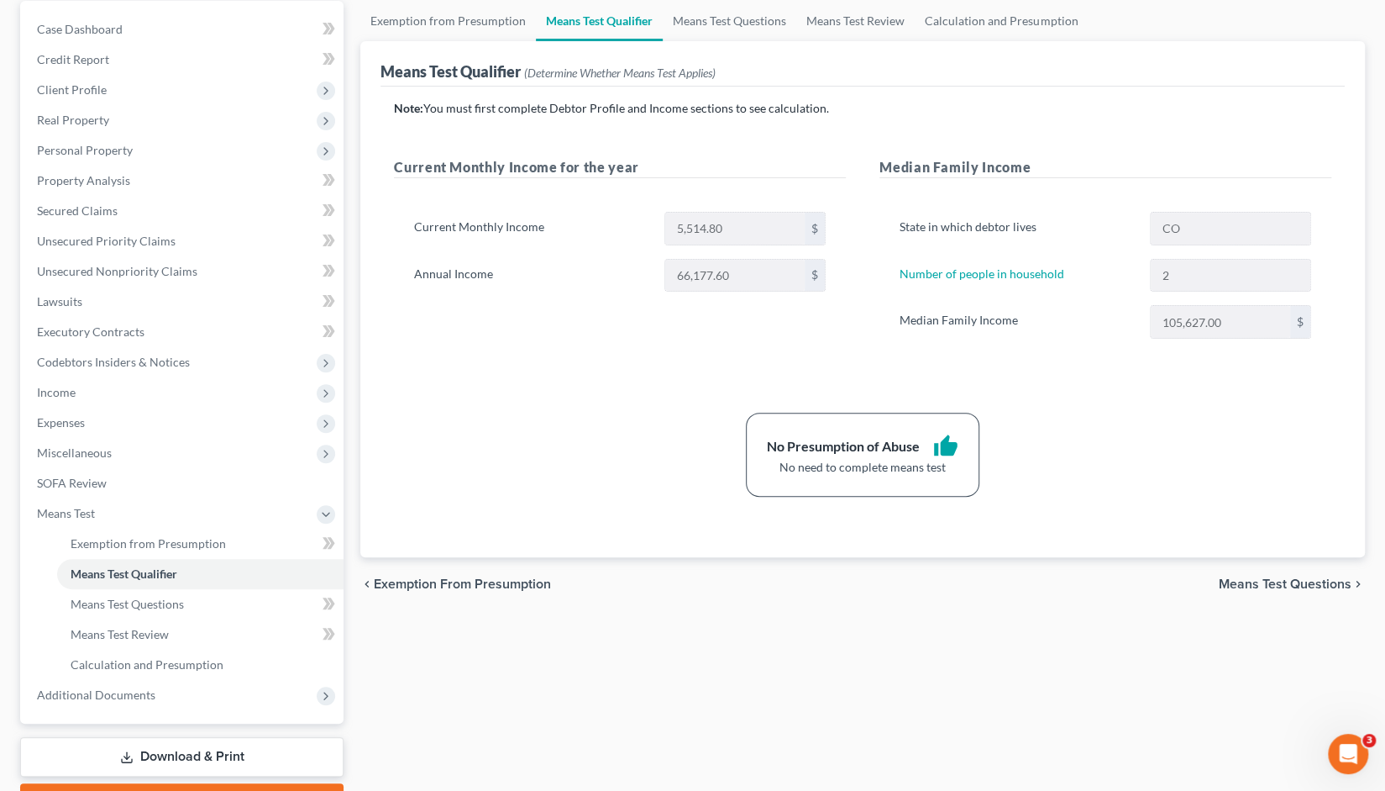
scroll to position [251, 0]
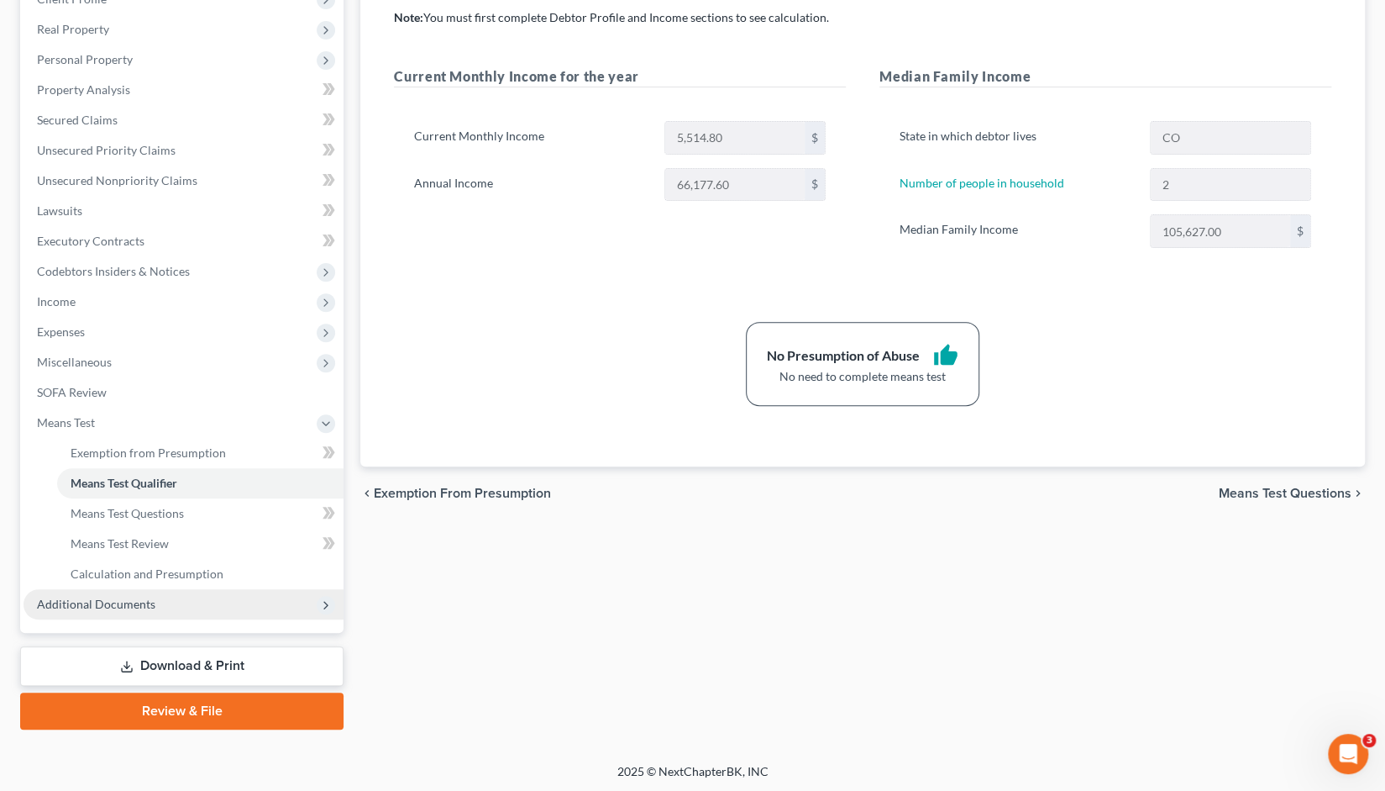
click at [92, 600] on span "Additional Documents" at bounding box center [96, 603] width 118 height 14
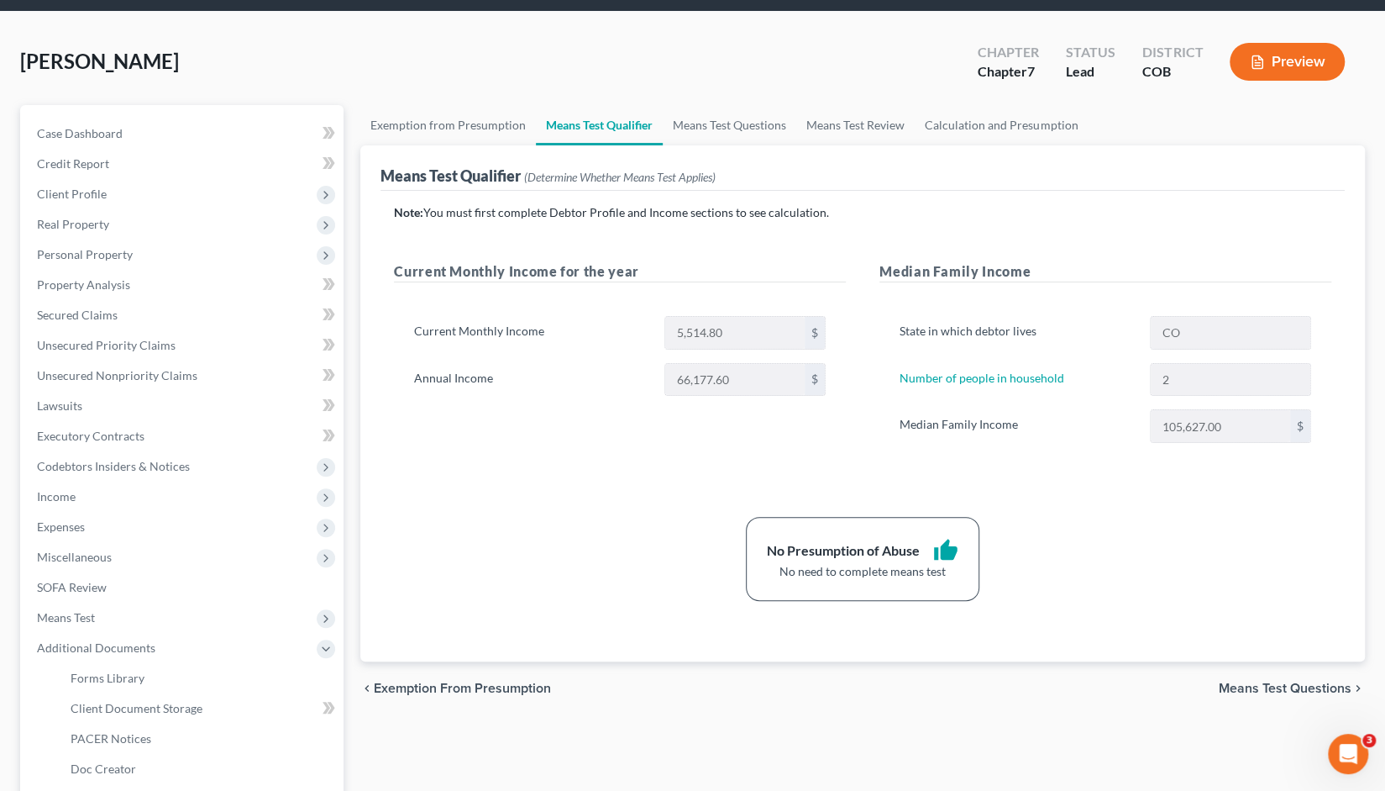
scroll to position [0, 0]
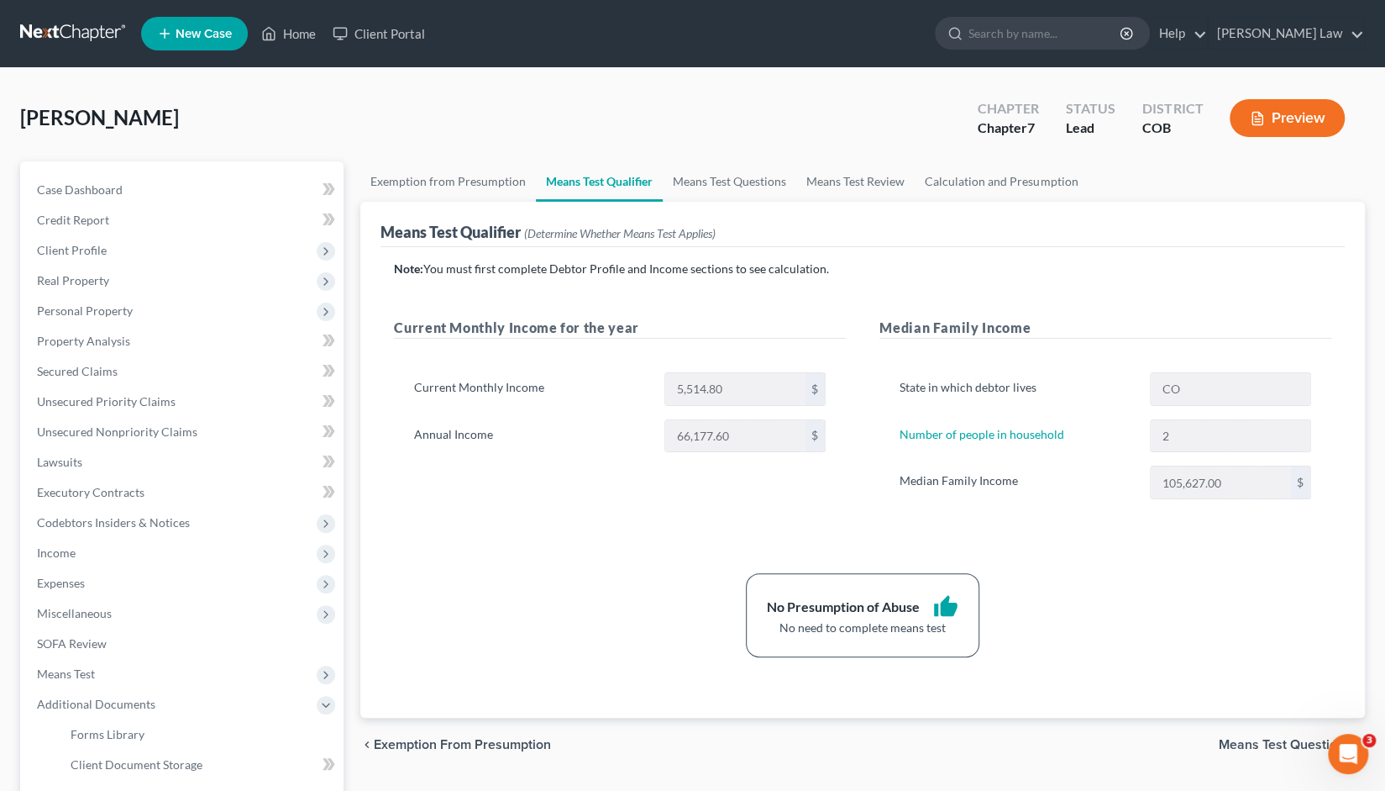
click at [610, 86] on div "[PERSON_NAME] Upgraded Chapter Chapter 7 Status Lead District COB Preview Petit…" at bounding box center [692, 541] width 1385 height 946
